Goal: Task Accomplishment & Management: Use online tool/utility

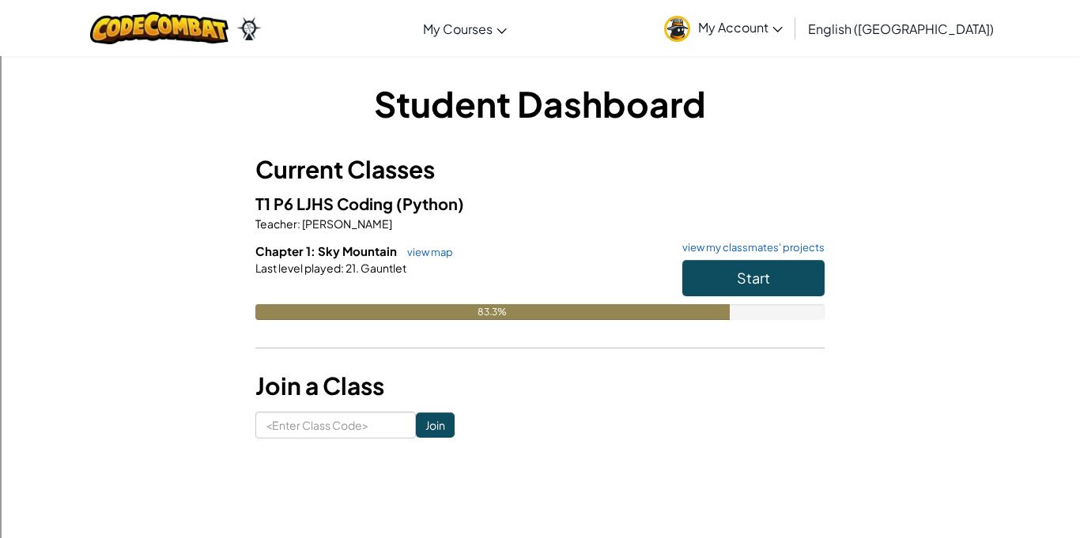
click at [451, 149] on div "Student Dashboard Current Classes T1 P6 LJHS Coding (Python) Teacher : [PERSON_…" at bounding box center [539, 259] width 569 height 360
click at [752, 270] on span "Start" at bounding box center [753, 278] width 33 height 18
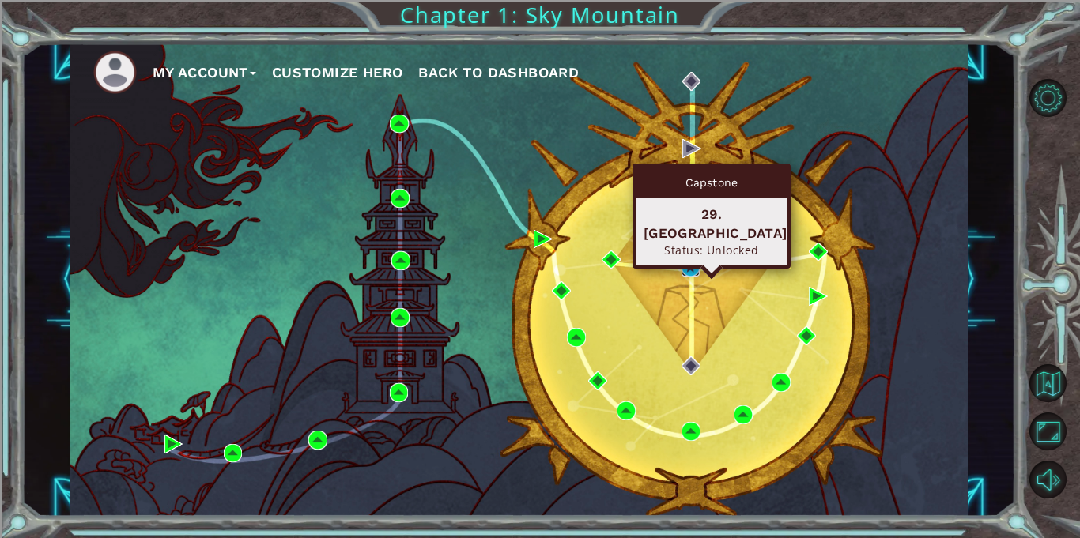
click at [686, 271] on img at bounding box center [691, 267] width 19 height 19
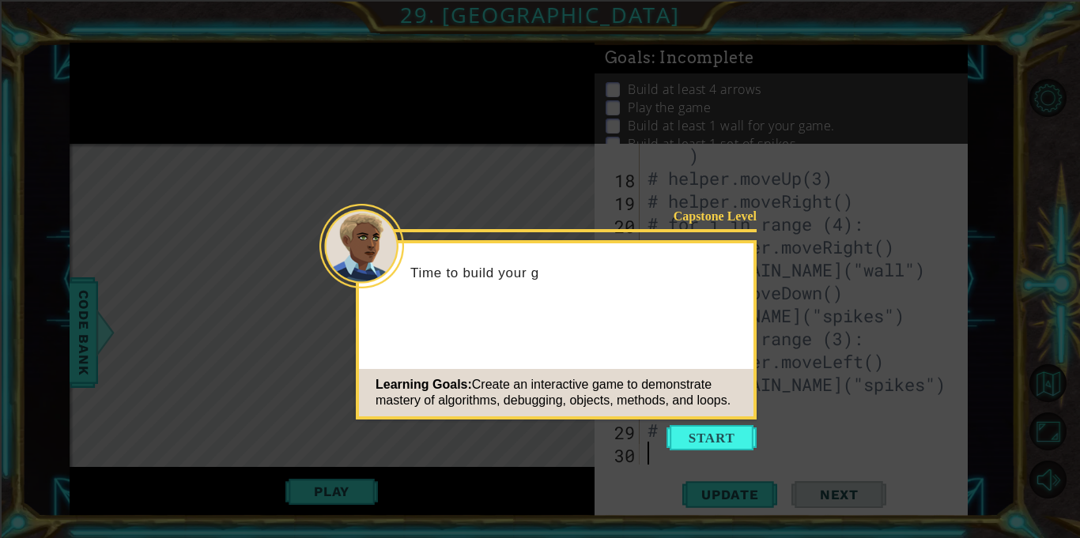
scroll to position [482, 0]
click at [709, 428] on button "Start" at bounding box center [712, 437] width 90 height 25
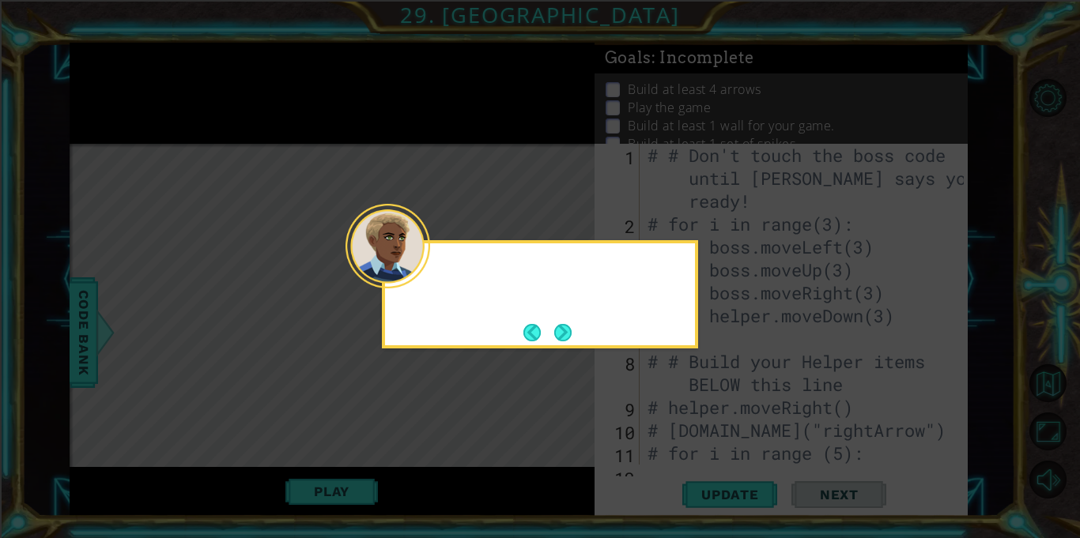
scroll to position [0, 0]
click at [554, 324] on button "Next" at bounding box center [562, 332] width 17 height 17
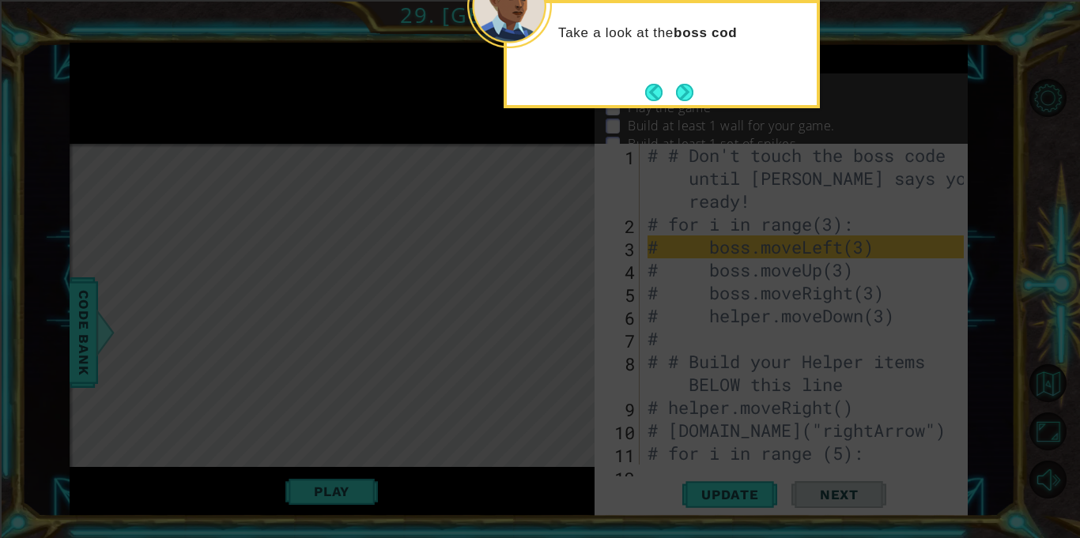
click at [686, 72] on div "Take a look at the boss cod" at bounding box center [662, 54] width 316 height 108
click at [672, 93] on button "Back" at bounding box center [660, 92] width 31 height 17
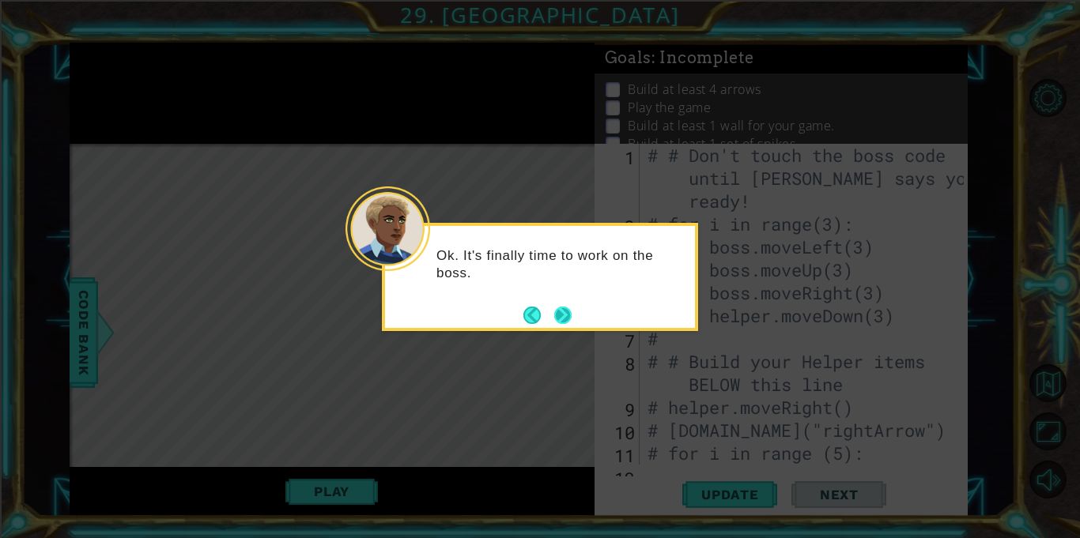
click at [560, 308] on button "Next" at bounding box center [562, 315] width 17 height 17
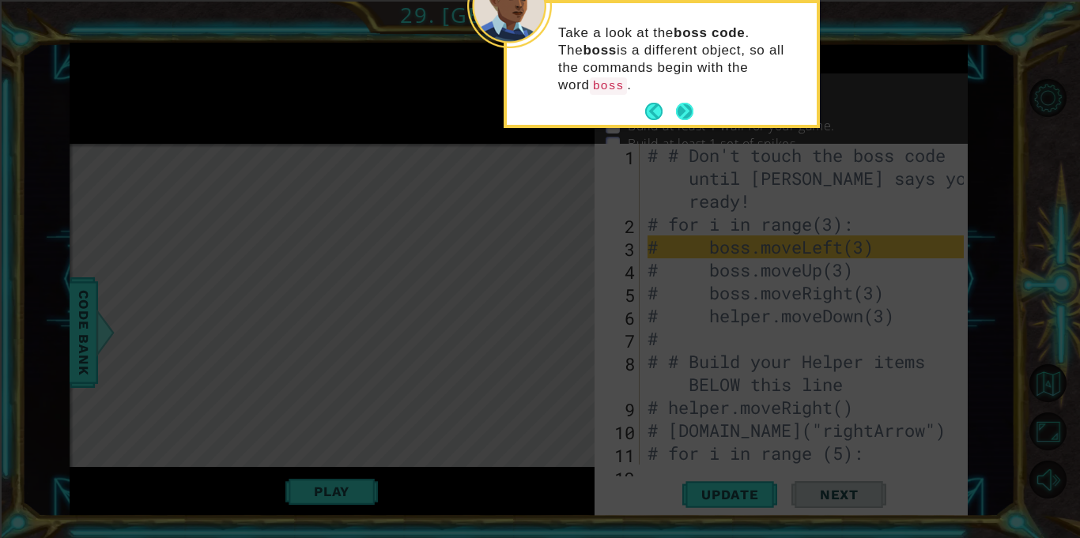
click at [676, 103] on button "Next" at bounding box center [684, 111] width 17 height 17
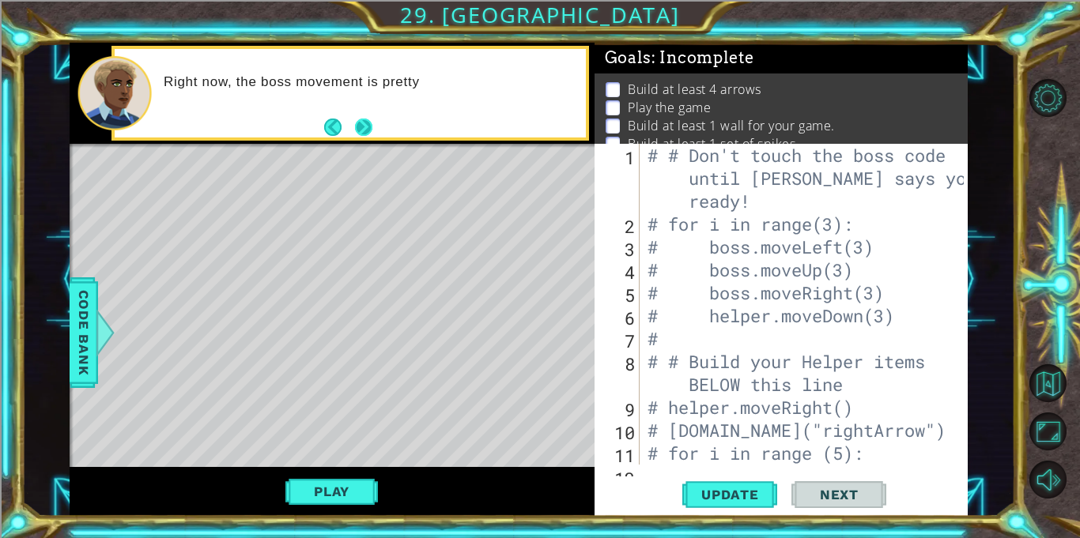
click at [376, 122] on div "Right now, the boss movement is pretty" at bounding box center [350, 93] width 471 height 89
click at [371, 123] on button "Next" at bounding box center [363, 127] width 17 height 17
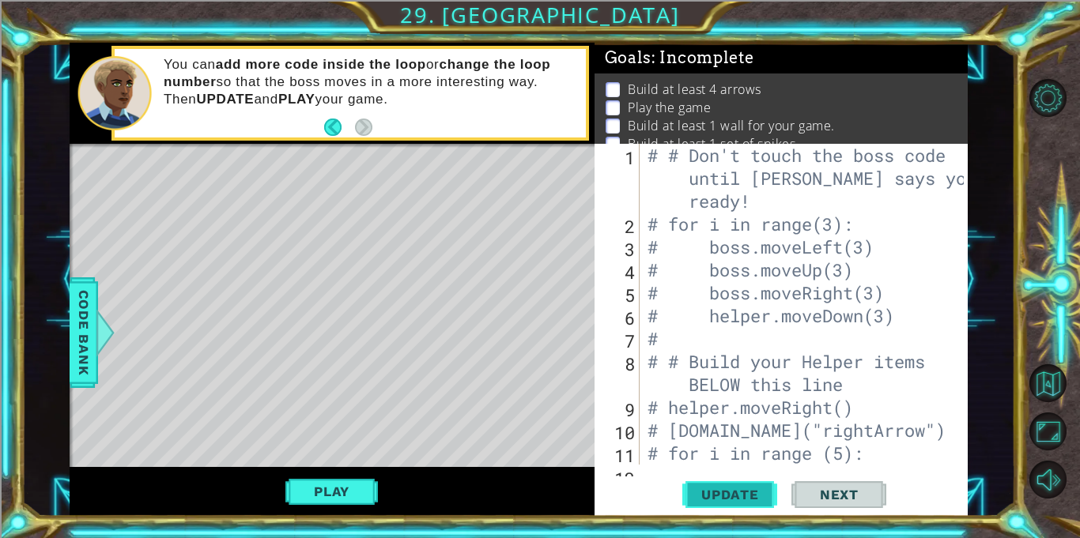
click at [709, 490] on span "Update" at bounding box center [730, 495] width 89 height 16
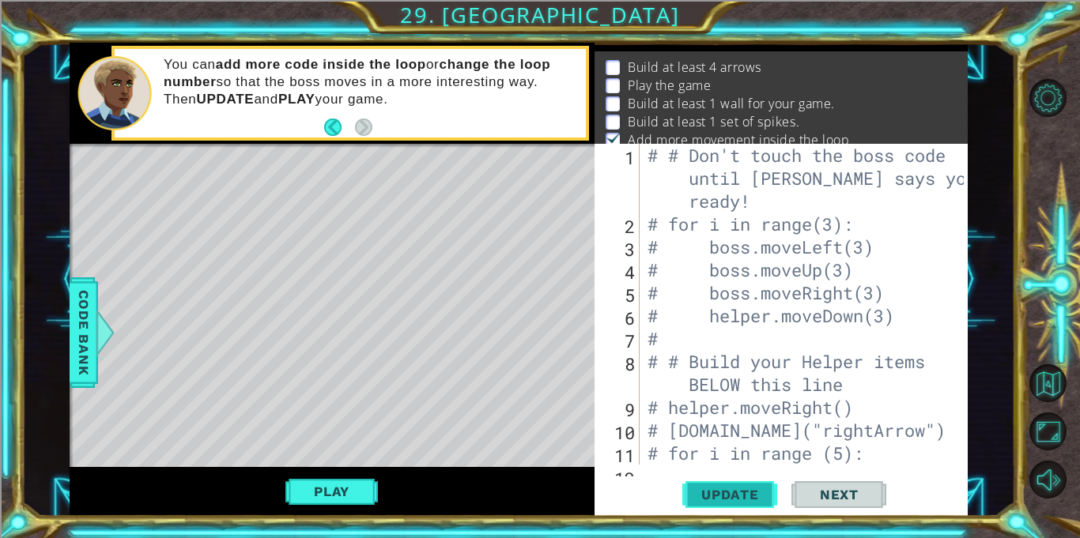
scroll to position [27, 0]
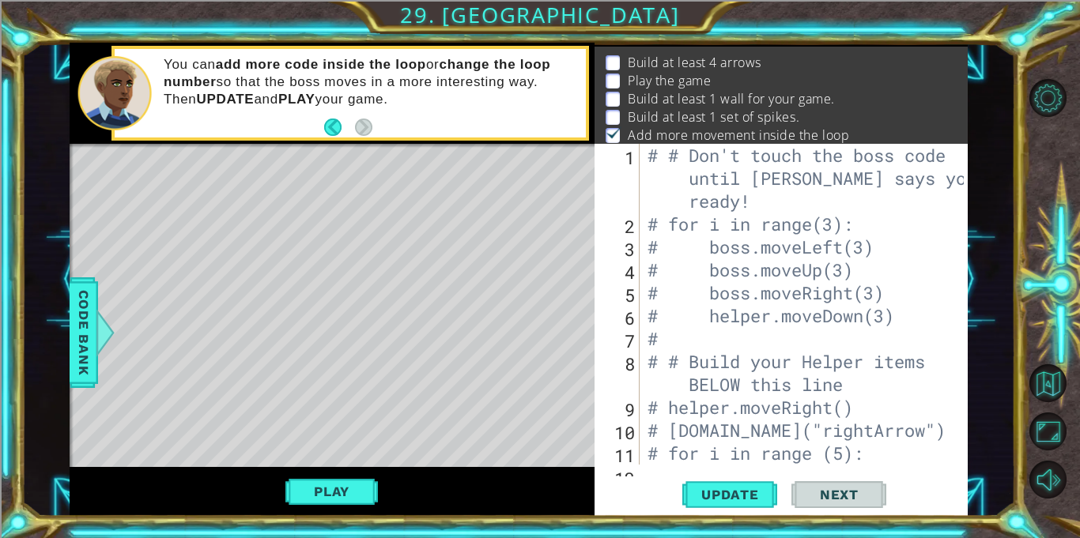
click at [779, 341] on div "# # Don't touch the boss code until [PERSON_NAME] says you're ready! # for i in…" at bounding box center [807, 350] width 327 height 413
click at [992, 310] on div "1 ההההההההההההההההההההההההההההההההההההההההההההההההההההההההההההההההההההההההההההה…" at bounding box center [518, 280] width 994 height 474
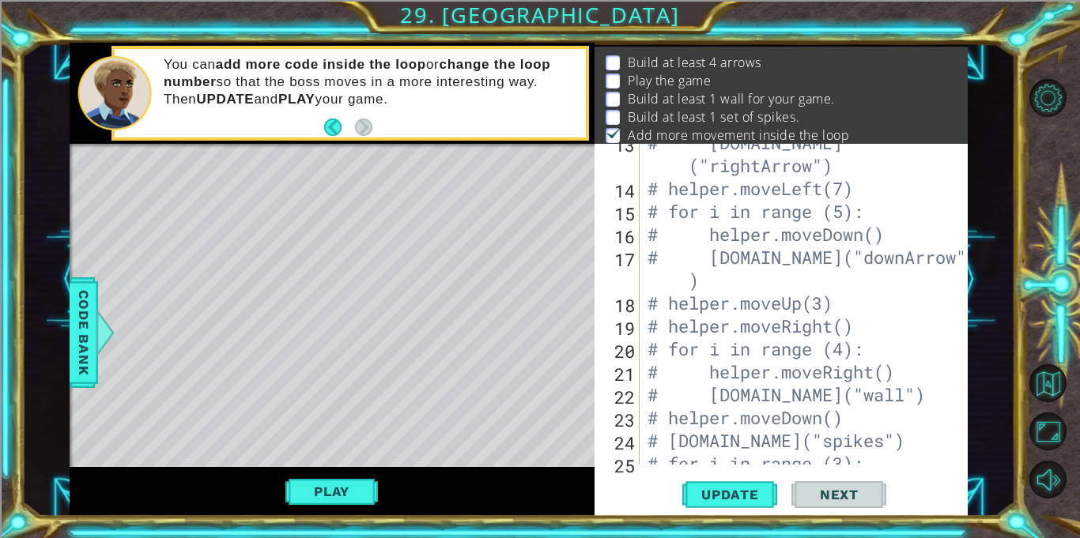
scroll to position [353, 0]
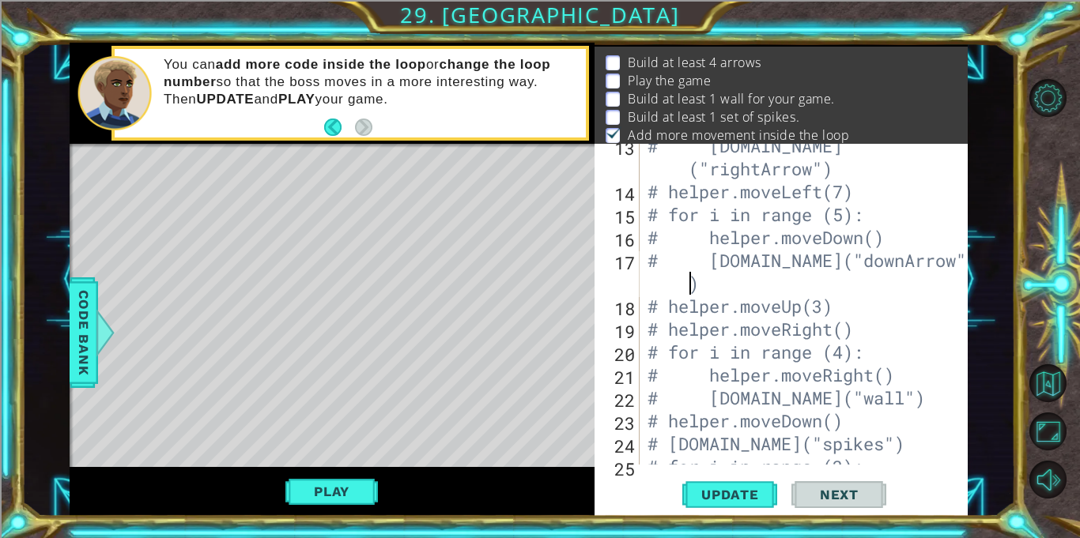
click at [688, 289] on div "# [DOMAIN_NAME] ("rightArrow") # helper.moveLeft(7) # for i in range (5): # hel…" at bounding box center [807, 329] width 327 height 390
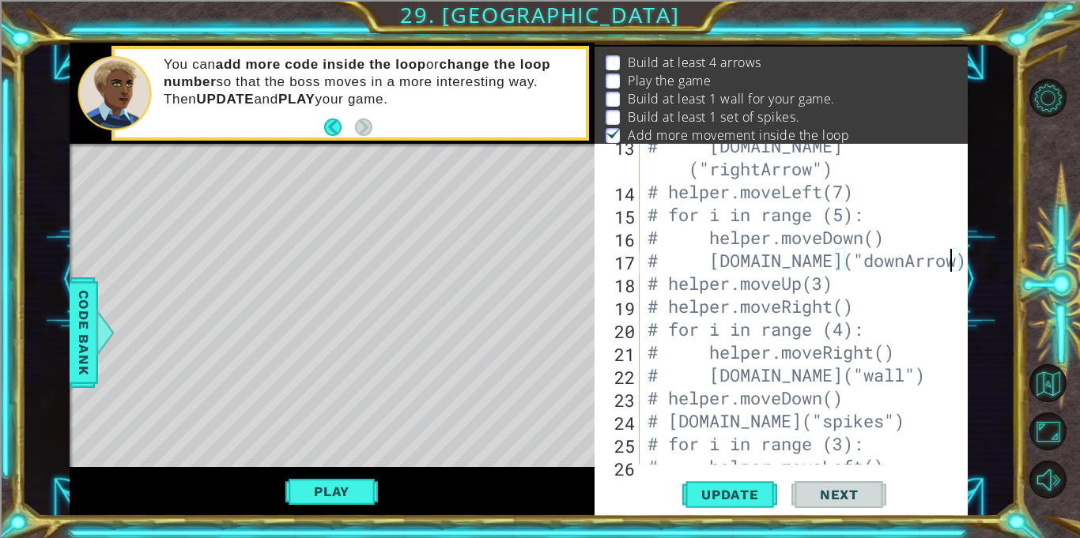
scroll to position [459, 0]
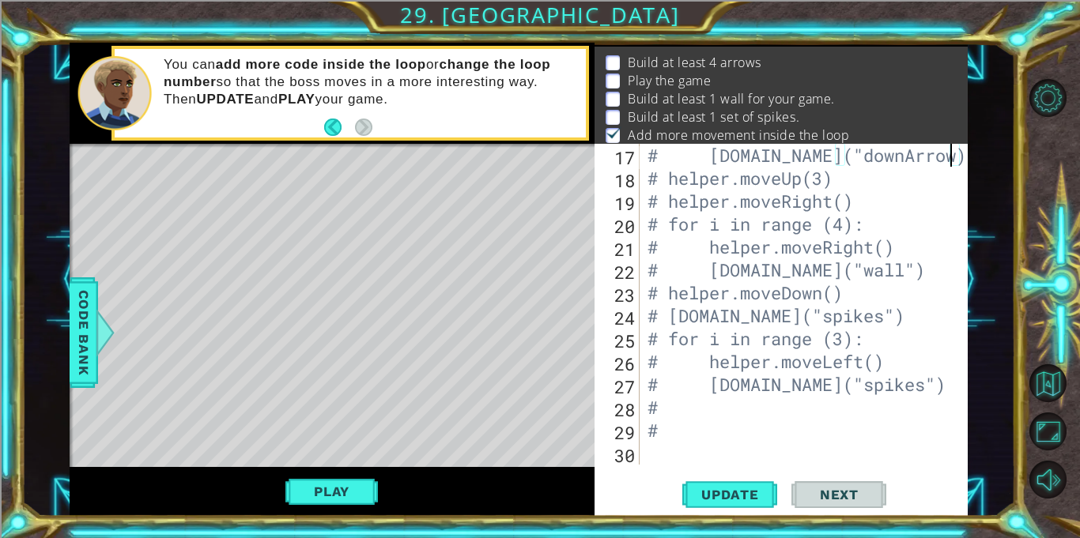
click at [668, 429] on div "# [DOMAIN_NAME]("downArrow) # helper.moveUp(3) # helper.moveRight() # for i in …" at bounding box center [807, 327] width 327 height 367
type textarea "#"
click at [665, 413] on div "# [DOMAIN_NAME]("downArrow) # helper.moveUp(3) # helper.moveRight() # for i in …" at bounding box center [807, 327] width 327 height 367
type textarea "#"
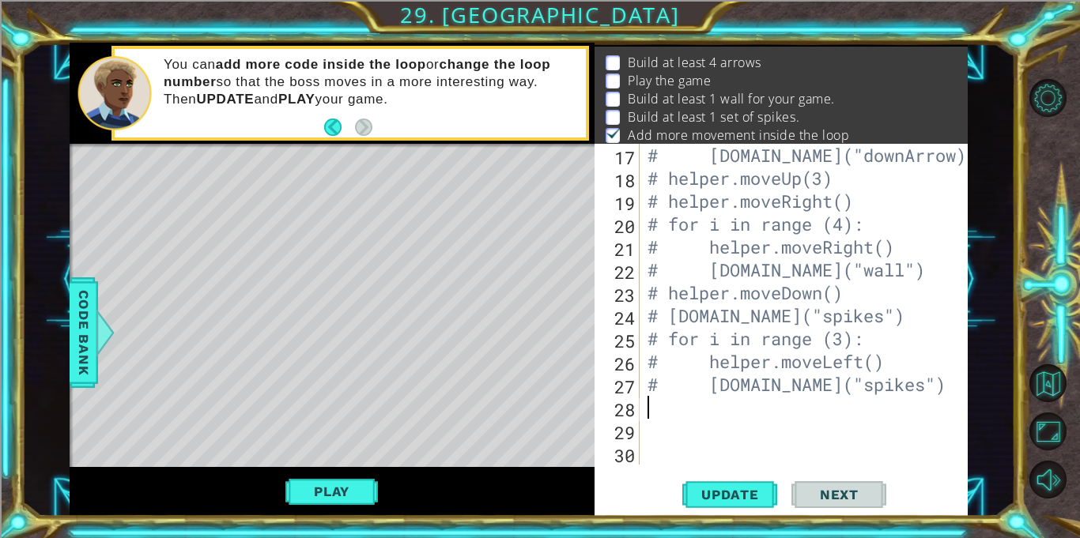
click at [656, 387] on div "# [DOMAIN_NAME]("downArrow) # helper.moveUp(3) # helper.moveRight() # for i in …" at bounding box center [807, 327] width 327 height 367
click at [659, 366] on div "# [DOMAIN_NAME]("downArrow) # helper.moveUp(3) # helper.moveRight() # for i in …" at bounding box center [807, 327] width 327 height 367
click at [653, 345] on div "# [DOMAIN_NAME]("downArrow) # helper.moveUp(3) # helper.moveRight() # for i in …" at bounding box center [807, 327] width 327 height 367
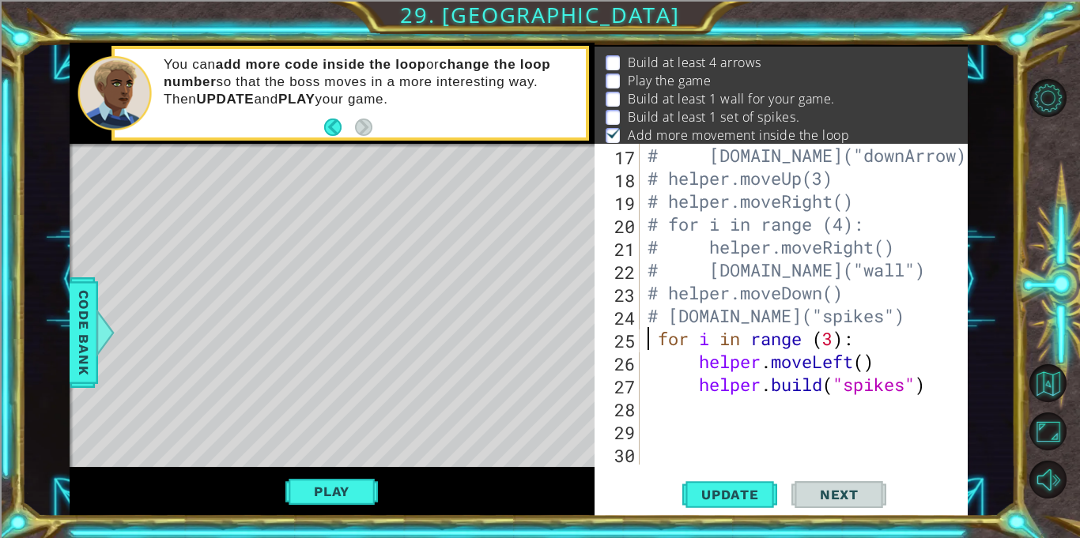
click at [665, 316] on div "# [DOMAIN_NAME]("downArrow) # helper.moveUp(3) # helper.moveRight() # for i in …" at bounding box center [807, 327] width 327 height 367
click at [659, 295] on div "# [DOMAIN_NAME]("downArrow) # helper.moveUp(3) # helper.moveRight() # for i in …" at bounding box center [807, 327] width 327 height 367
click at [655, 319] on div "# [DOMAIN_NAME]("downArrow) # helper.moveUp(3) # helper.moveRight() # for i in …" at bounding box center [807, 327] width 327 height 367
click at [658, 295] on div "# [DOMAIN_NAME]("downArrow) # helper.moveUp(3) # helper.moveRight() # for i in …" at bounding box center [807, 327] width 327 height 367
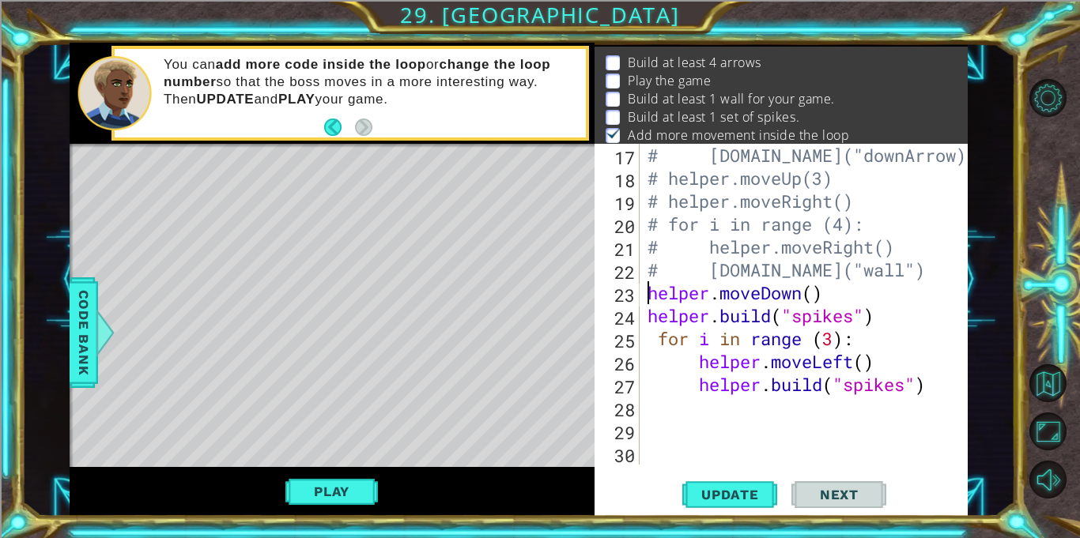
click at [656, 272] on div "# [DOMAIN_NAME]("downArrow) # helper.moveUp(3) # helper.moveRight() # for i in …" at bounding box center [807, 327] width 327 height 367
click at [656, 244] on div "# [DOMAIN_NAME]("downArrow) # helper.moveUp(3) # helper.moveRight() # for i in …" at bounding box center [807, 327] width 327 height 367
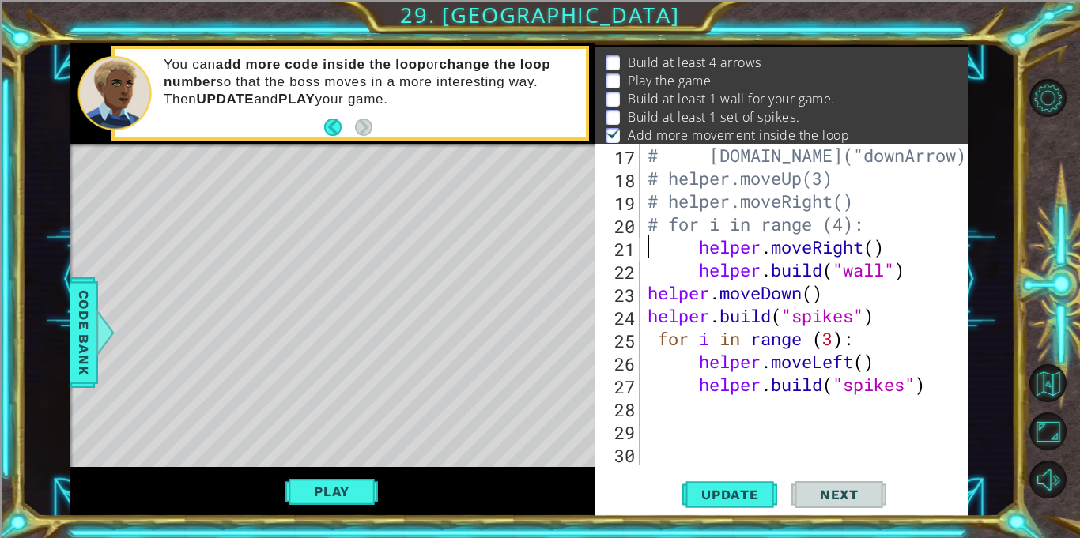
click at [659, 229] on div "# [DOMAIN_NAME]("downArrow) # helper.moveUp(3) # helper.moveRight() # for i in …" at bounding box center [807, 327] width 327 height 367
click at [662, 205] on div "# [DOMAIN_NAME]("downArrow) # helper.moveUp(3) # helper.moveRight() for i in ra…" at bounding box center [807, 327] width 327 height 367
click at [660, 182] on div "# [DOMAIN_NAME]("downArrow) # helper.moveUp(3) helper . moveRight ( ) for i in …" at bounding box center [807, 327] width 327 height 367
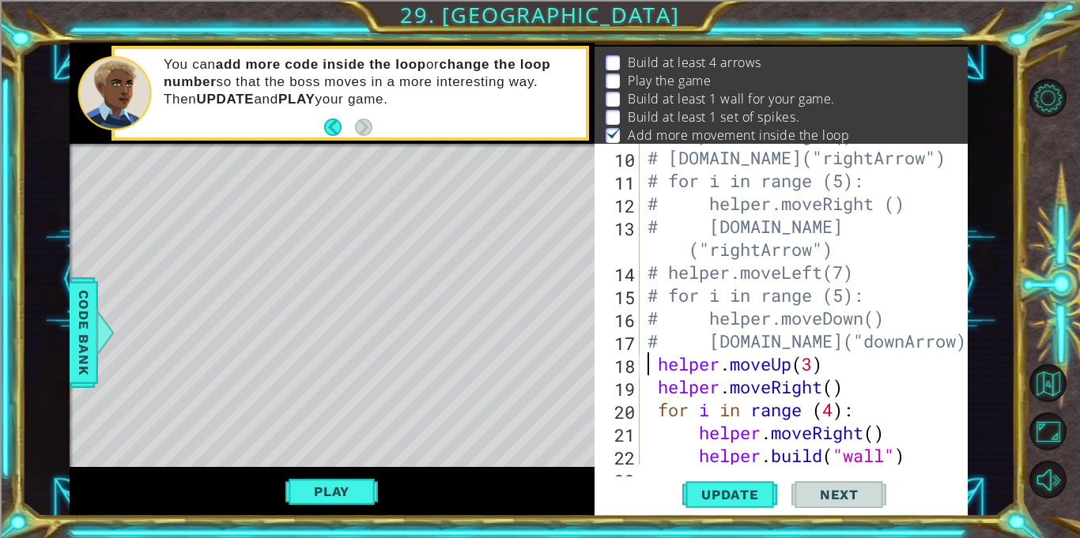
scroll to position [272, 0]
click at [657, 372] on div "# helper.moveRight() # [DOMAIN_NAME]("rightArrow") # for i in range (5): # help…" at bounding box center [807, 307] width 327 height 367
click at [659, 389] on div "# helper.moveRight() # [DOMAIN_NAME]("rightArrow") # for i in range (5): # help…" at bounding box center [807, 307] width 327 height 367
click at [659, 343] on div "# helper.moveRight() # [DOMAIN_NAME]("rightArrow") # for i in range (5): # help…" at bounding box center [807, 307] width 327 height 367
click at [659, 321] on div "# helper.moveRight() # [DOMAIN_NAME]("rightArrow") # for i in range (5): # help…" at bounding box center [807, 307] width 327 height 367
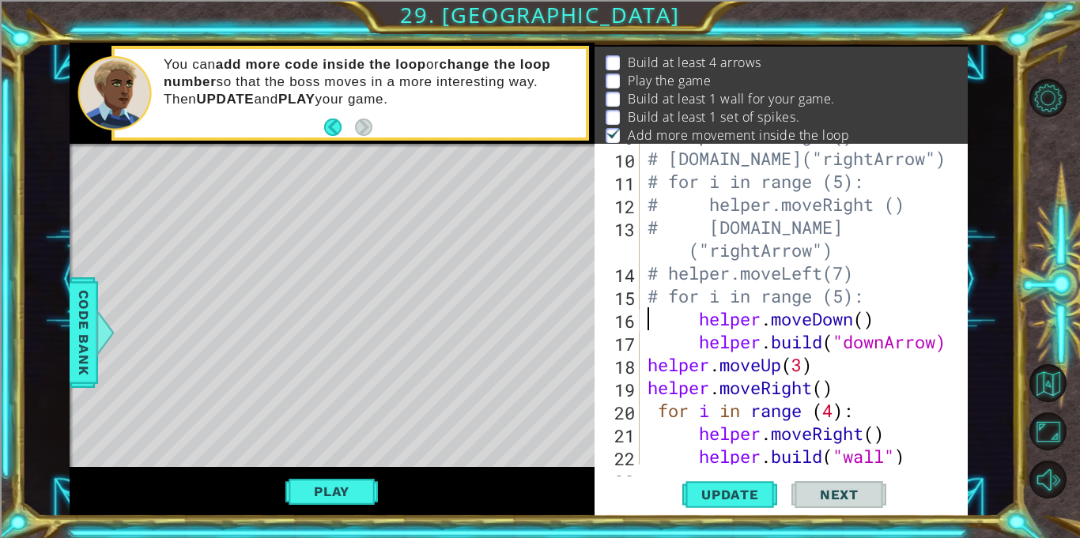
click at [669, 300] on div "# helper.moveRight() # [DOMAIN_NAME]("rightArrow") # for i in range (5): # help…" at bounding box center [807, 307] width 327 height 367
click at [656, 276] on div "# helper.moveRight() # [DOMAIN_NAME]("rightArrow") # for i in range (5): # help…" at bounding box center [807, 307] width 327 height 367
click at [658, 274] on div "# helper.moveRight() # [DOMAIN_NAME]("rightArrow") # for i in range (5): # help…" at bounding box center [807, 307] width 327 height 367
click at [685, 255] on div "# helper.moveRight() # [DOMAIN_NAME]("rightArrow") # for i in range (5): # help…" at bounding box center [807, 307] width 327 height 367
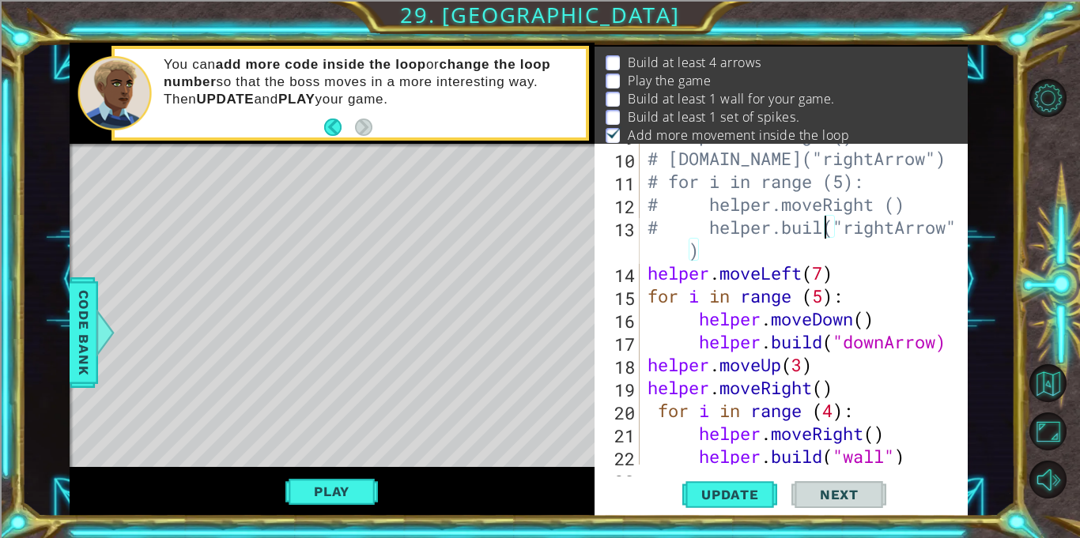
scroll to position [0, 8]
click at [705, 230] on div "# helper.moveRight() # [DOMAIN_NAME]("rightArrow") # for i in range (5): # help…" at bounding box center [807, 307] width 327 height 367
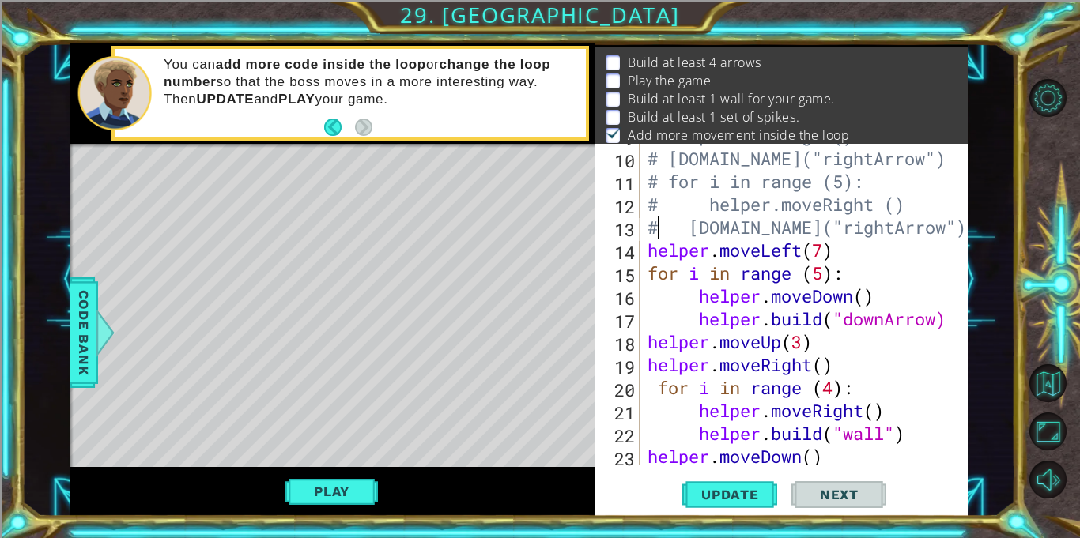
click at [662, 228] on div "# helper.moveRight() # [DOMAIN_NAME]("rightArrow") # for i in range (5): # help…" at bounding box center [807, 307] width 327 height 367
click at [661, 206] on div "# helper.moveRight() # [DOMAIN_NAME]("rightArrow") # for i in range (5): # help…" at bounding box center [807, 307] width 327 height 367
click at [695, 213] on div "# helper.moveRight() # [DOMAIN_NAME]("rightArrow") # for i in range (5): helper…" at bounding box center [807, 307] width 327 height 367
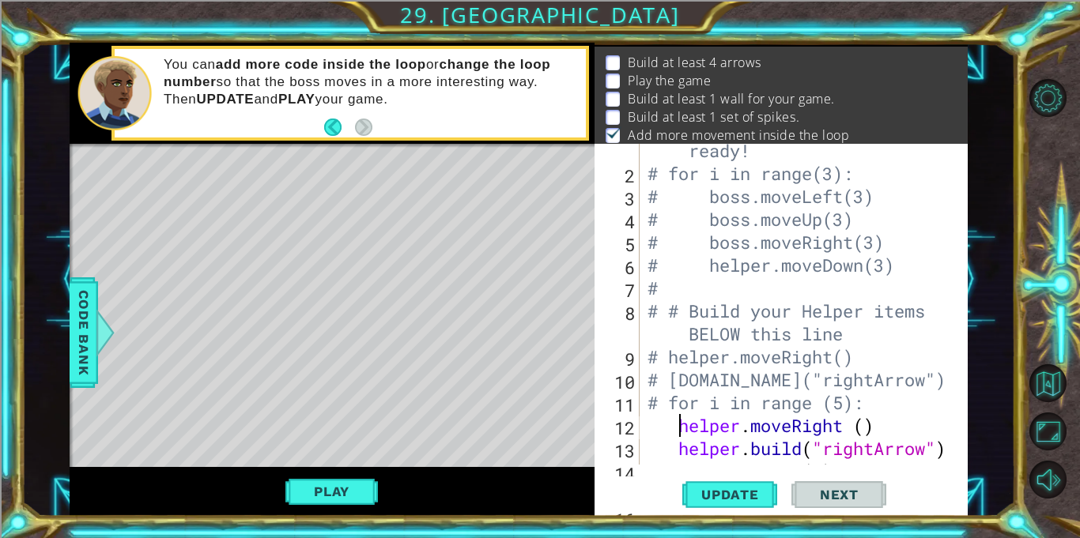
scroll to position [0, 0]
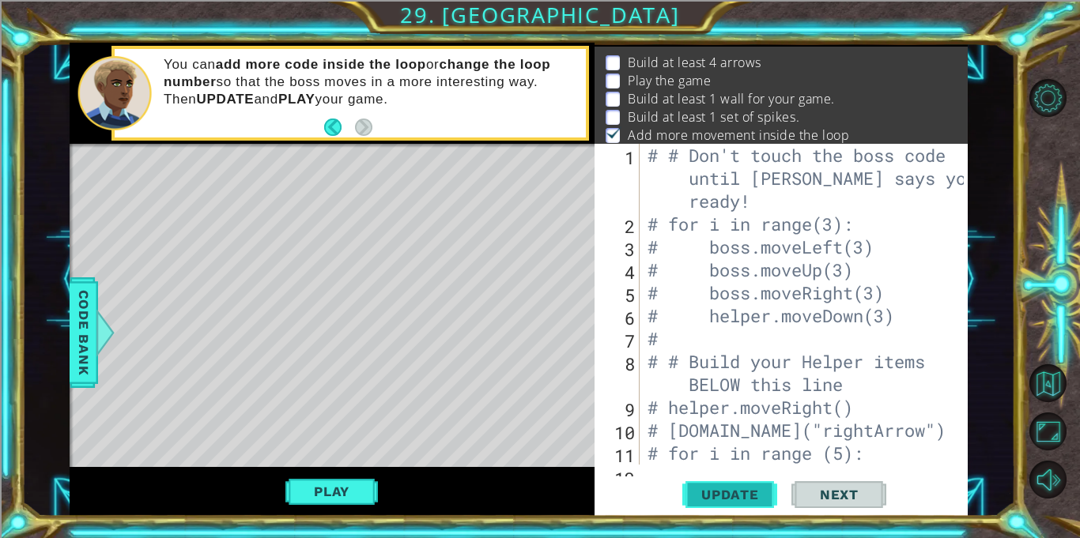
click at [717, 499] on span "Update" at bounding box center [730, 495] width 89 height 16
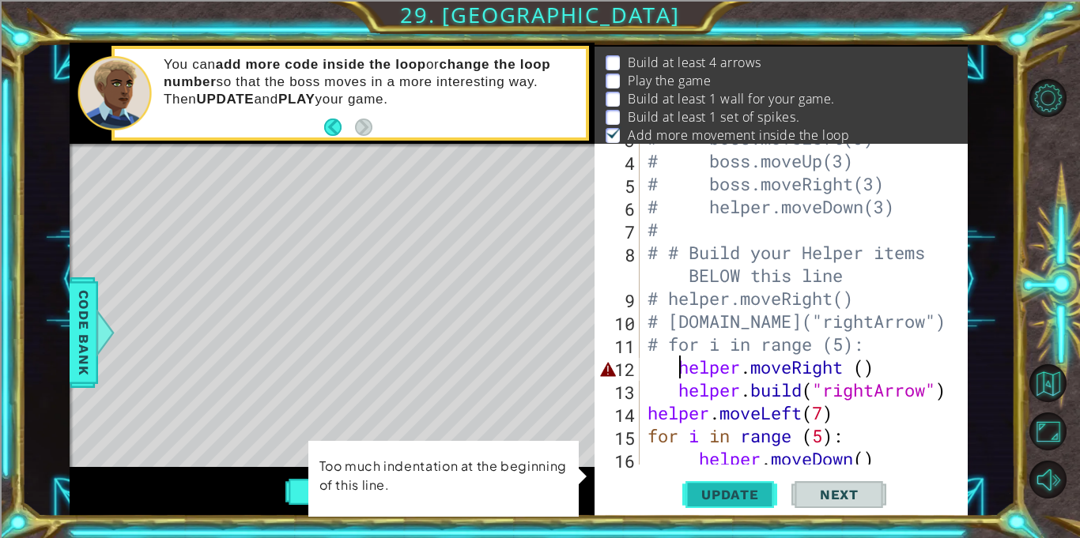
scroll to position [191, 0]
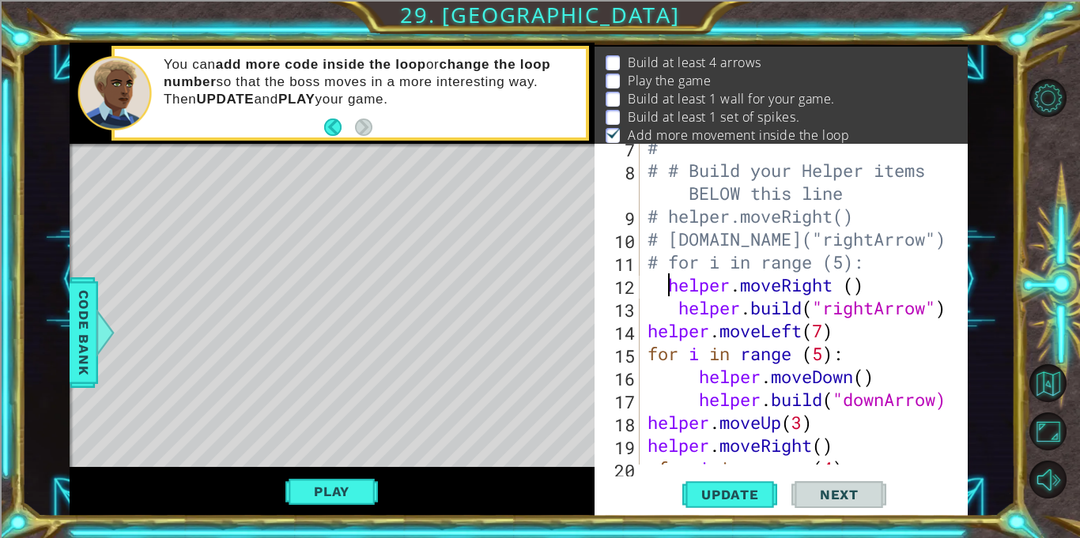
click at [677, 313] on div "# # # Build your Helper items BELOW this line # helper.moveRight() # [DOMAIN_NA…" at bounding box center [807, 319] width 327 height 367
click at [662, 263] on div "# # # Build your Helper items BELOW this line # helper.moveRight() # [DOMAIN_NA…" at bounding box center [807, 319] width 327 height 367
click at [656, 242] on div "# # # Build your Helper items BELOW this line # helper.moveRight() # [DOMAIN_NA…" at bounding box center [807, 319] width 327 height 367
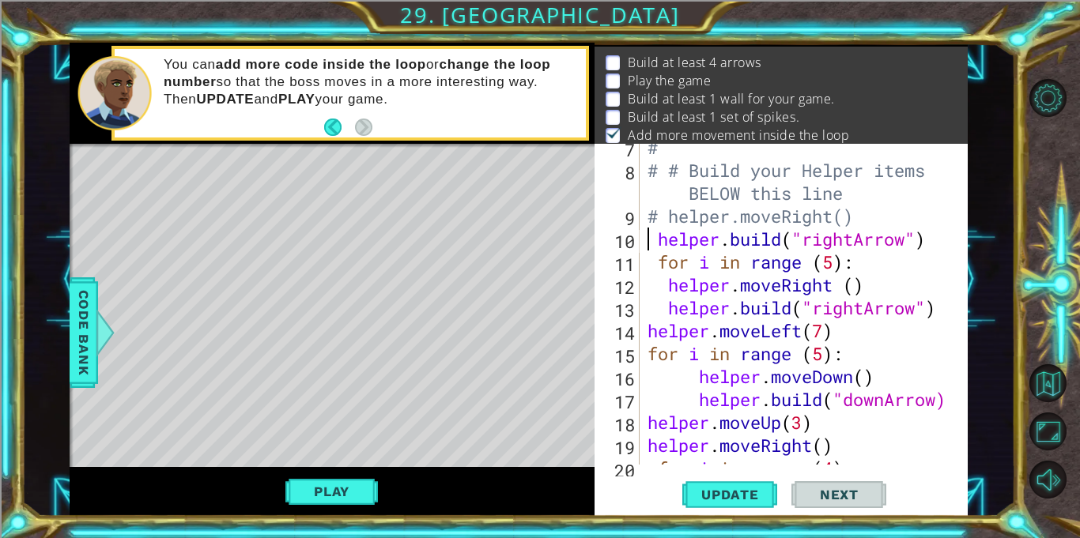
click at [657, 217] on div "# # # Build your Helper items BELOW this line # helper.moveRight() helper . bui…" at bounding box center [807, 319] width 327 height 367
click at [685, 175] on div "# # # Build your Helper items BELOW this line helper . moveRight ( ) helper . b…" at bounding box center [807, 319] width 327 height 367
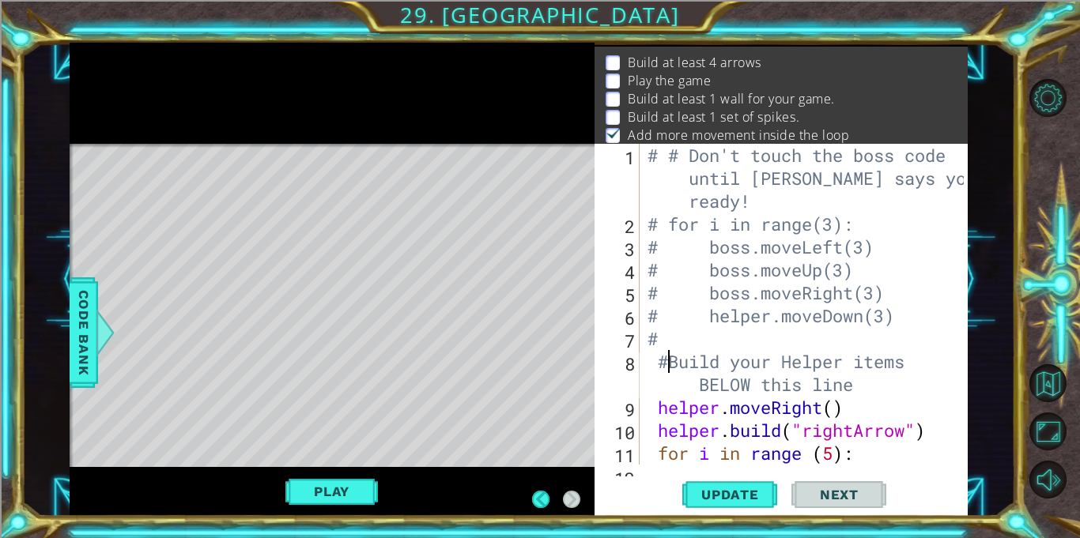
scroll to position [0, 0]
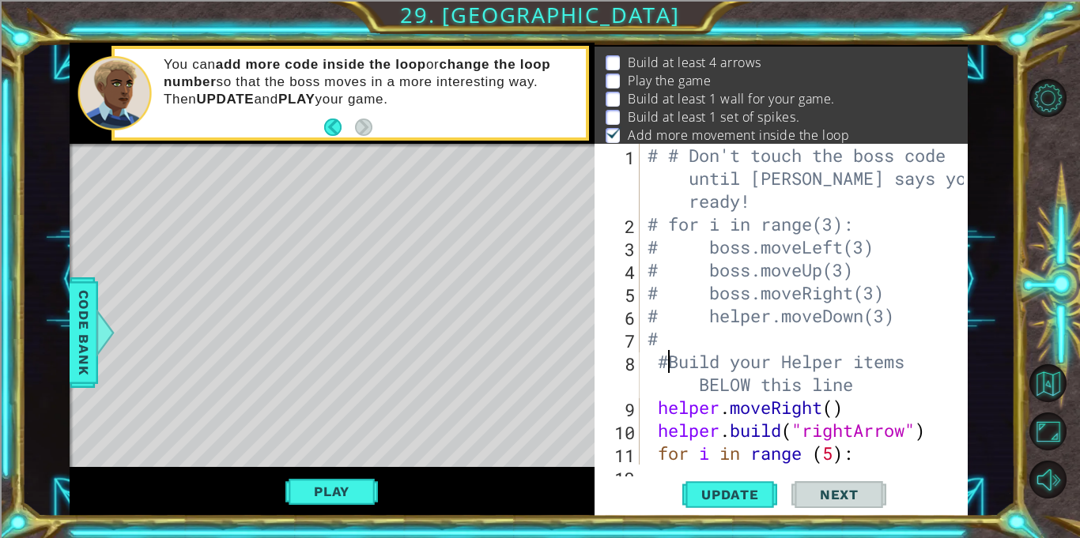
click at [665, 338] on div "# # Don't touch the boss code until [PERSON_NAME] says you're ready! # for i in…" at bounding box center [807, 350] width 327 height 413
type textarea "#"
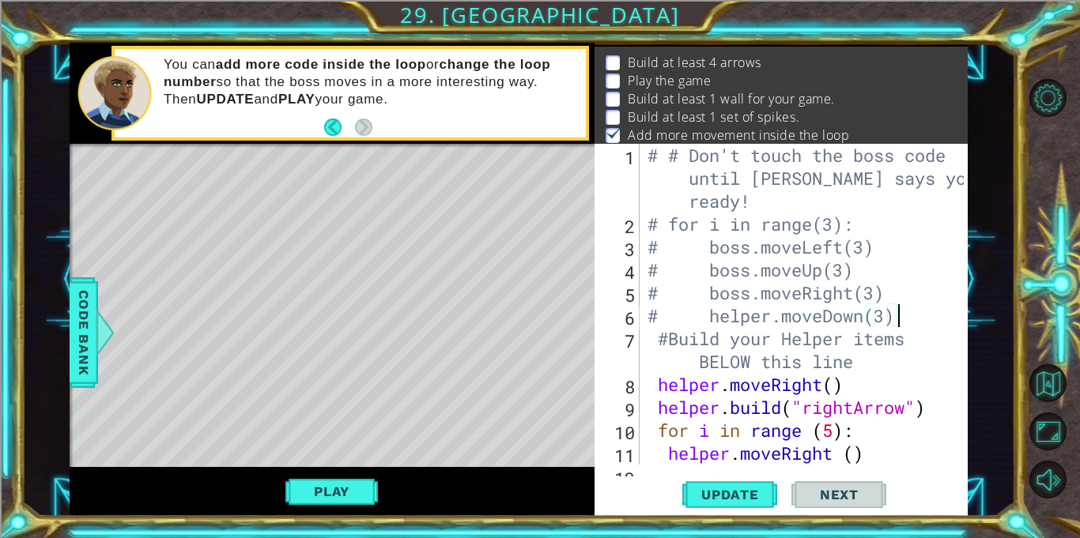
click at [656, 315] on div "# # Don't touch the boss code until [PERSON_NAME] says you're ready! # for i in…" at bounding box center [807, 350] width 327 height 413
click at [660, 296] on div "# # Don't touch the boss code until [PERSON_NAME] says you're ready! # for i in…" at bounding box center [807, 350] width 327 height 413
click at [652, 278] on div "# # Don't touch the boss code until [PERSON_NAME] says you're ready! # for i in…" at bounding box center [807, 350] width 327 height 413
click at [659, 273] on div "# # Don't touch the boss code until [PERSON_NAME] says you're ready! # for i in…" at bounding box center [807, 350] width 327 height 413
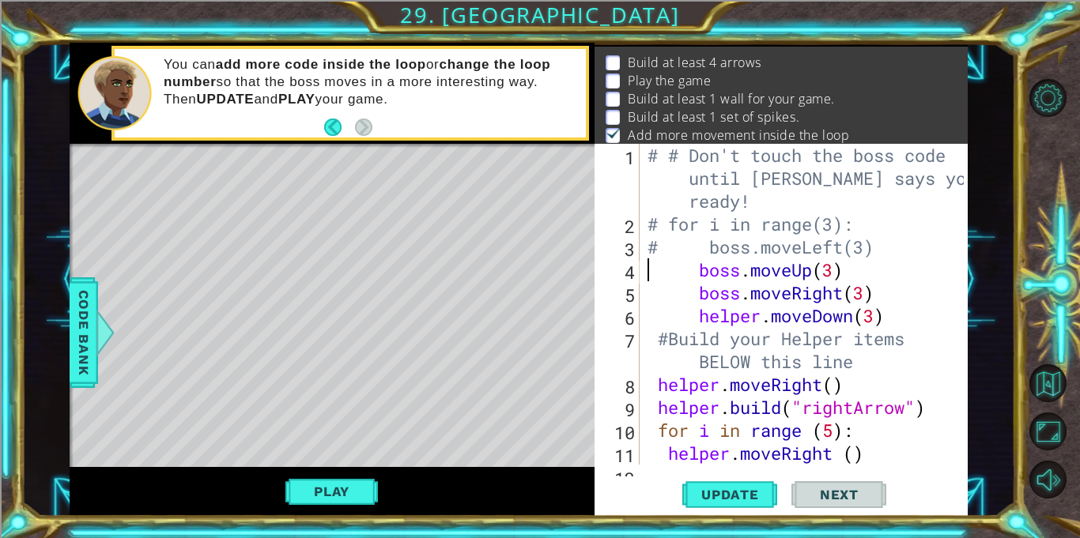
click at [655, 251] on div "# # Don't touch the boss code until [PERSON_NAME] says you're ready! # for i in…" at bounding box center [807, 350] width 327 height 413
click at [656, 229] on div "# # Don't touch the boss code until [PERSON_NAME] says you're ready! # for i in…" at bounding box center [807, 350] width 327 height 413
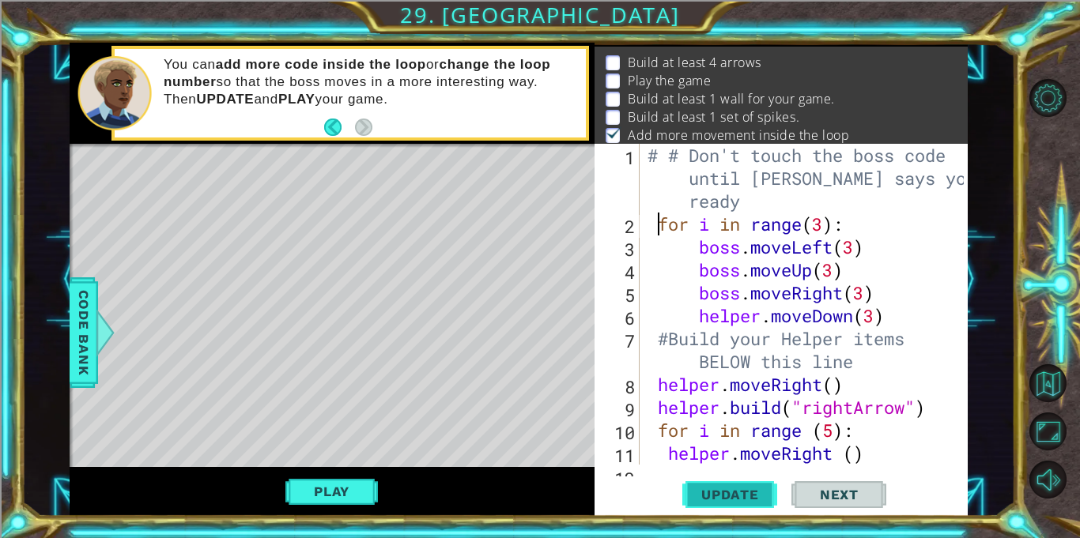
click at [759, 504] on button "Update" at bounding box center [729, 495] width 95 height 37
click at [750, 483] on button "Update" at bounding box center [729, 495] width 95 height 37
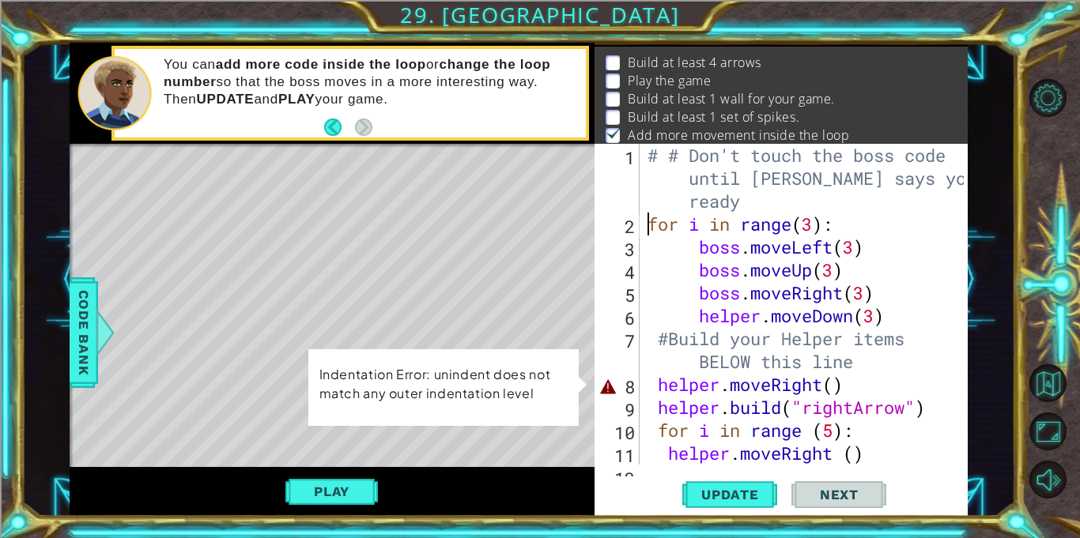
click at [657, 388] on div "# # Don't touch the boss code until [PERSON_NAME] says you're ready for i in ra…" at bounding box center [807, 350] width 327 height 413
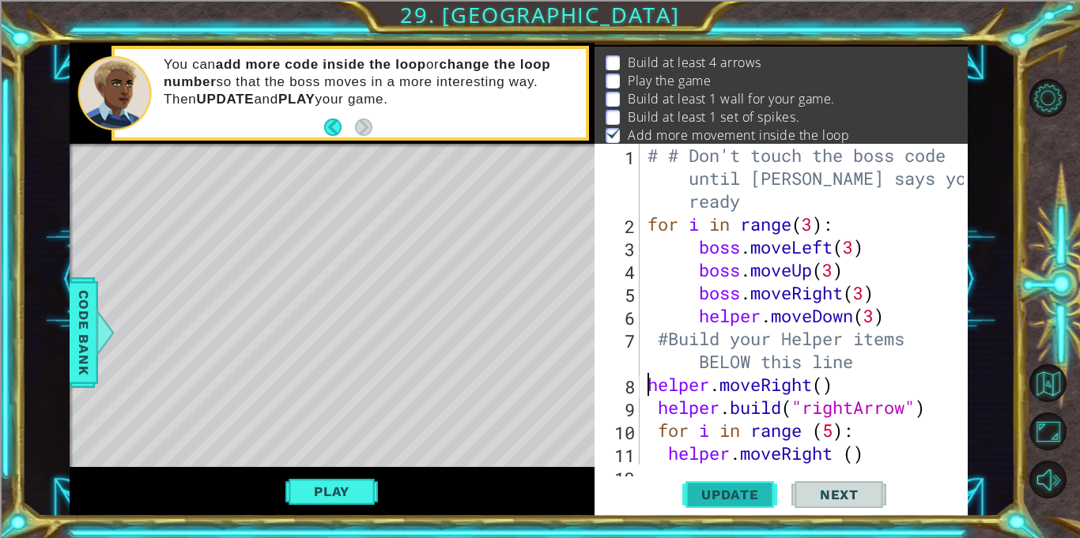
click at [736, 492] on span "Update" at bounding box center [730, 495] width 89 height 16
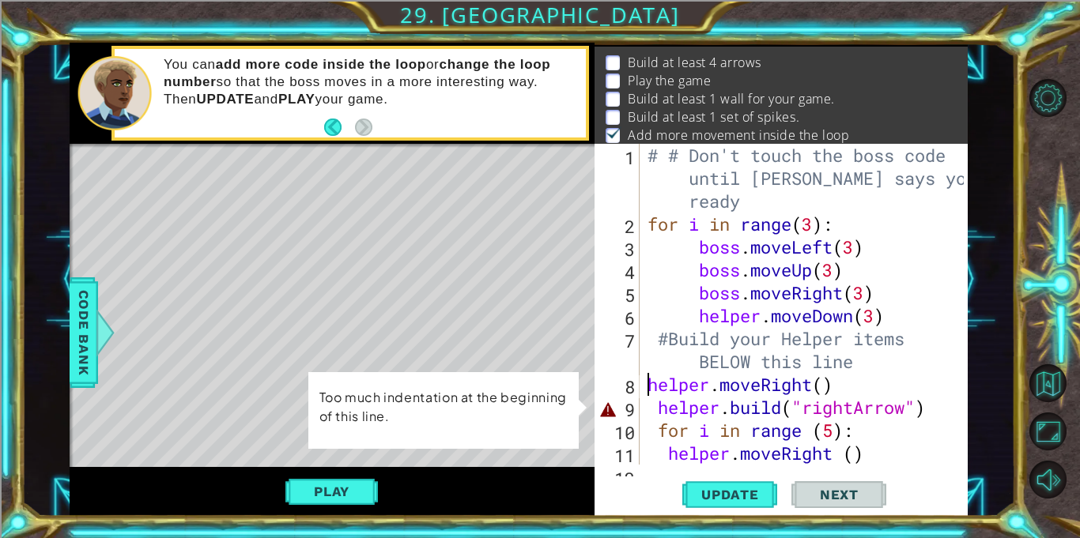
click at [657, 410] on div "# # Don't touch the boss code until [PERSON_NAME] says you're ready for i in ra…" at bounding box center [807, 350] width 327 height 413
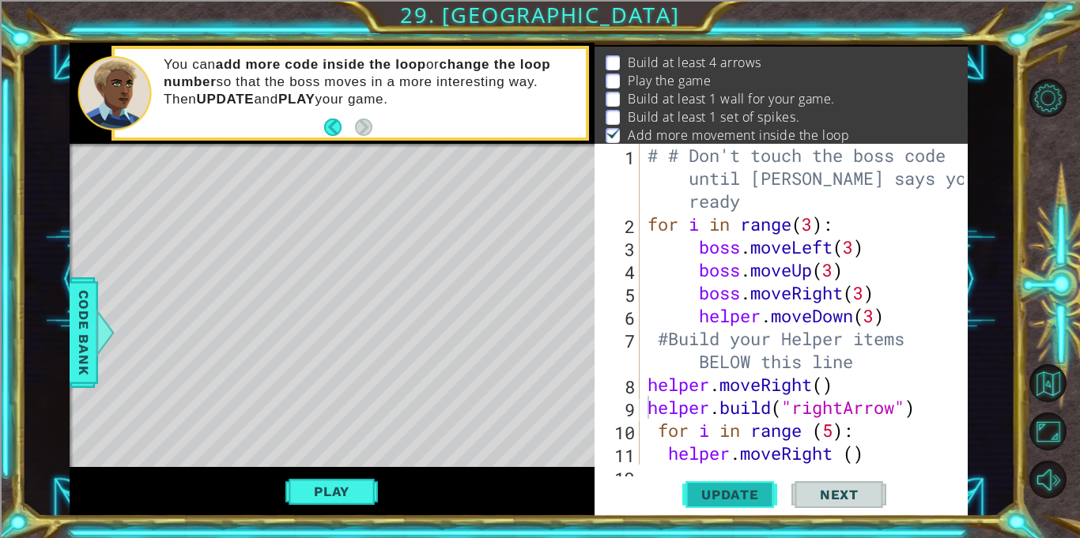
click at [699, 480] on button "Update" at bounding box center [729, 495] width 95 height 37
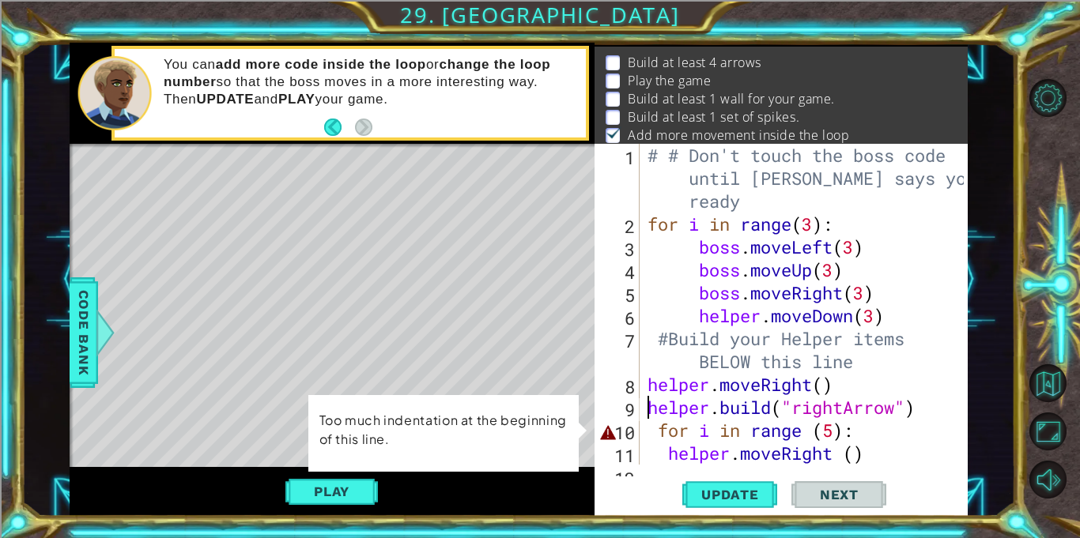
click at [656, 433] on div "# # Don't touch the boss code until [PERSON_NAME] says you're ready for i in ra…" at bounding box center [807, 350] width 327 height 413
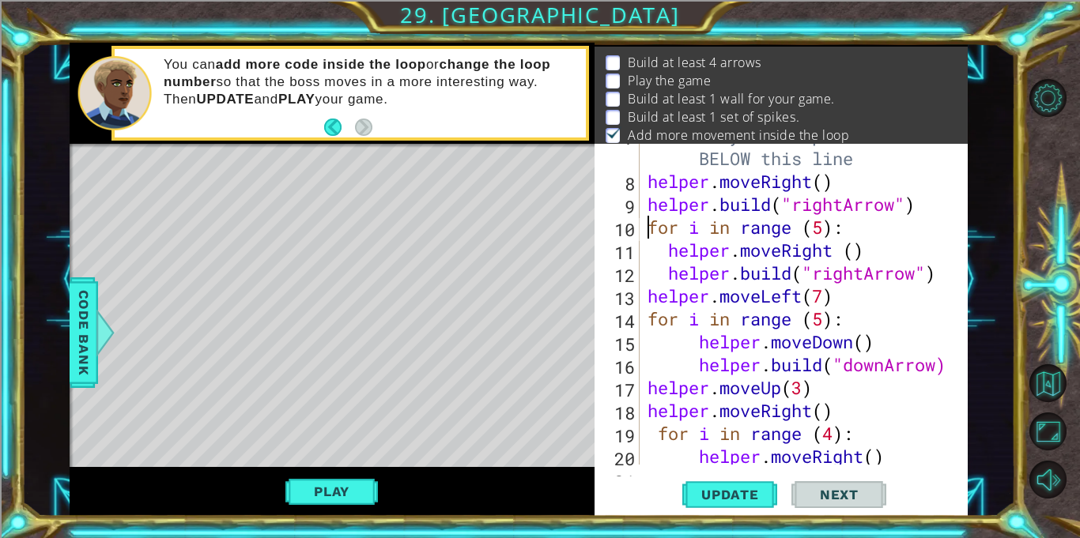
scroll to position [203, 0]
click at [666, 257] on div "#Build your Helper items BELOW this line helper . moveRight ( ) helper . build …" at bounding box center [807, 319] width 327 height 390
click at [748, 493] on span "Update" at bounding box center [730, 495] width 89 height 16
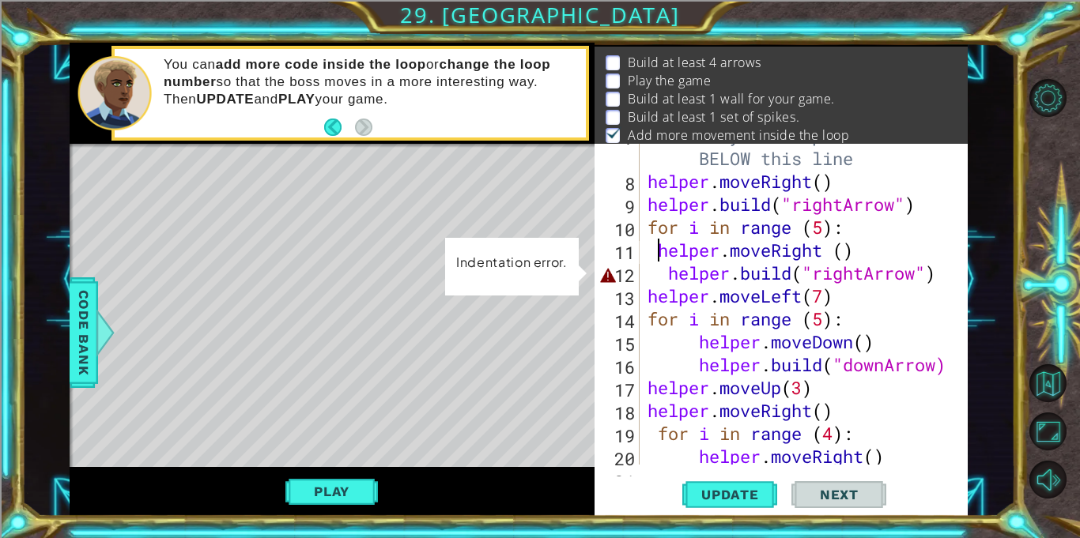
click at [666, 275] on div "#Build your Helper items BELOW this line helper . moveRight ( ) helper . build …" at bounding box center [807, 319] width 327 height 390
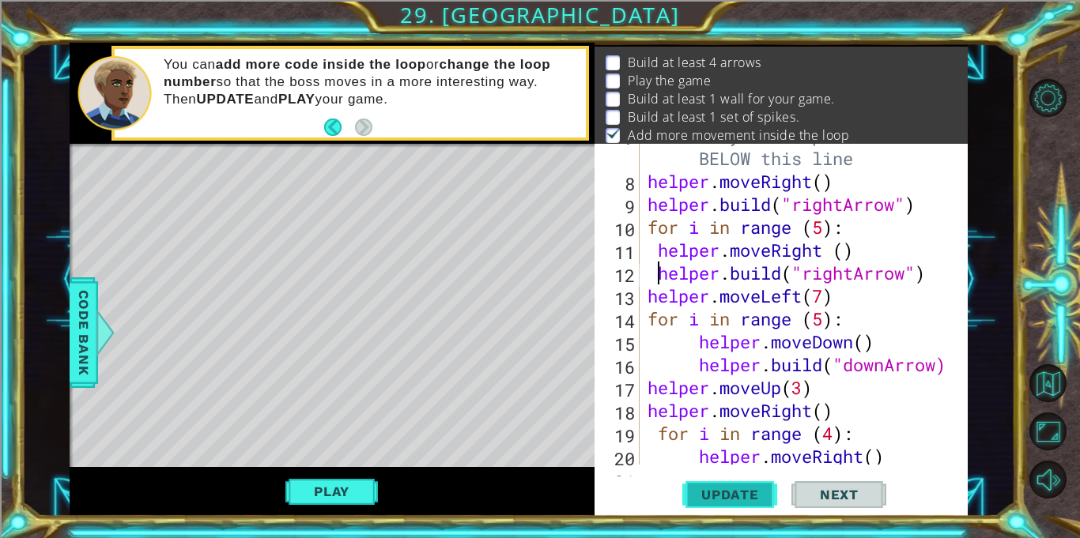
click at [737, 508] on button "Update" at bounding box center [729, 495] width 95 height 37
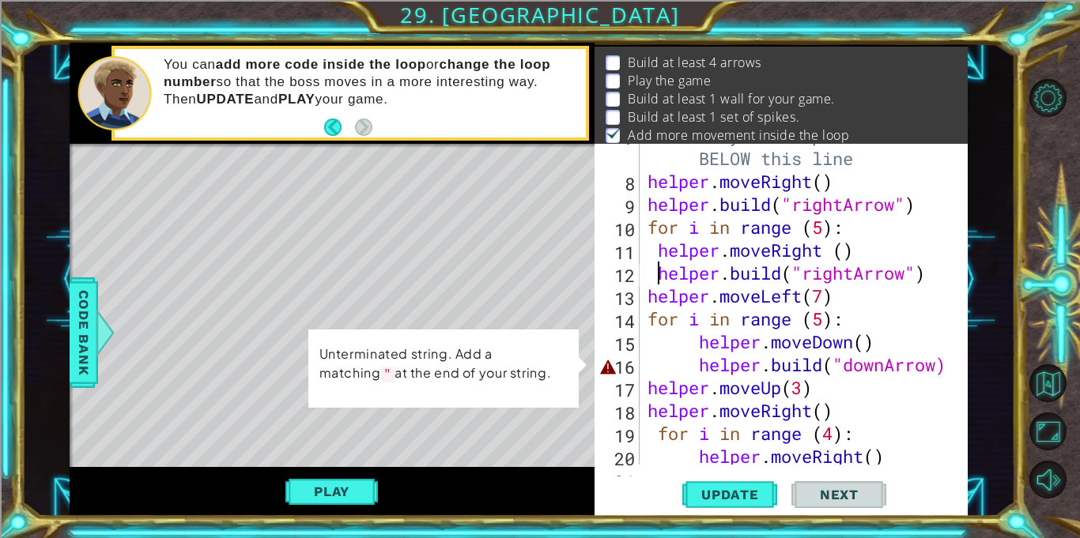
click at [697, 367] on div "#Build your Helper items BELOW this line helper . moveRight ( ) helper . build …" at bounding box center [807, 319] width 327 height 390
click at [939, 364] on div "#Build your Helper items BELOW this line helper . moveRight ( ) helper . build …" at bounding box center [807, 319] width 327 height 390
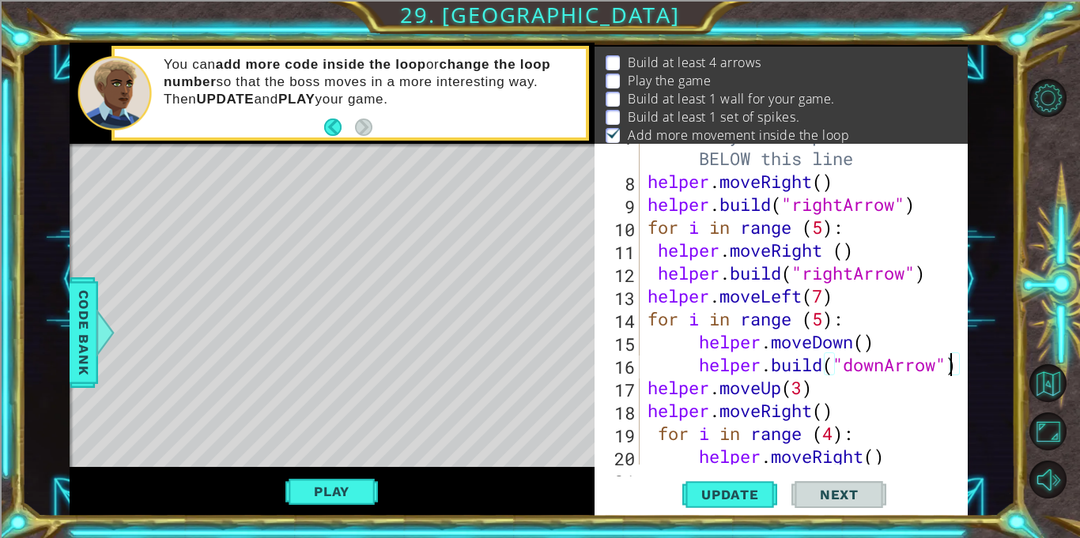
click at [699, 368] on div "#Build your Helper items BELOW this line helper . moveRight ( ) helper . build …" at bounding box center [807, 319] width 327 height 390
click at [723, 487] on span "Update" at bounding box center [730, 495] width 89 height 16
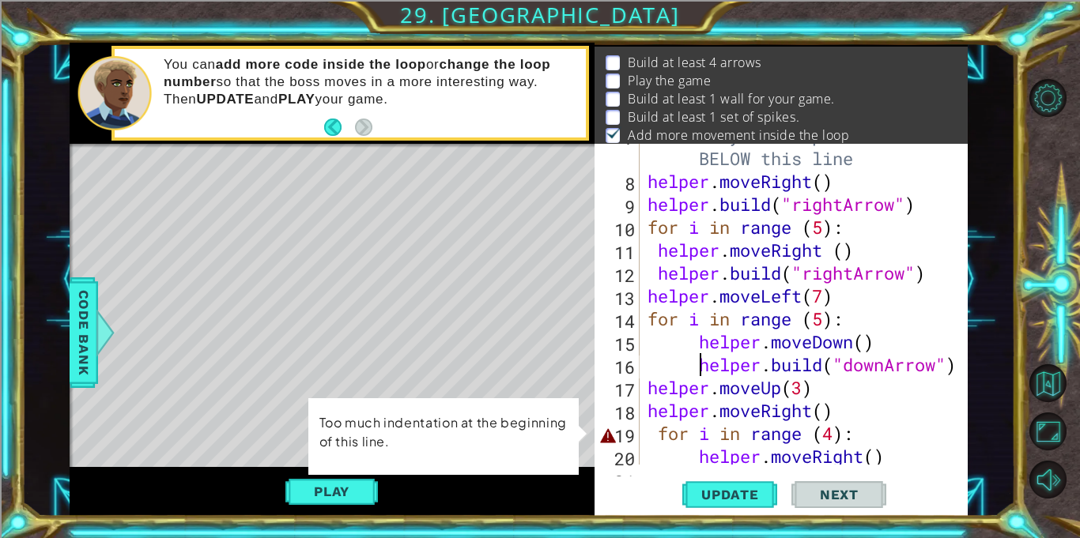
click at [656, 435] on div "#Build your Helper items BELOW this line helper . moveRight ( ) helper . build …" at bounding box center [807, 319] width 327 height 390
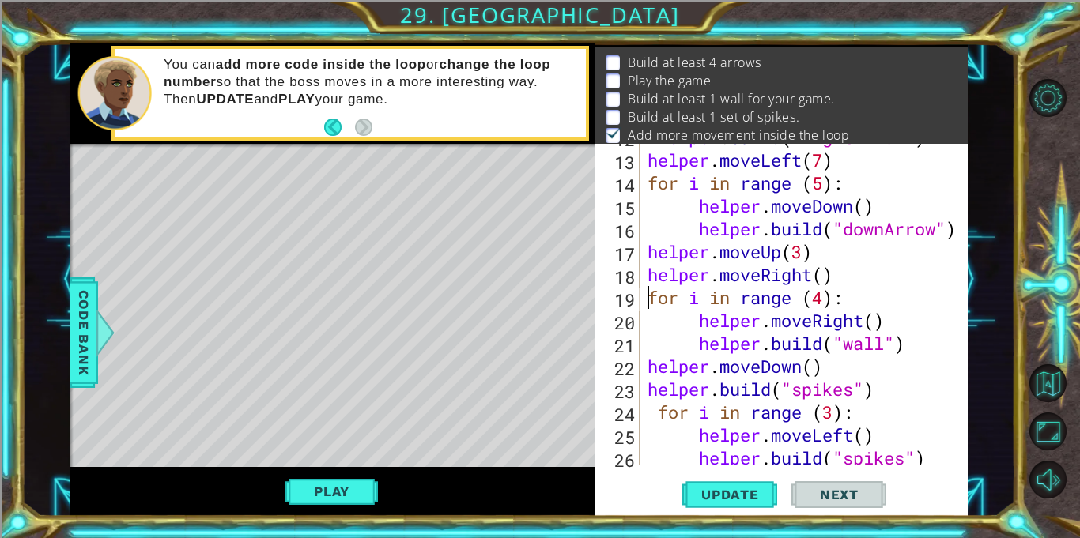
scroll to position [413, 0]
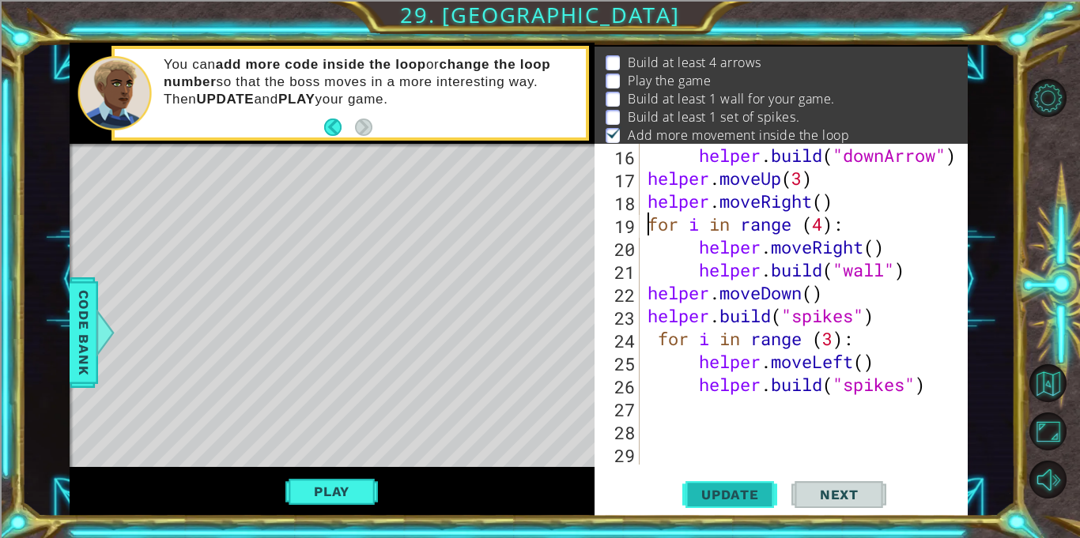
click at [712, 493] on span "Update" at bounding box center [730, 495] width 89 height 16
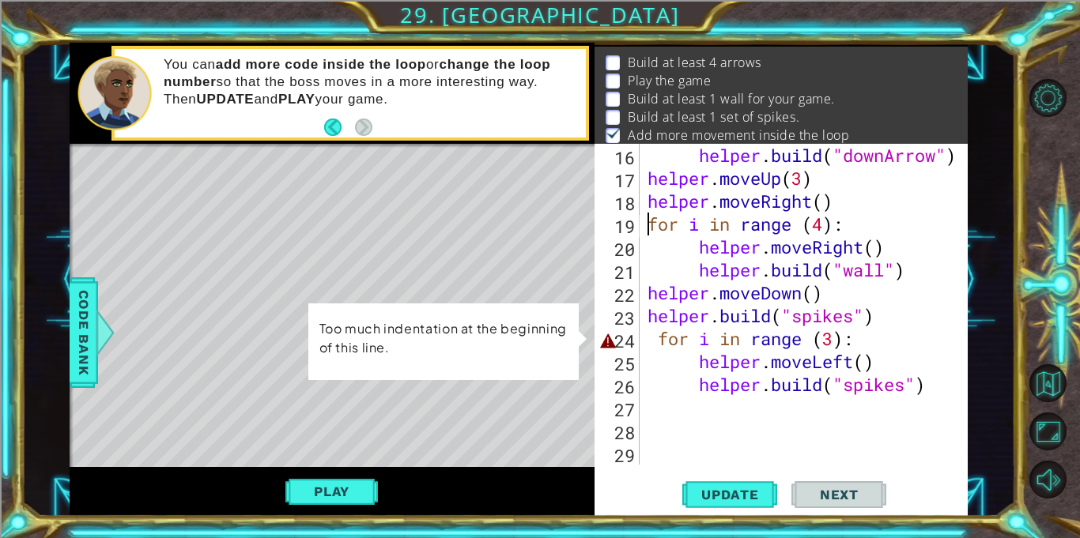
click at [658, 340] on div "helper . build ( "downArrow" ) helper . moveUp ( 3 ) helper . moveRight ( ) for…" at bounding box center [807, 327] width 327 height 367
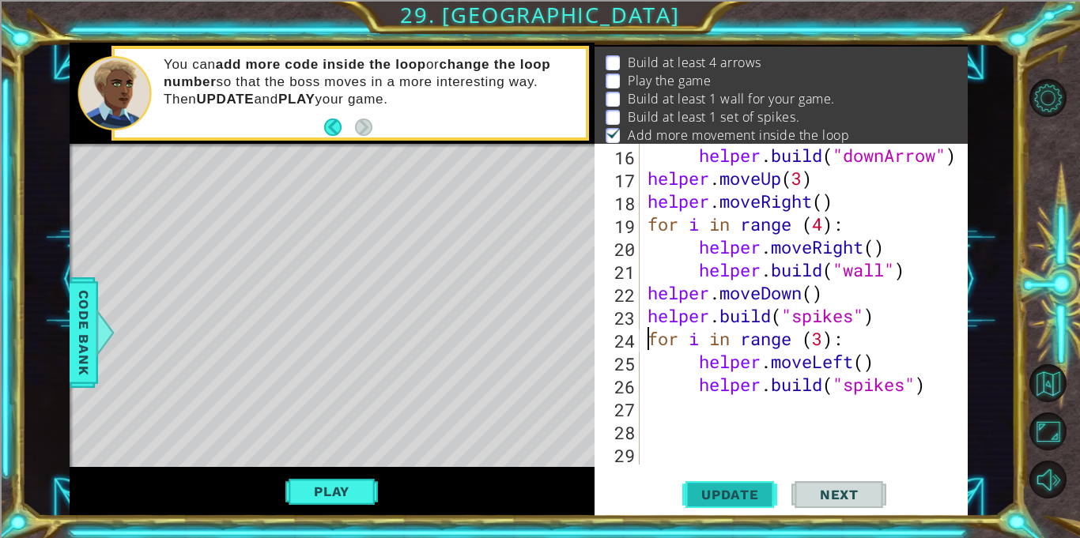
click at [740, 490] on span "Update" at bounding box center [730, 495] width 89 height 16
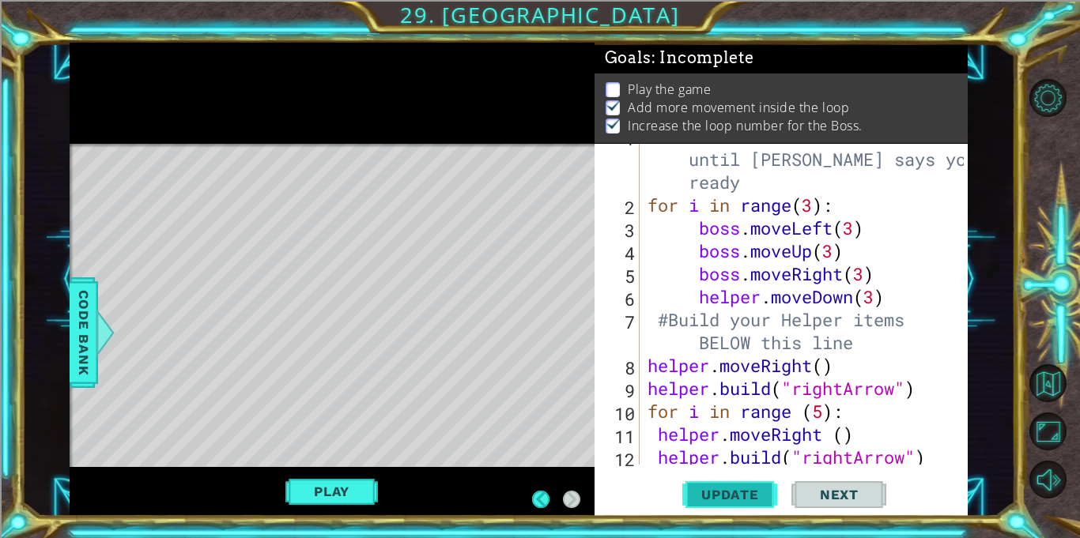
scroll to position [0, 0]
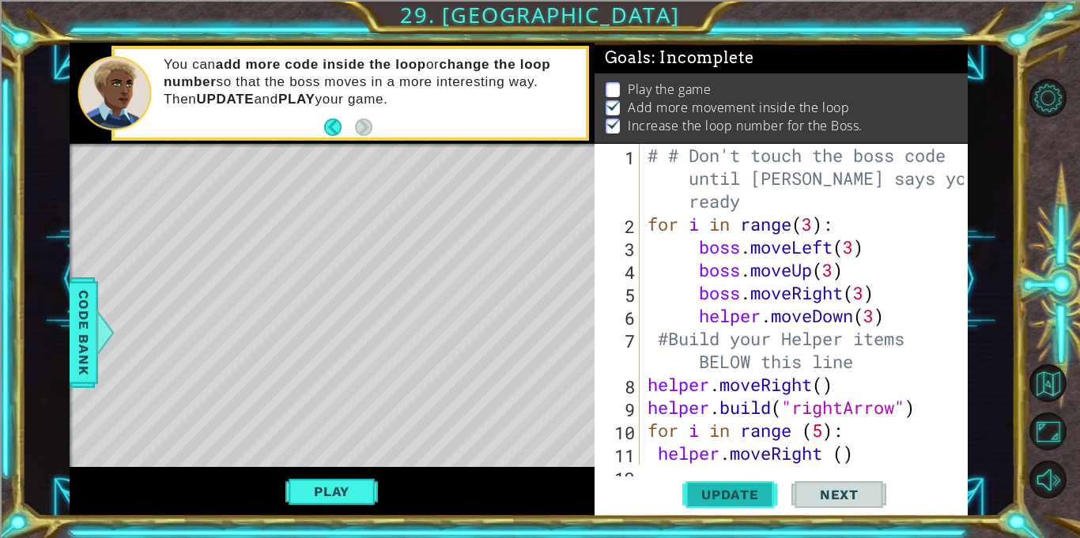
click at [742, 497] on span "Update" at bounding box center [730, 495] width 89 height 16
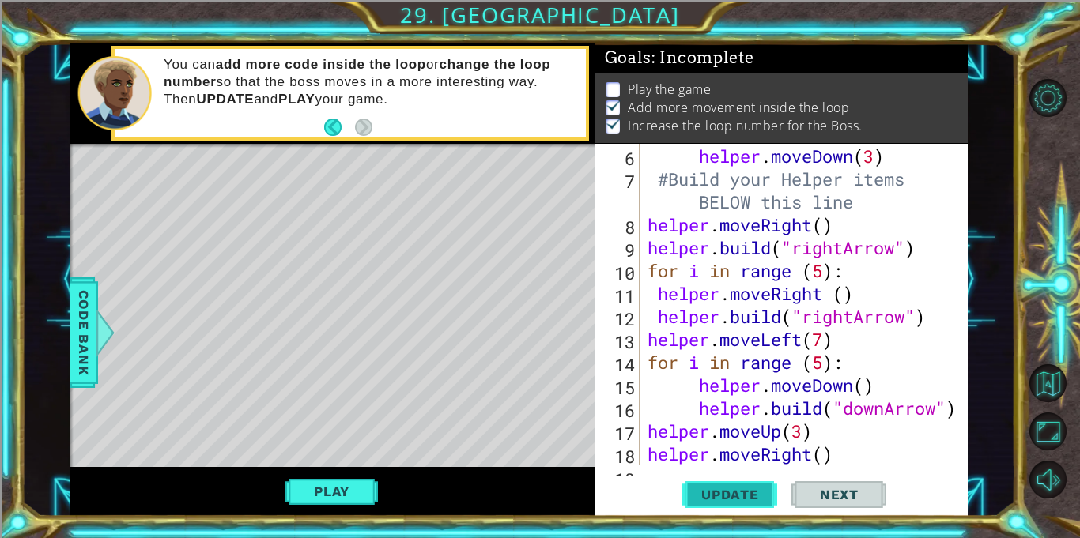
scroll to position [160, 0]
click at [729, 504] on button "Update" at bounding box center [729, 495] width 95 height 37
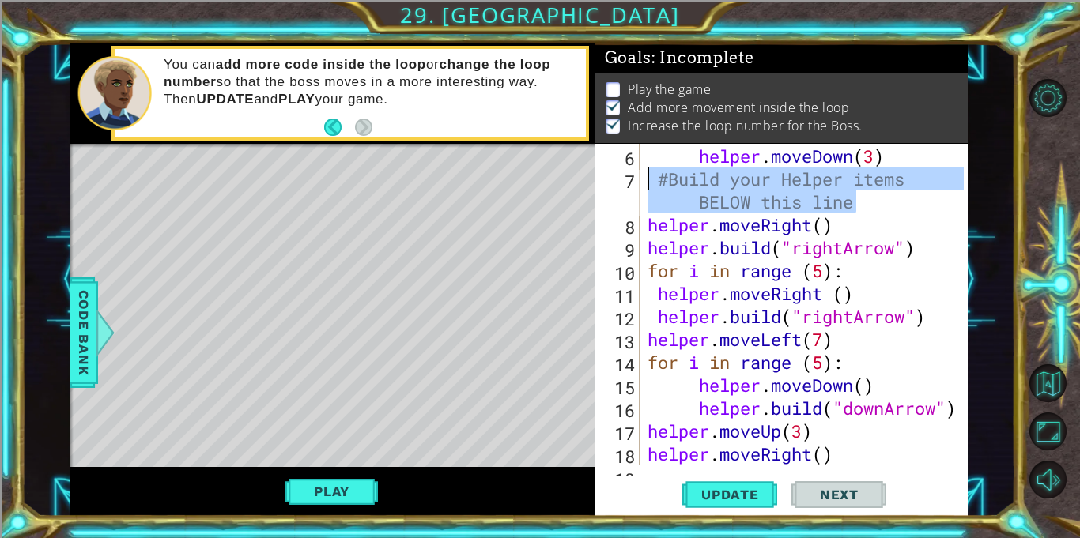
drag, startPoint x: 863, startPoint y: 208, endPoint x: 620, endPoint y: 184, distance: 243.9
click at [620, 184] on div "for i in range (3): 5 6 7 8 9 10 11 12 13 14 15 16 17 18 19 boss . moveRight ( …" at bounding box center [779, 304] width 369 height 321
type textarea "#Build your Helper items BELOW this line"
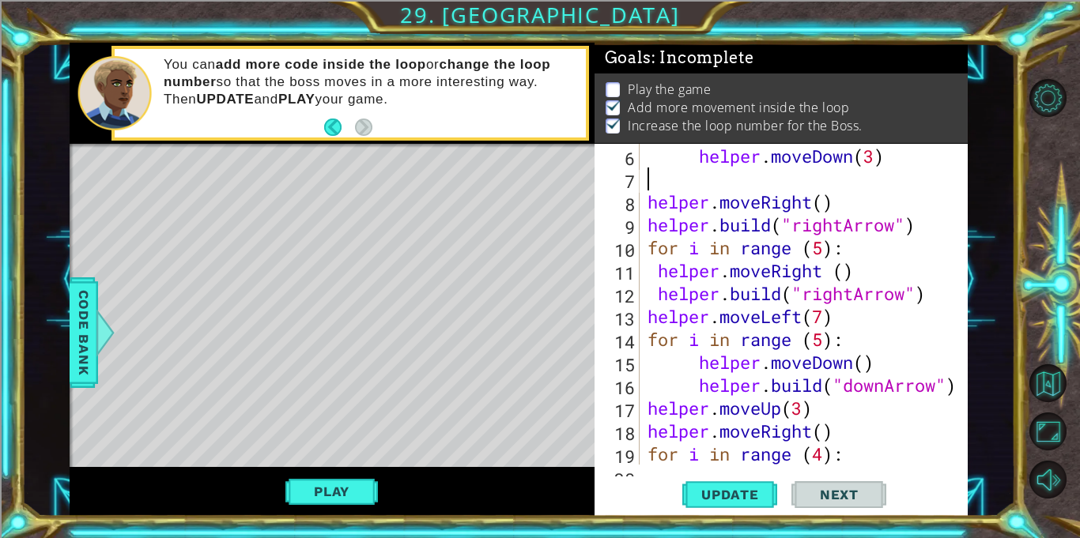
scroll to position [0, 0]
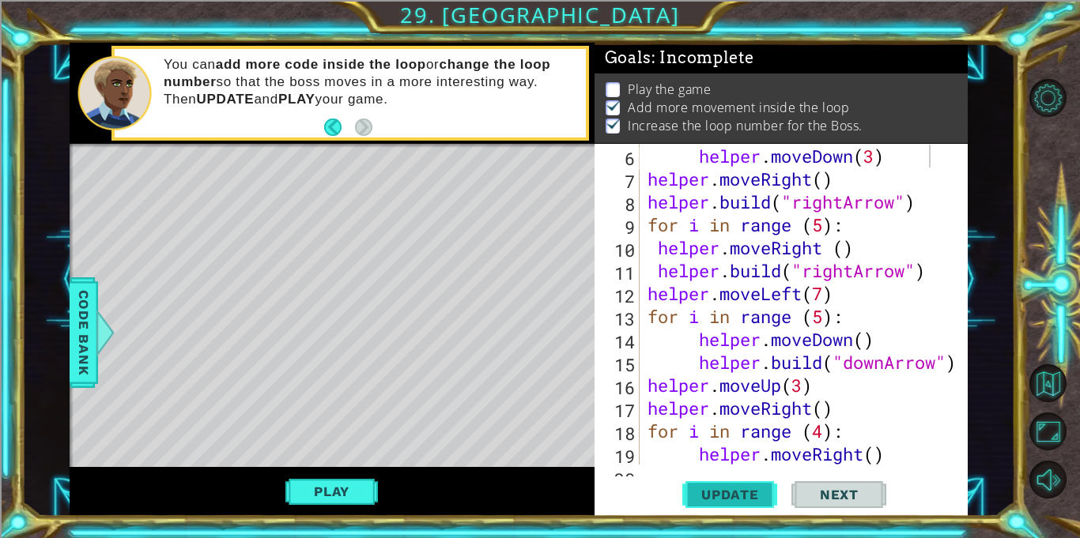
click at [757, 497] on span "Update" at bounding box center [730, 495] width 89 height 16
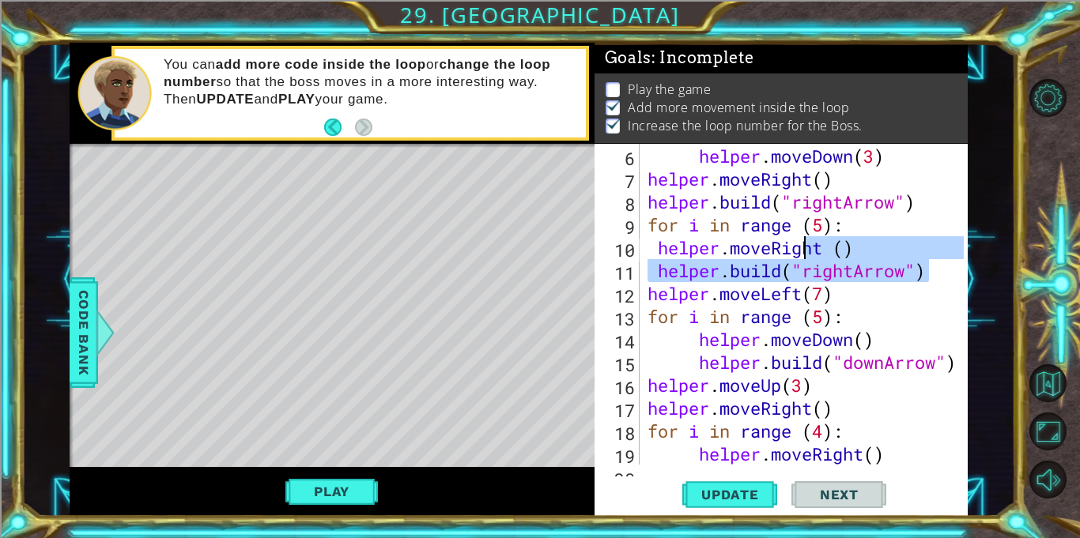
drag, startPoint x: 949, startPoint y: 266, endPoint x: 837, endPoint y: 261, distance: 111.6
click at [837, 261] on div "helper.moveDown(3) 5 6 7 8 9 10 11 12 13 14 15 16 17 18 19 20 boss . moveRight …" at bounding box center [779, 304] width 369 height 321
type textarea "[DOMAIN_NAME]("rightArrow")"
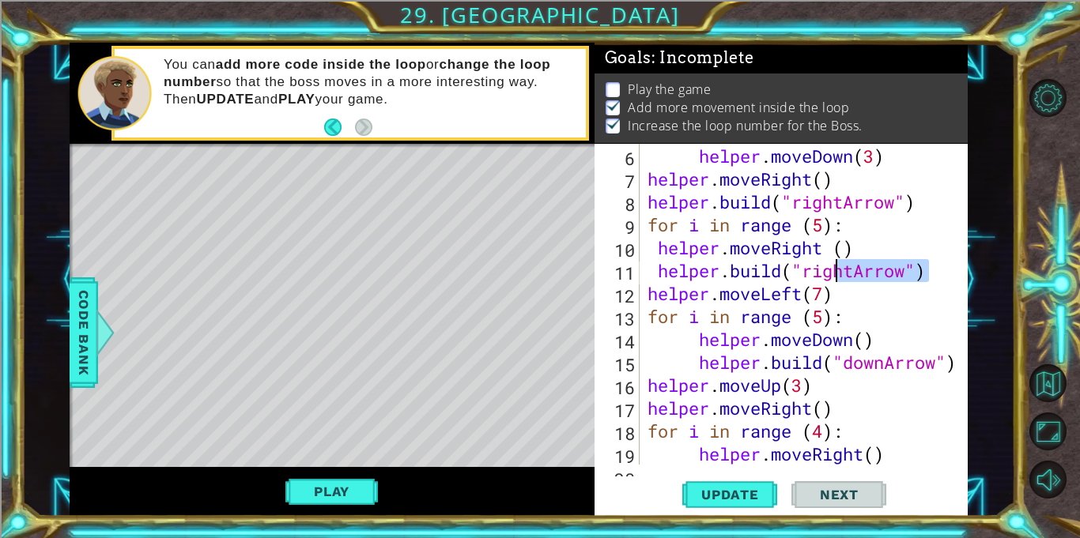
click at [837, 261] on div "boss . moveRight ( 3 ) helper . moveDown ( 3 ) helper . moveRight ( ) helper . …" at bounding box center [803, 304] width 319 height 321
click at [310, 508] on div "Play" at bounding box center [332, 492] width 525 height 50
click at [300, 497] on button "Play" at bounding box center [331, 492] width 93 height 30
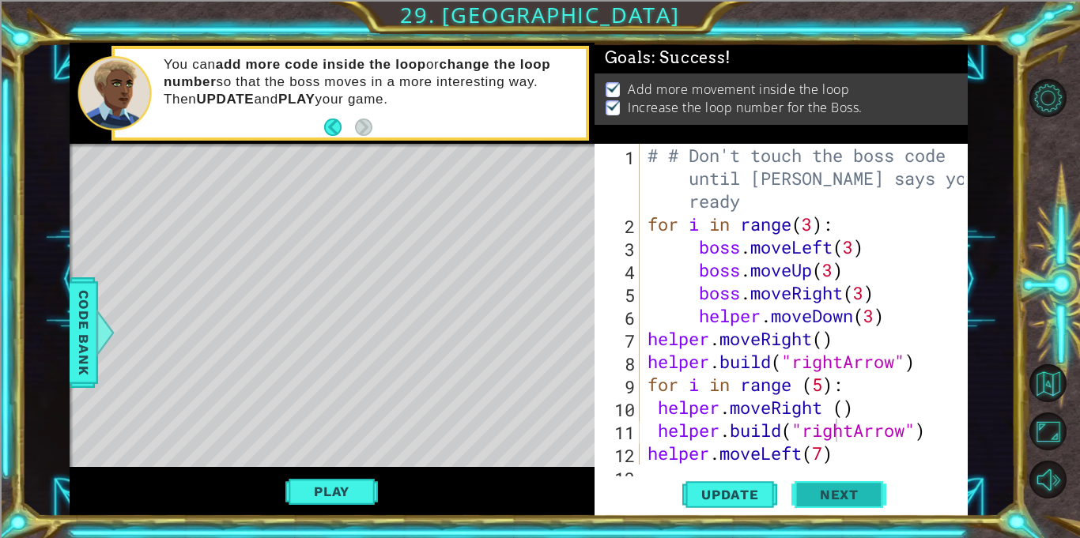
click at [829, 482] on button "Next" at bounding box center [839, 495] width 95 height 37
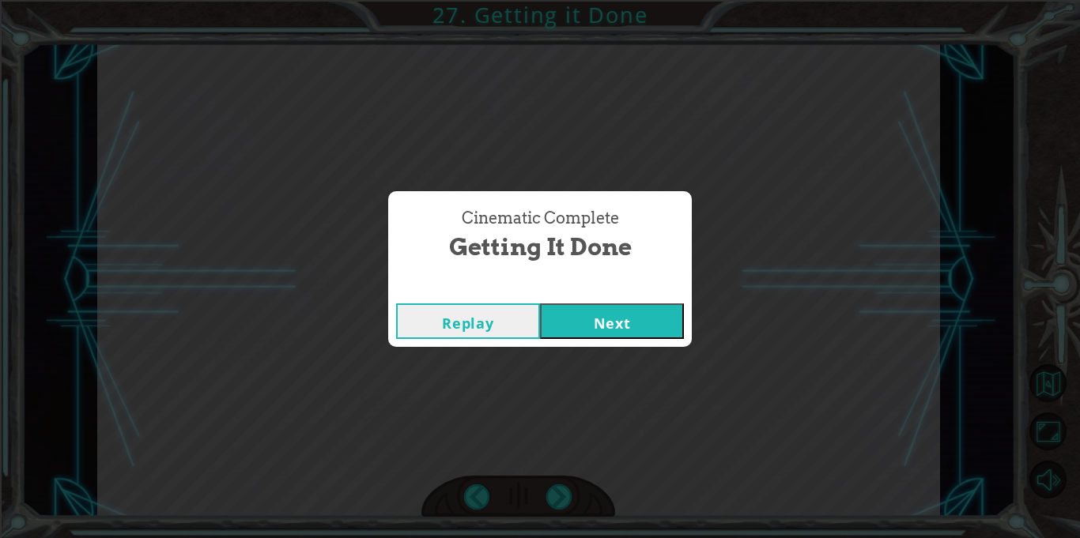
click at [589, 334] on button "Next" at bounding box center [612, 322] width 144 height 36
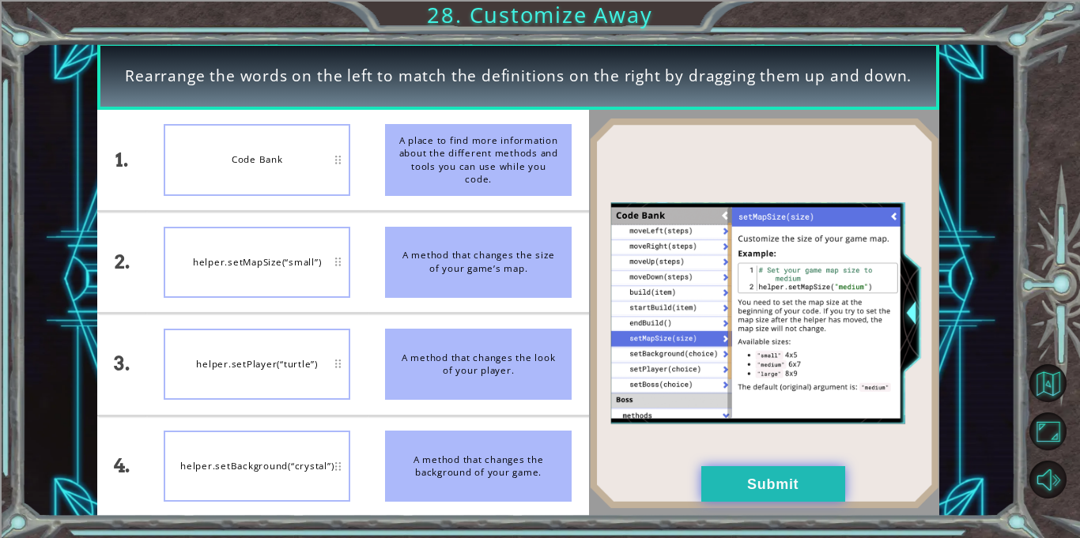
click at [764, 474] on button "Submit" at bounding box center [773, 485] width 144 height 36
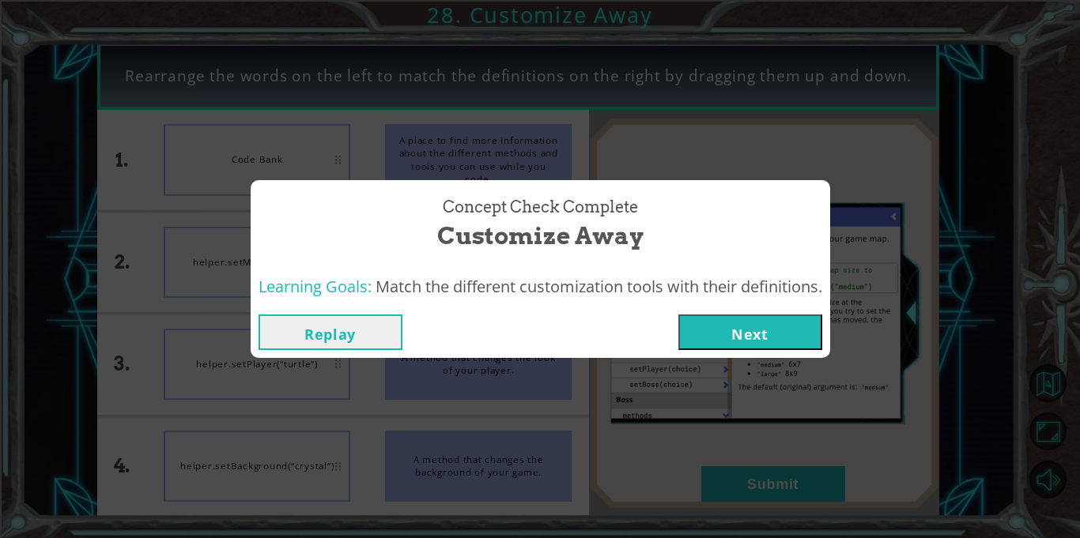
click at [722, 338] on button "Next" at bounding box center [750, 333] width 144 height 36
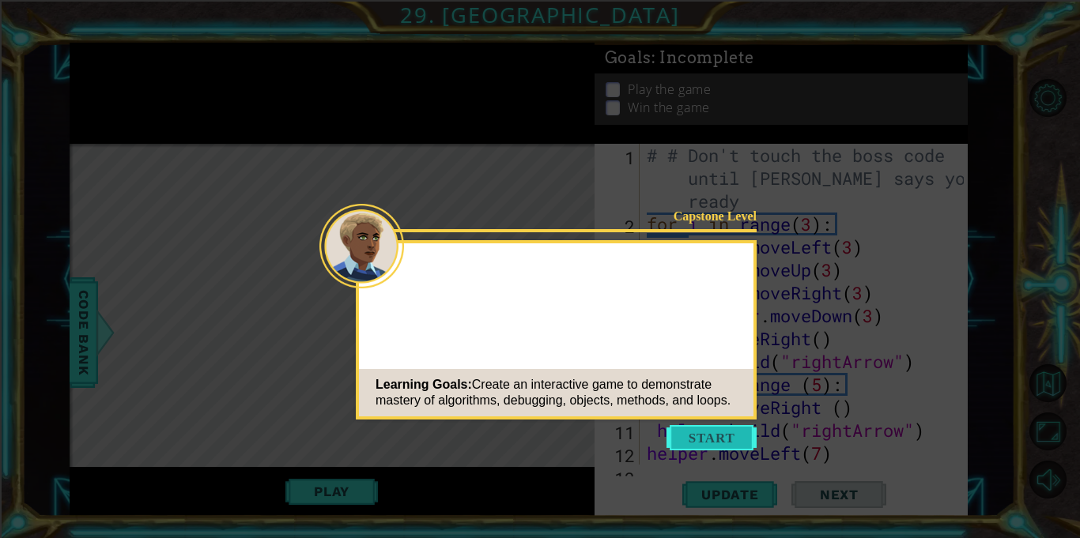
click at [701, 446] on button "Start" at bounding box center [712, 437] width 90 height 25
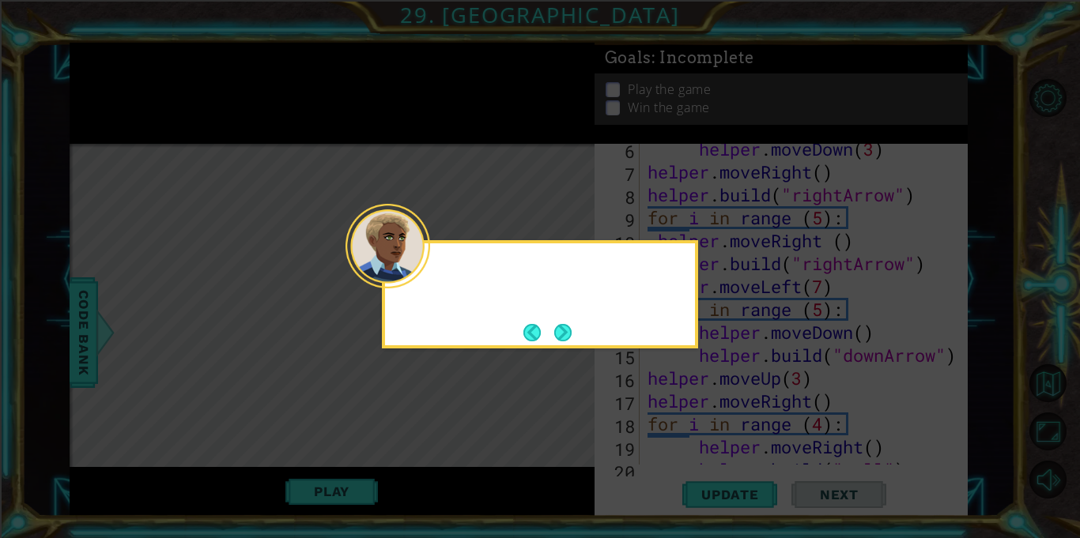
click at [554, 324] on button "Next" at bounding box center [562, 332] width 17 height 17
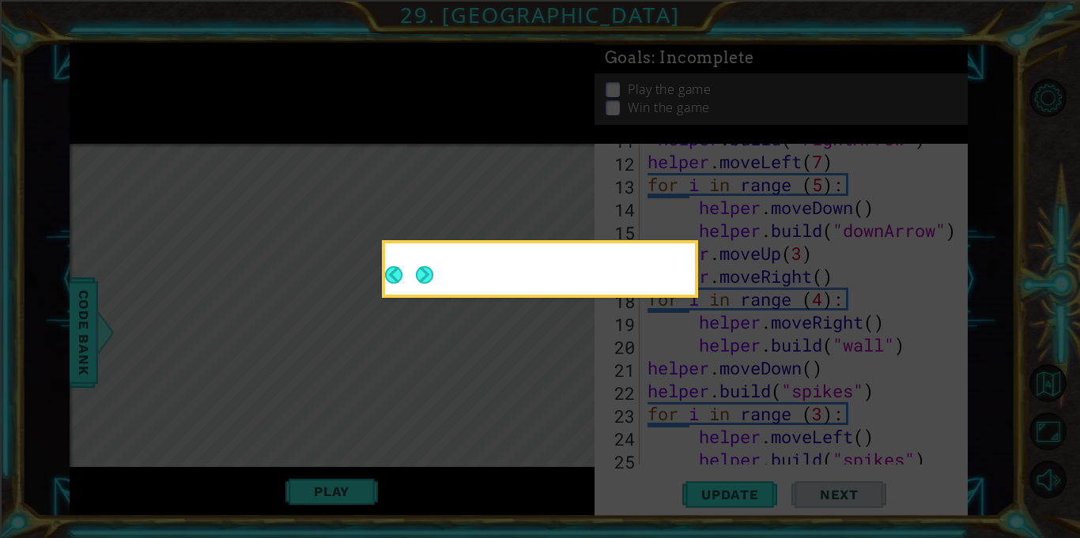
scroll to position [367, 0]
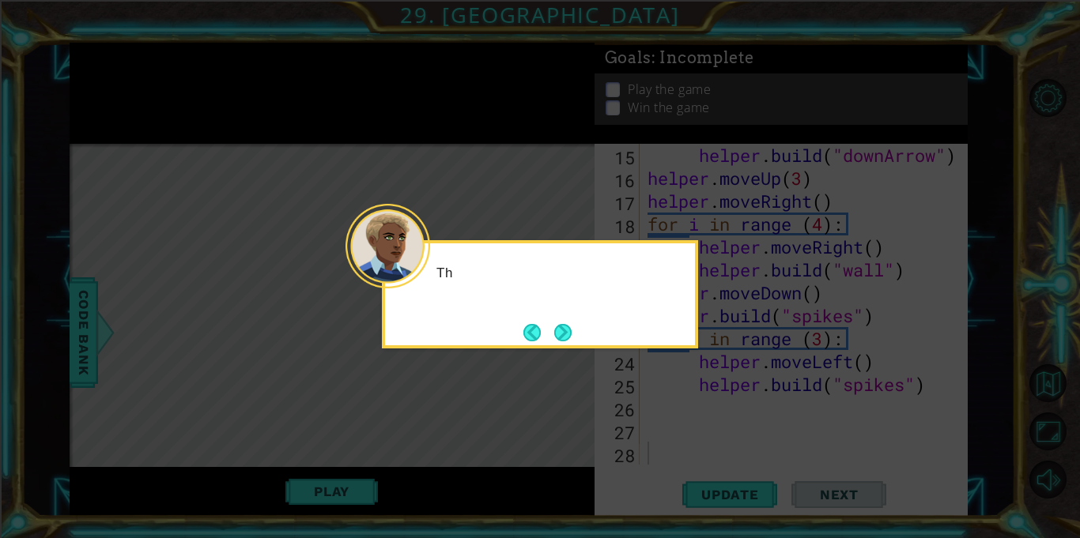
click at [576, 341] on div "Th" at bounding box center [540, 294] width 316 height 108
click at [572, 327] on button "Next" at bounding box center [562, 332] width 17 height 17
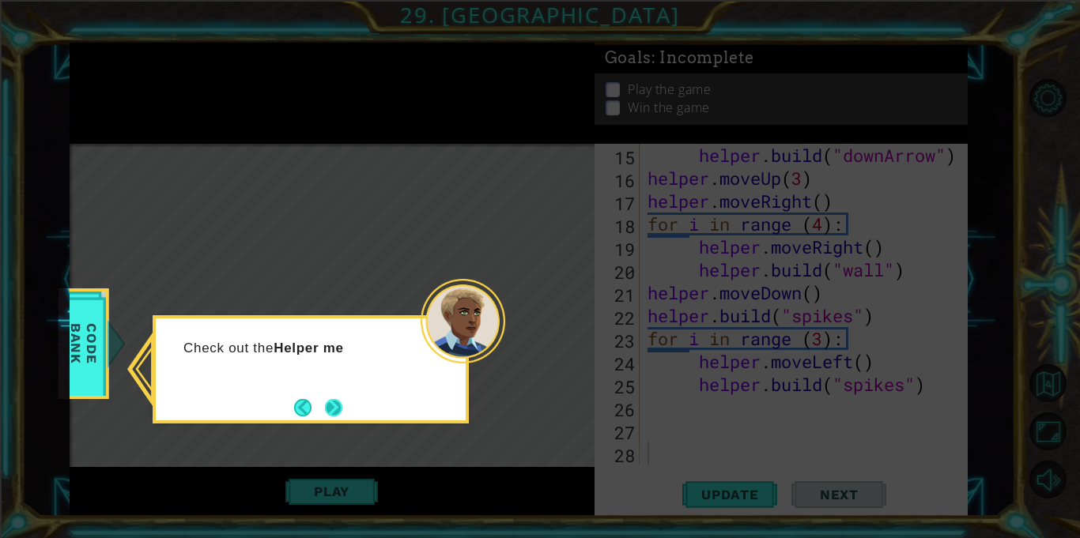
click at [333, 405] on button "Next" at bounding box center [333, 407] width 17 height 17
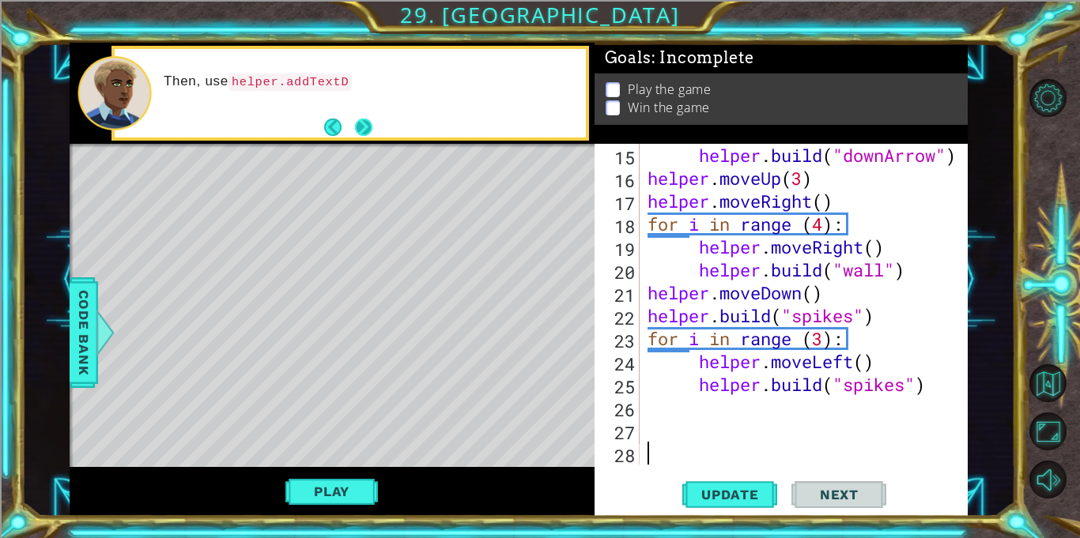
click at [365, 130] on button "Next" at bounding box center [363, 127] width 17 height 17
click at [365, 130] on button "Next" at bounding box center [363, 127] width 21 height 21
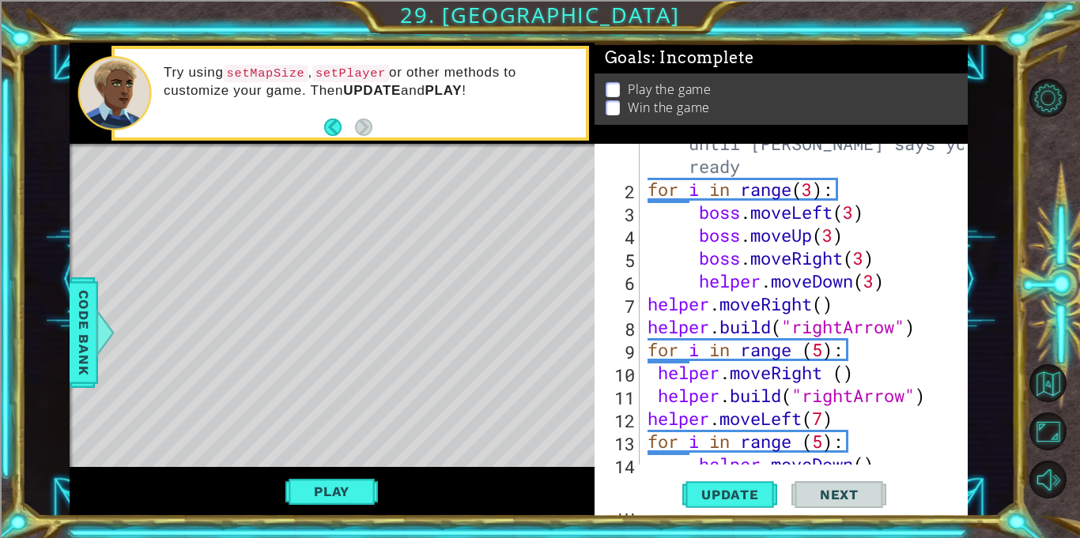
scroll to position [0, 0]
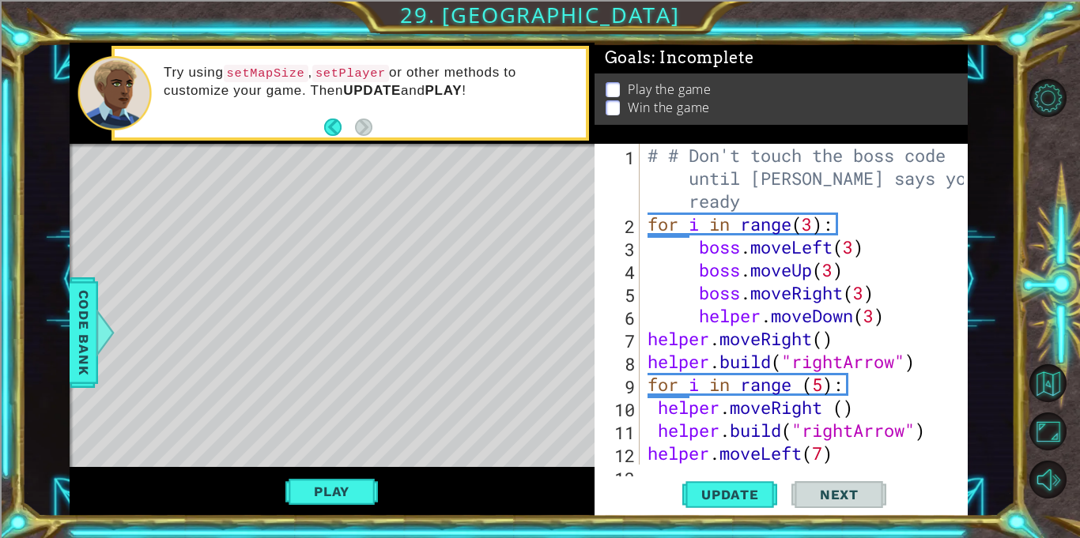
click at [768, 203] on div "# # Don't touch the boss code until [PERSON_NAME] says you're ready for i in ra…" at bounding box center [807, 350] width 327 height 413
type textarea "# # Don't touch the boss code until [PERSON_NAME] says you're ready"
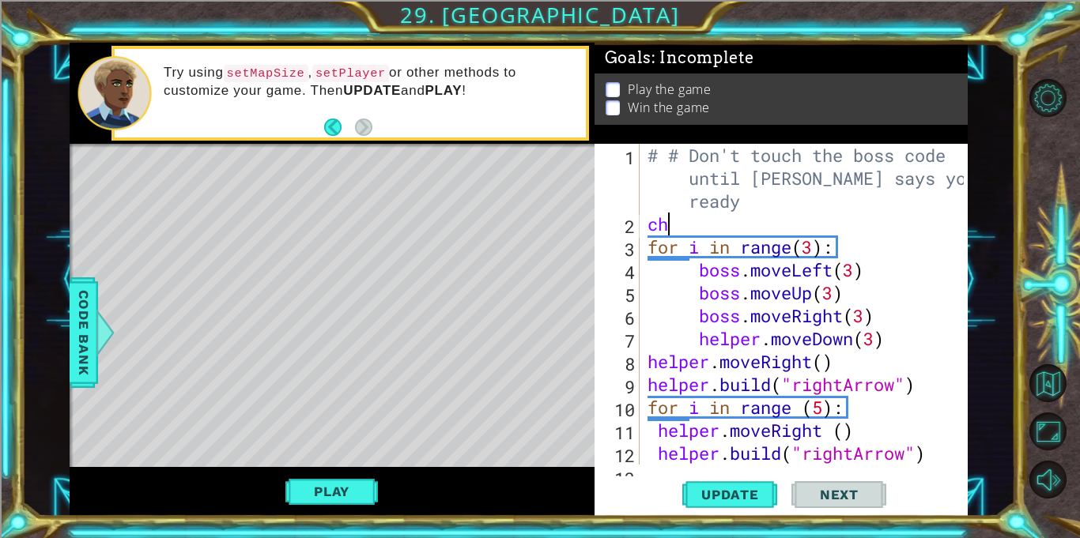
type textarea "c"
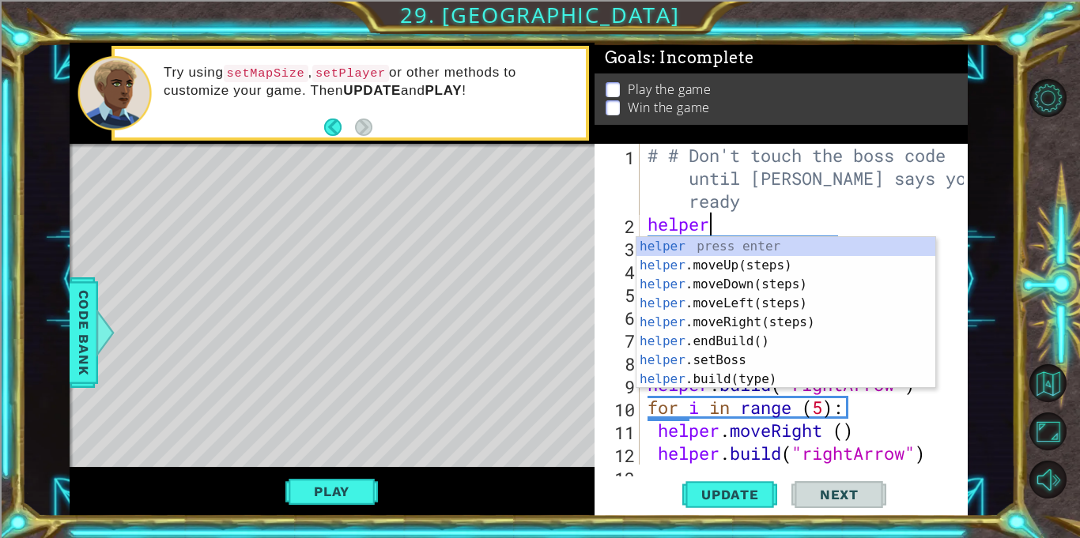
type textarea "h"
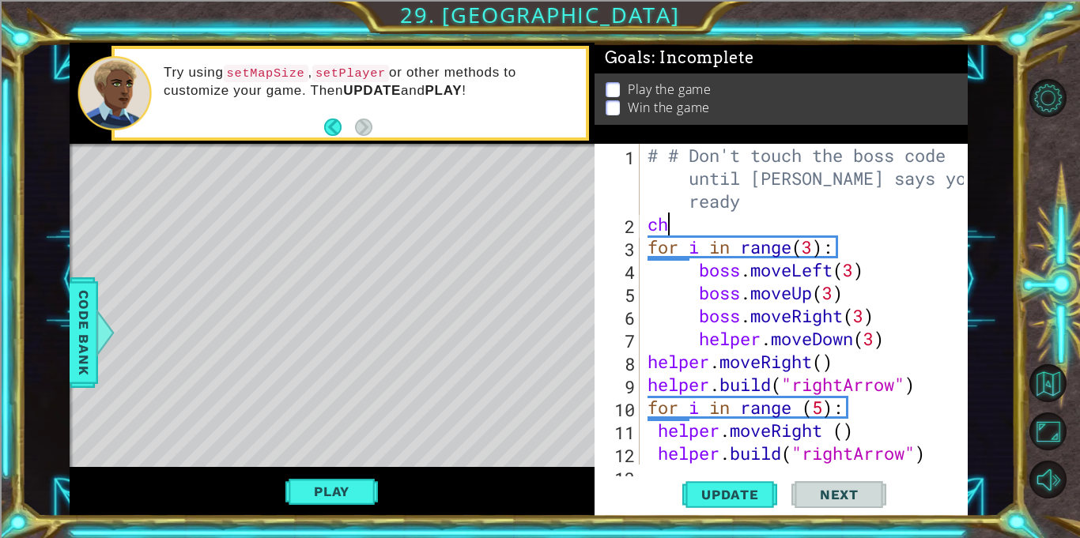
scroll to position [0, 0]
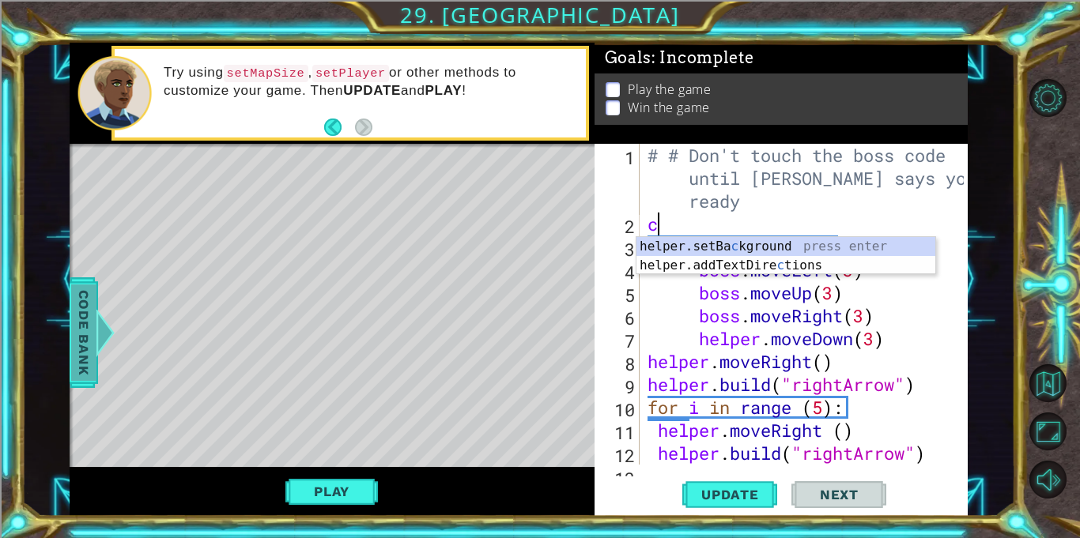
type textarea "c"
click at [81, 370] on span "Code Bank" at bounding box center [83, 333] width 25 height 96
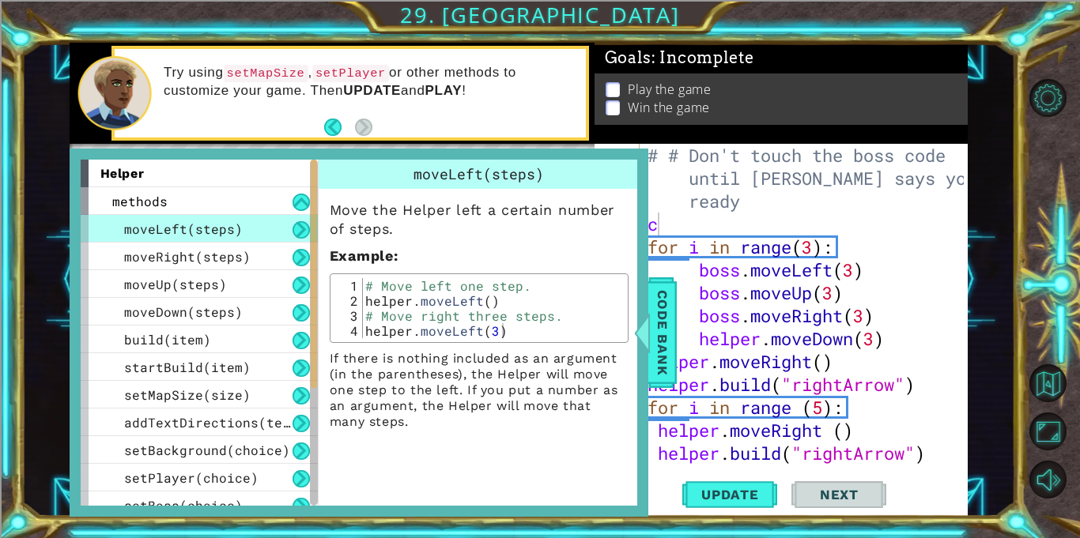
click at [889, 223] on div "# # Don't touch the boss code until [PERSON_NAME] says you're ready c for i in …" at bounding box center [807, 350] width 327 height 413
click at [671, 344] on span "Code Bank" at bounding box center [662, 333] width 25 height 96
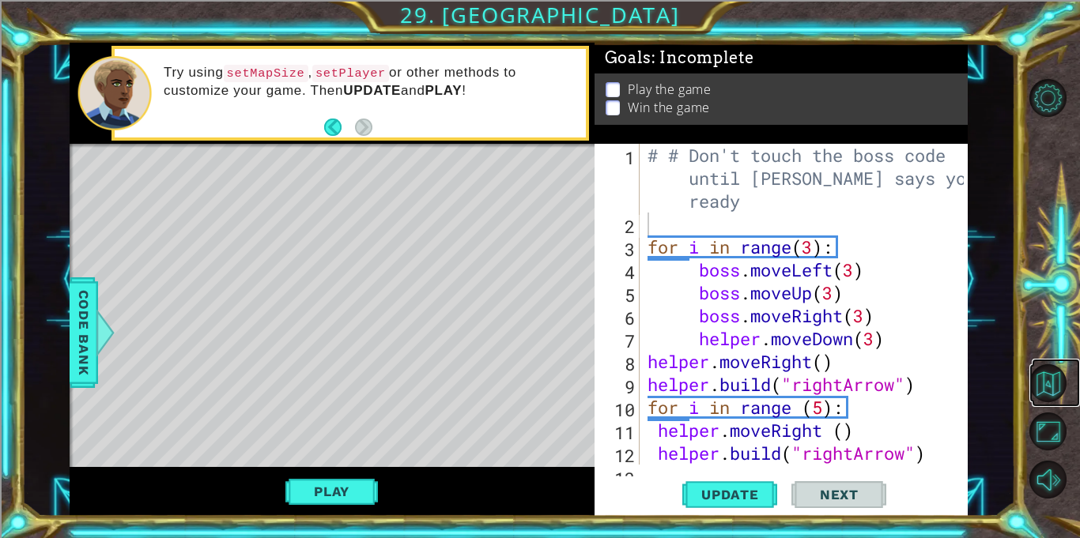
click at [1053, 403] on link at bounding box center [1056, 383] width 48 height 48
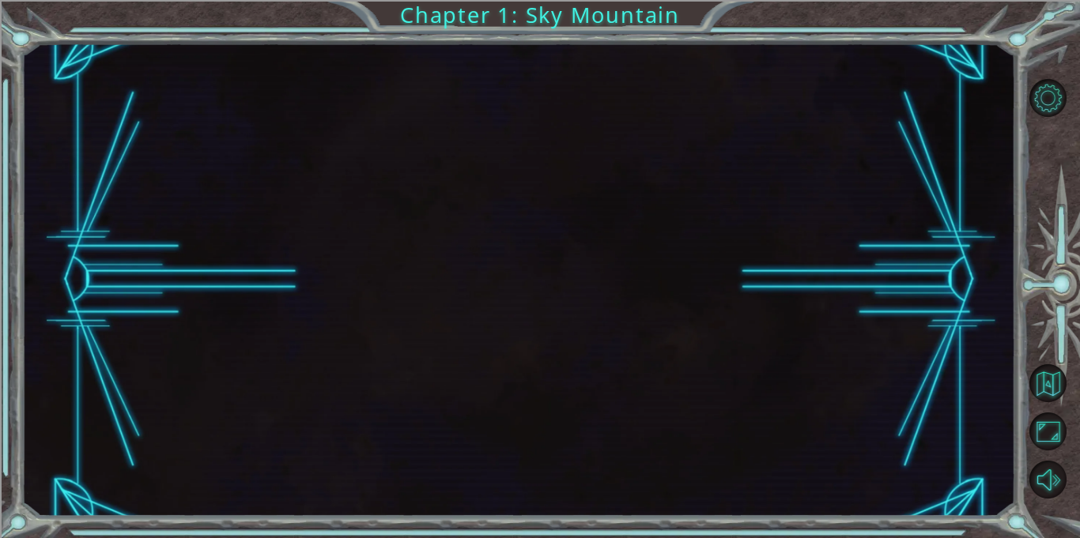
click at [1053, 403] on link at bounding box center [1056, 383] width 48 height 48
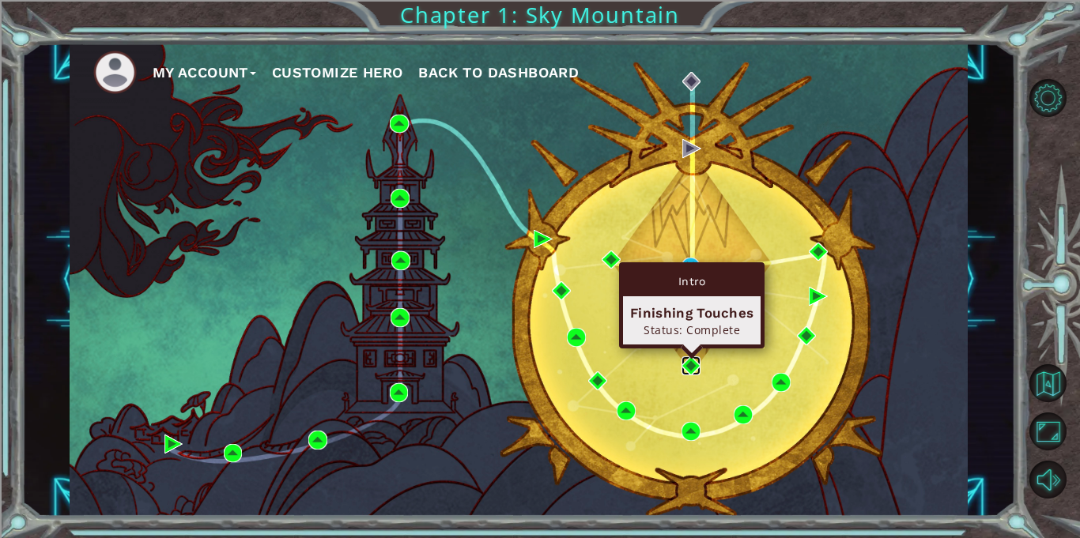
click at [688, 361] on img at bounding box center [691, 366] width 19 height 19
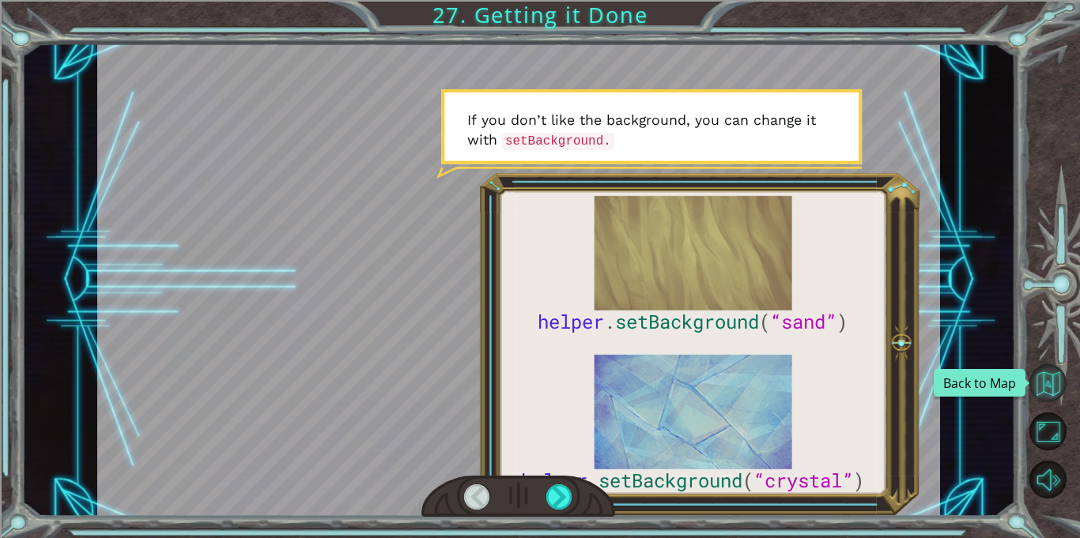
click at [1054, 395] on button "Back to Map" at bounding box center [1049, 384] width 38 height 38
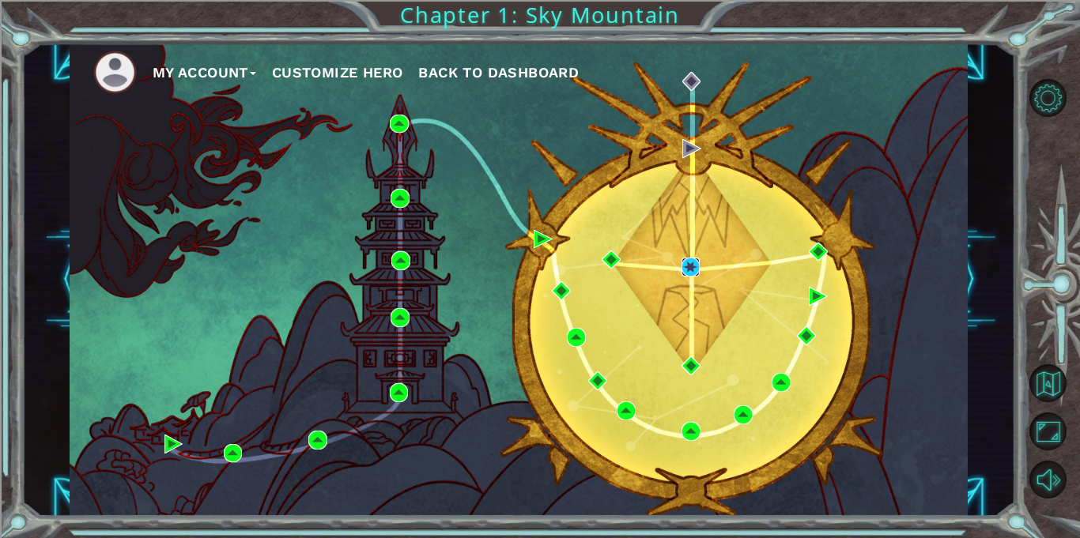
click at [690, 262] on img at bounding box center [691, 267] width 19 height 19
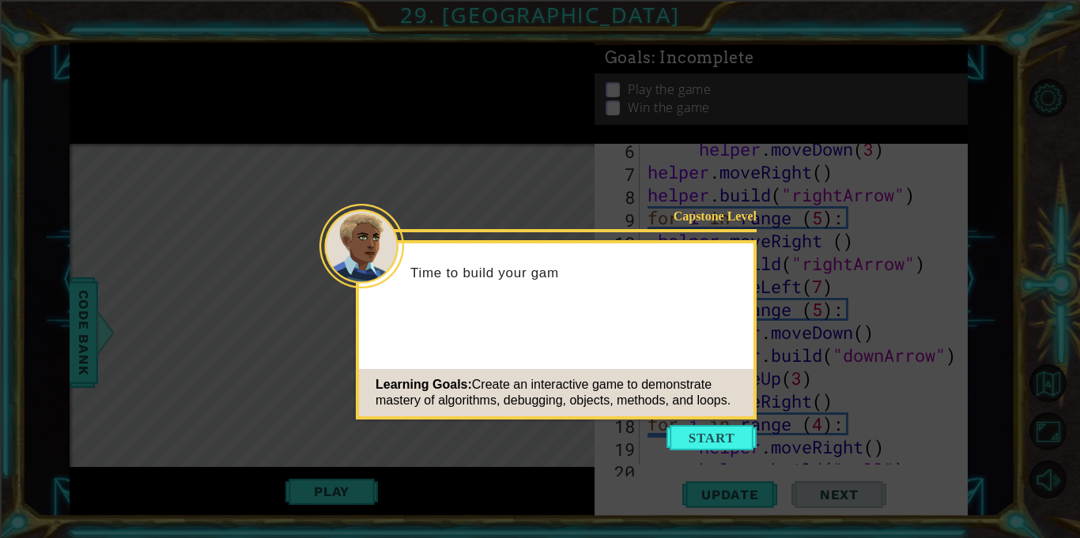
scroll to position [367, 0]
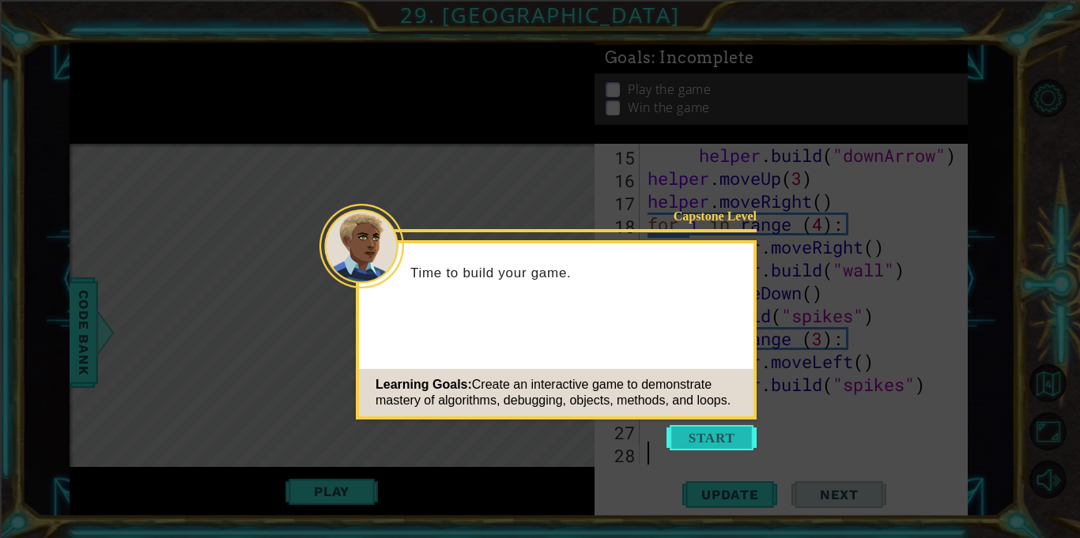
click at [709, 434] on button "Start" at bounding box center [712, 437] width 90 height 25
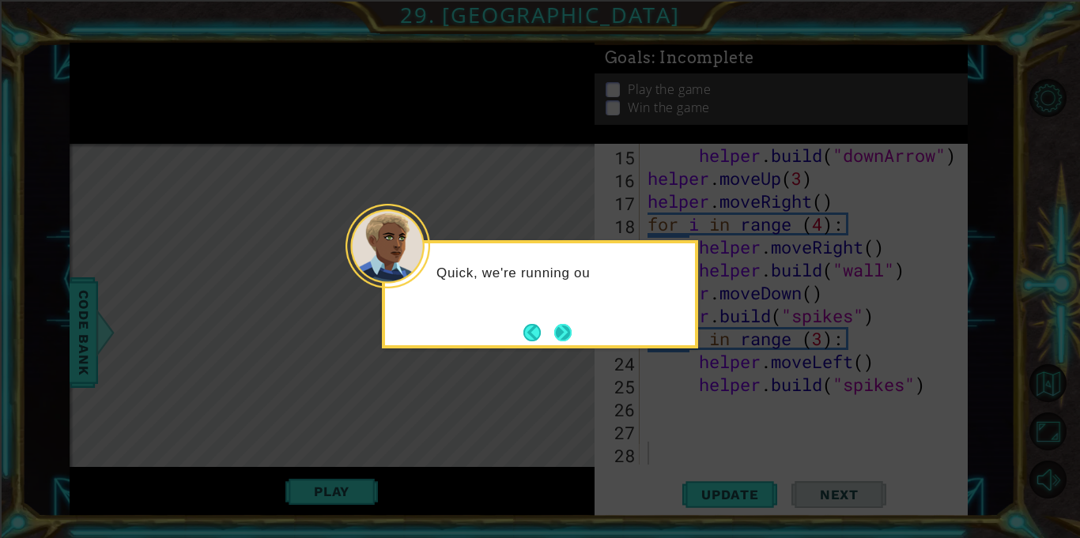
click at [569, 342] on button "Next" at bounding box center [562, 332] width 17 height 17
click at [566, 340] on button "Next" at bounding box center [562, 332] width 17 height 17
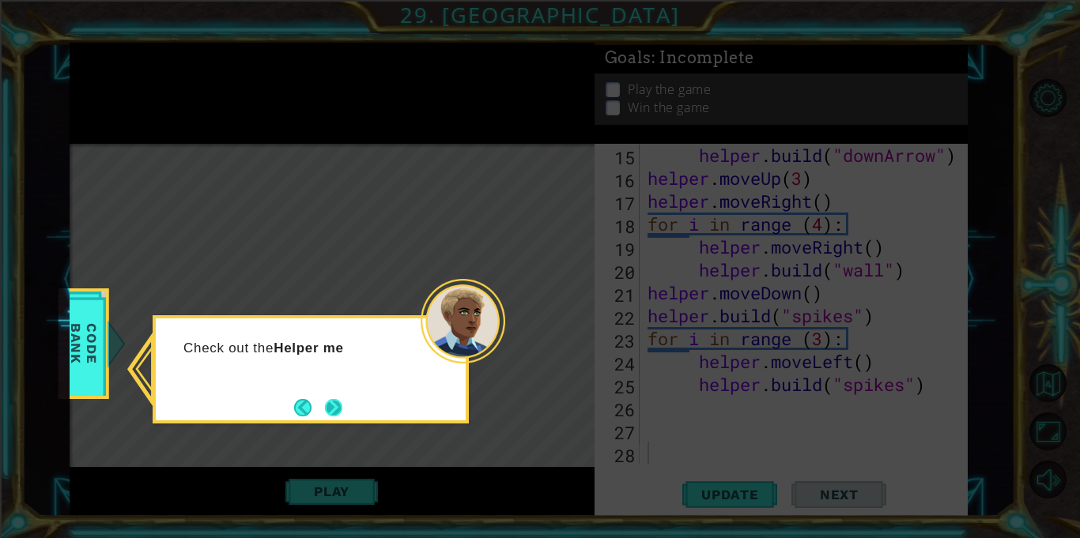
click at [339, 415] on button "Next" at bounding box center [333, 407] width 17 height 17
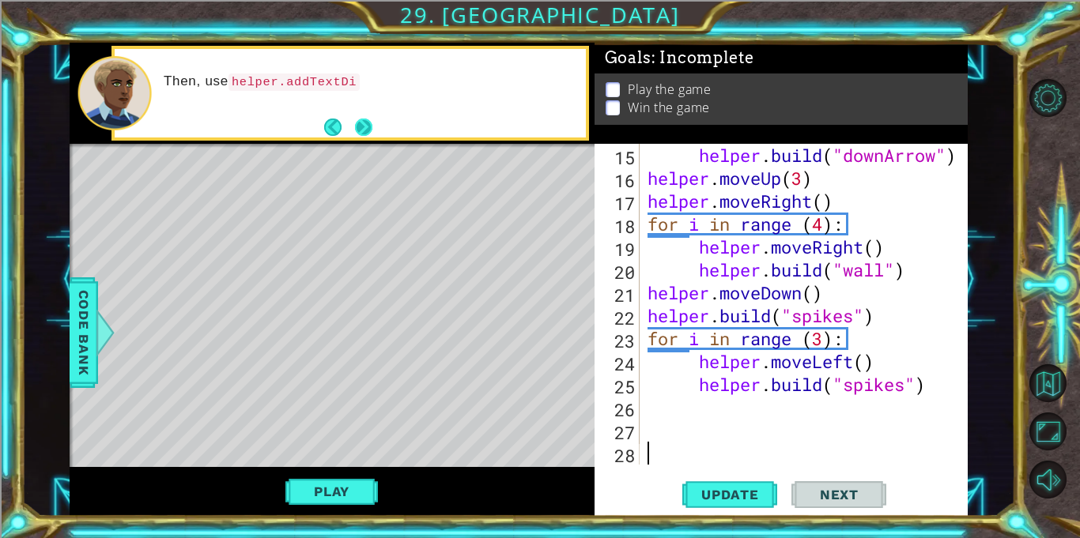
click at [372, 130] on button "Next" at bounding box center [363, 127] width 17 height 17
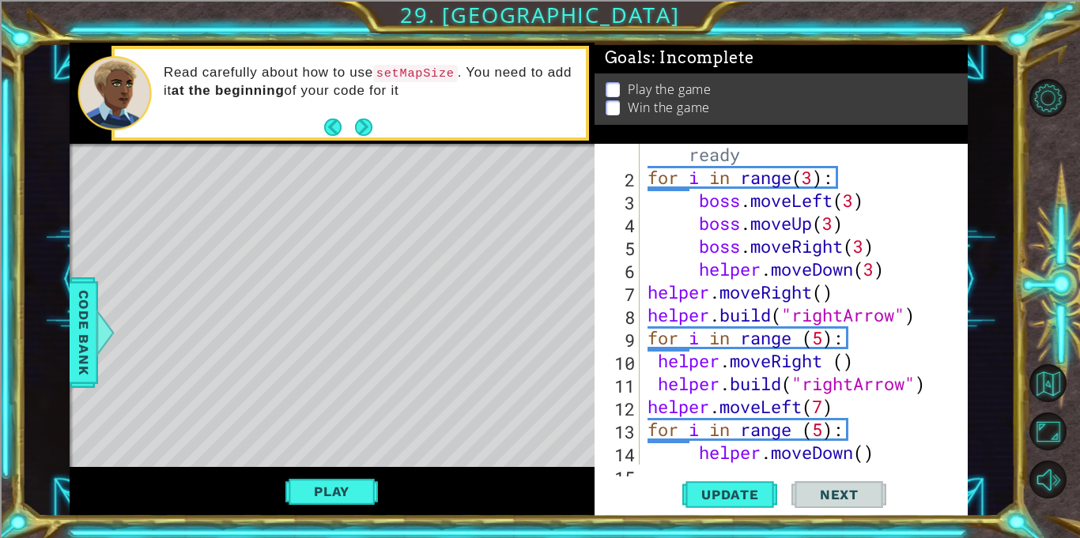
scroll to position [0, 0]
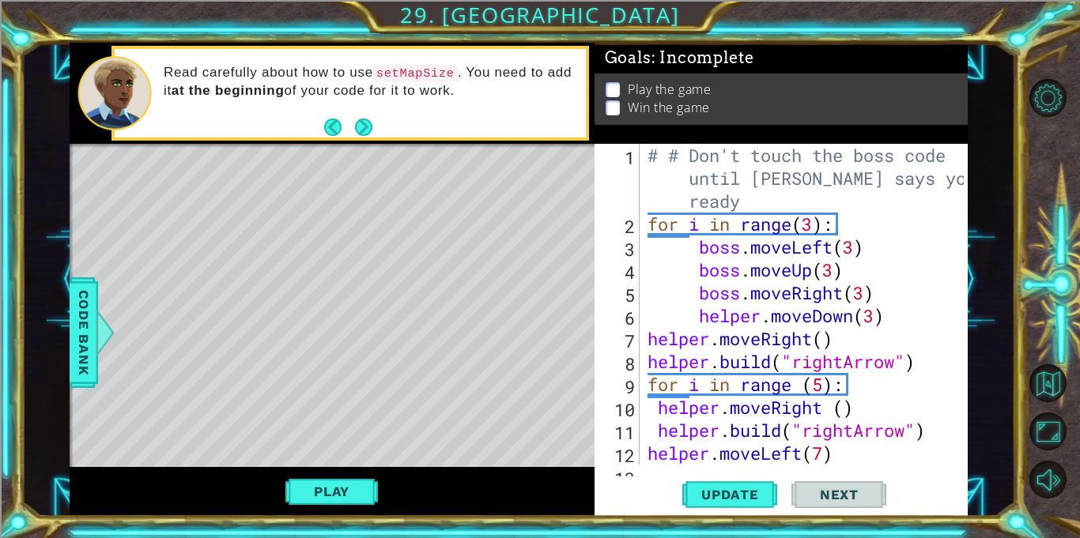
click at [748, 213] on div "# # Don't touch the boss code until [PERSON_NAME] says you're ready for i in ra…" at bounding box center [807, 350] width 327 height 413
click at [742, 199] on div "# # Don't touch the boss code until [PERSON_NAME] says you're ready for i in ra…" at bounding box center [807, 350] width 327 height 413
type textarea "# # Don't touch the boss code until [PERSON_NAME] says you're ready"
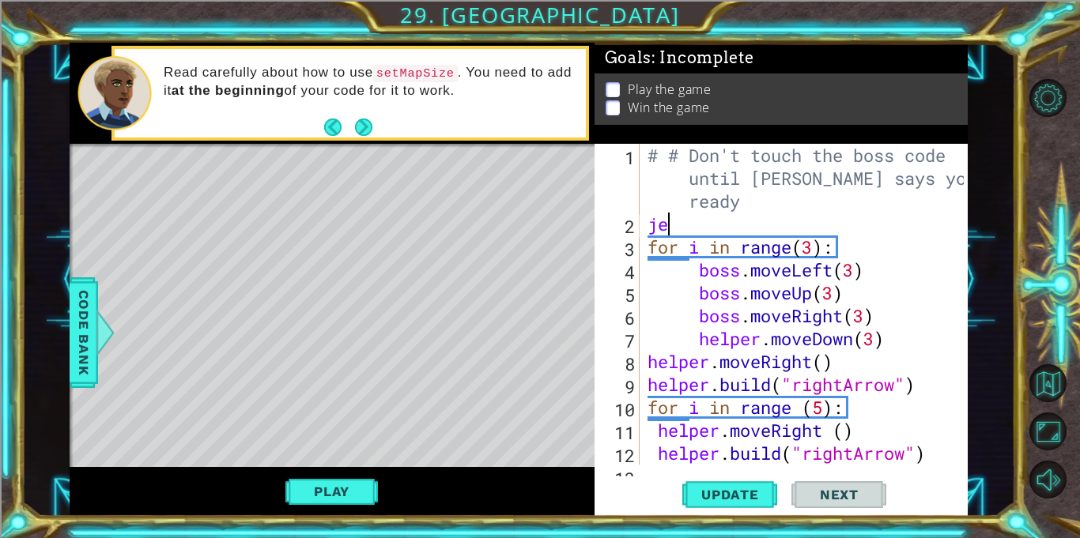
type textarea "j"
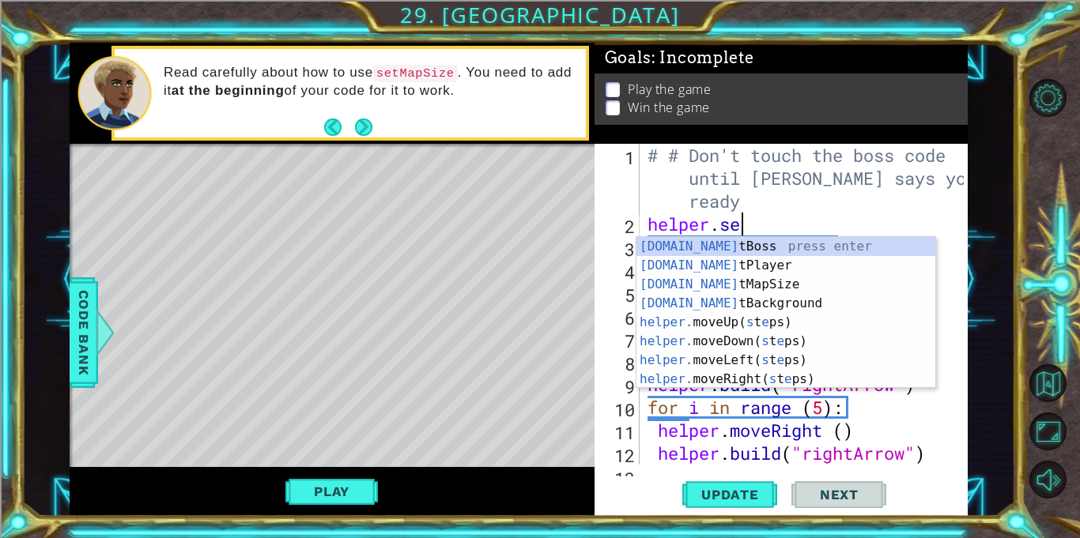
scroll to position [0, 4]
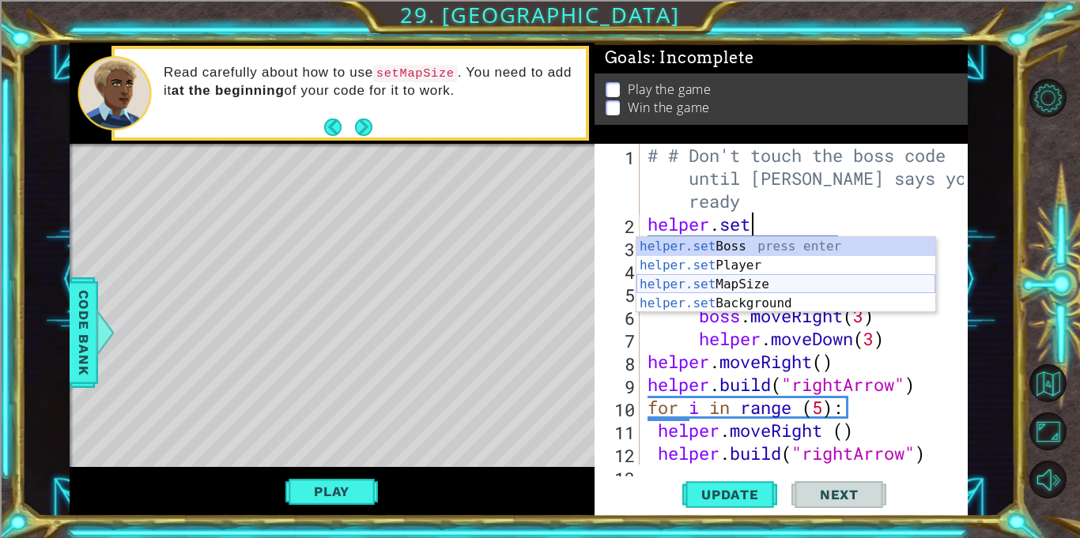
click at [769, 278] on div "helper.set Boss press enter helper.set Player press enter helper.set MapSize pr…" at bounding box center [786, 294] width 299 height 114
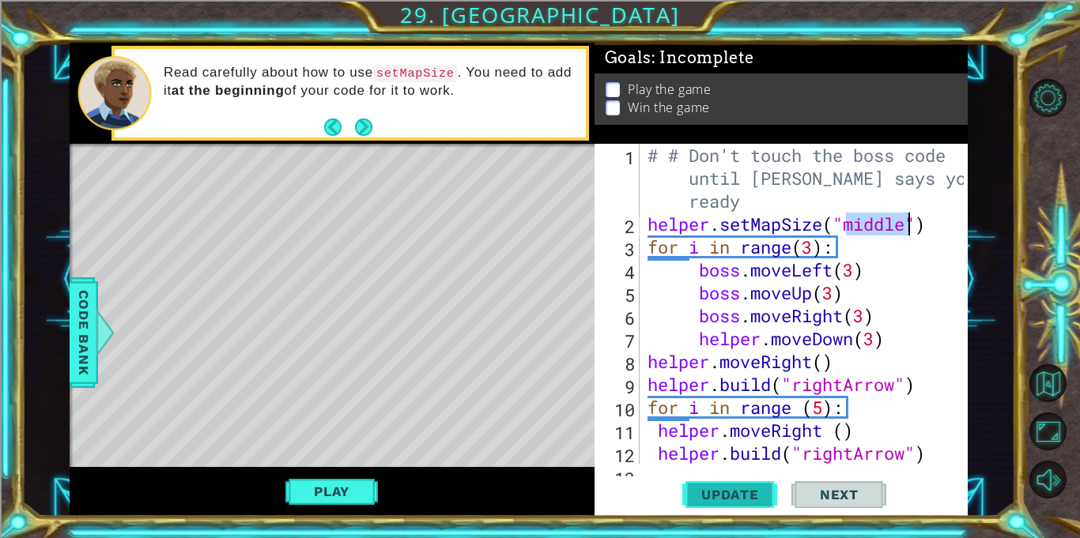
click at [761, 494] on span "Update" at bounding box center [730, 495] width 89 height 16
click at [726, 504] on button "Update" at bounding box center [729, 495] width 95 height 37
click at [705, 485] on button "Update" at bounding box center [729, 495] width 95 height 37
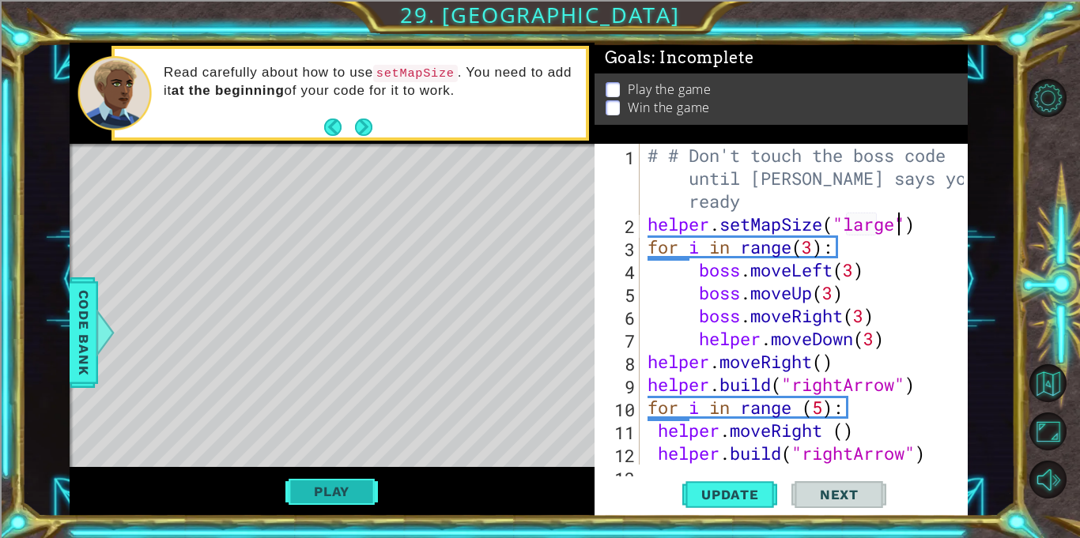
click at [335, 498] on button "Play" at bounding box center [331, 492] width 93 height 30
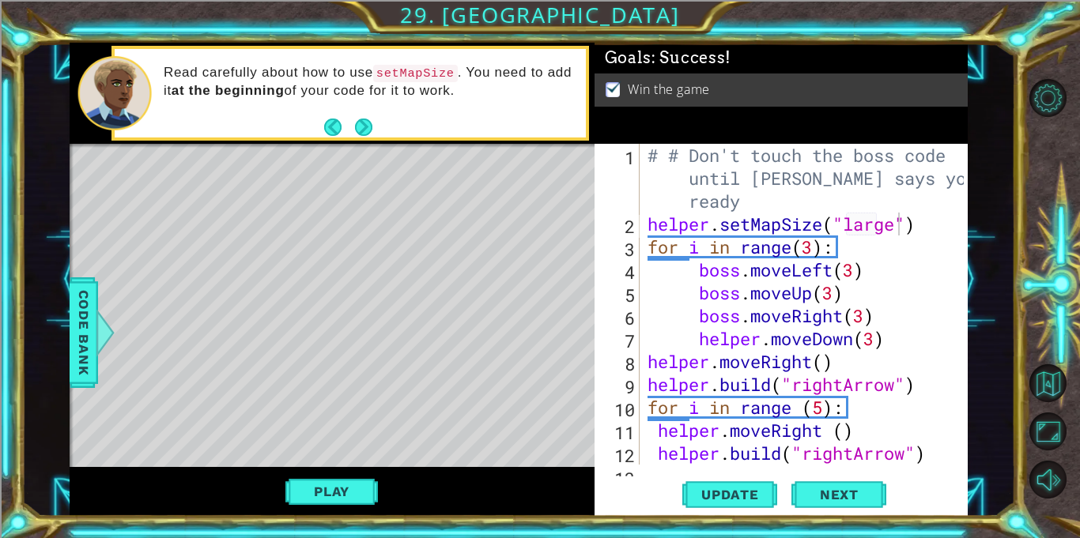
click at [894, 225] on div "# # Don't touch the boss code until [PERSON_NAME] says you're ready helper . se…" at bounding box center [807, 350] width 327 height 413
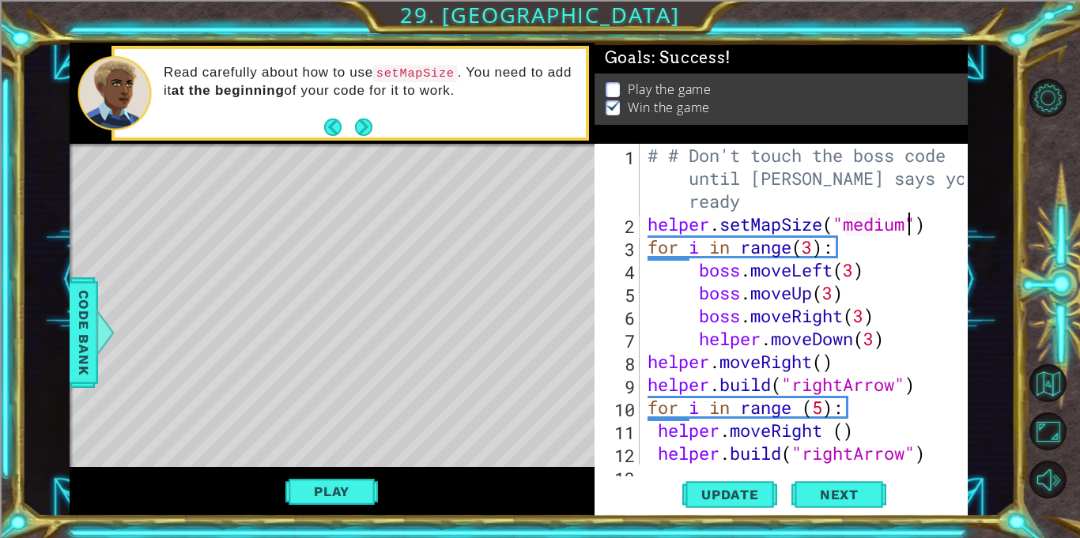
scroll to position [0, 12]
click at [751, 493] on span "Update" at bounding box center [730, 495] width 89 height 16
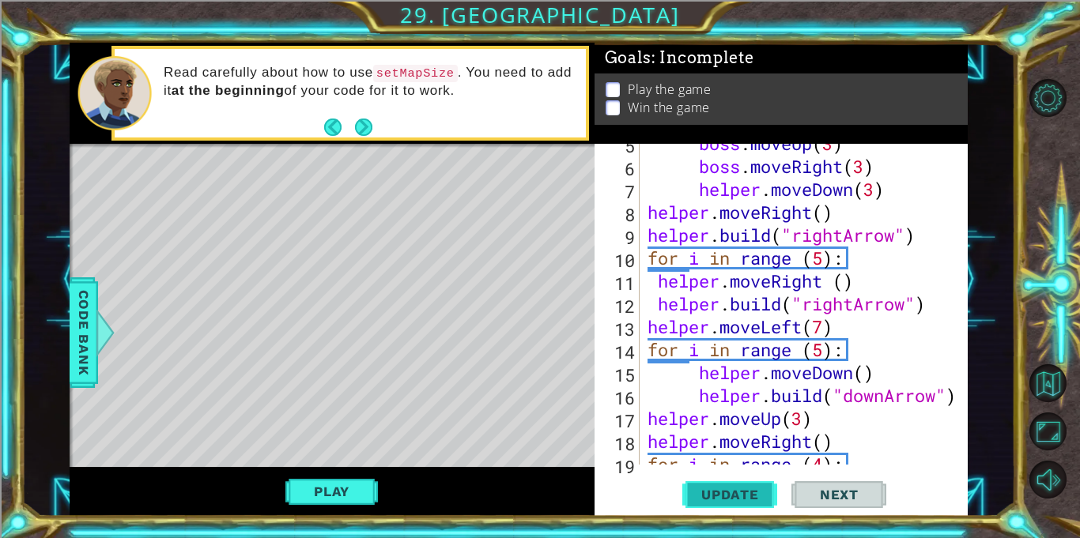
scroll to position [151, 0]
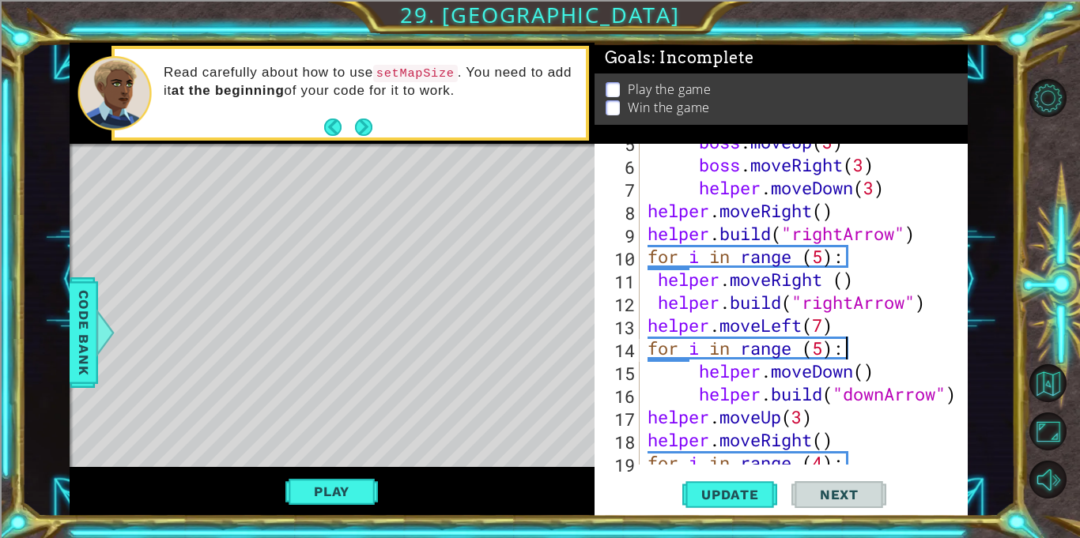
click at [908, 344] on div "boss . moveUp ( 3 ) boss . moveRight ( 3 ) helper . moveDown ( 3 ) helper . mov…" at bounding box center [807, 313] width 327 height 367
click at [667, 259] on div "boss . moveUp ( 3 ) boss . moveRight ( 3 ) helper . moveDown ( 3 ) helper . mov…" at bounding box center [807, 313] width 327 height 367
click at [672, 267] on div "boss . moveUp ( 3 ) boss . moveRight ( 3 ) helper . moveDown ( 3 ) helper . mov…" at bounding box center [807, 313] width 327 height 367
click at [649, 259] on div "boss . moveUp ( 3 ) boss . moveRight ( 3 ) helper . moveDown ( 3 ) helper . mov…" at bounding box center [807, 313] width 327 height 367
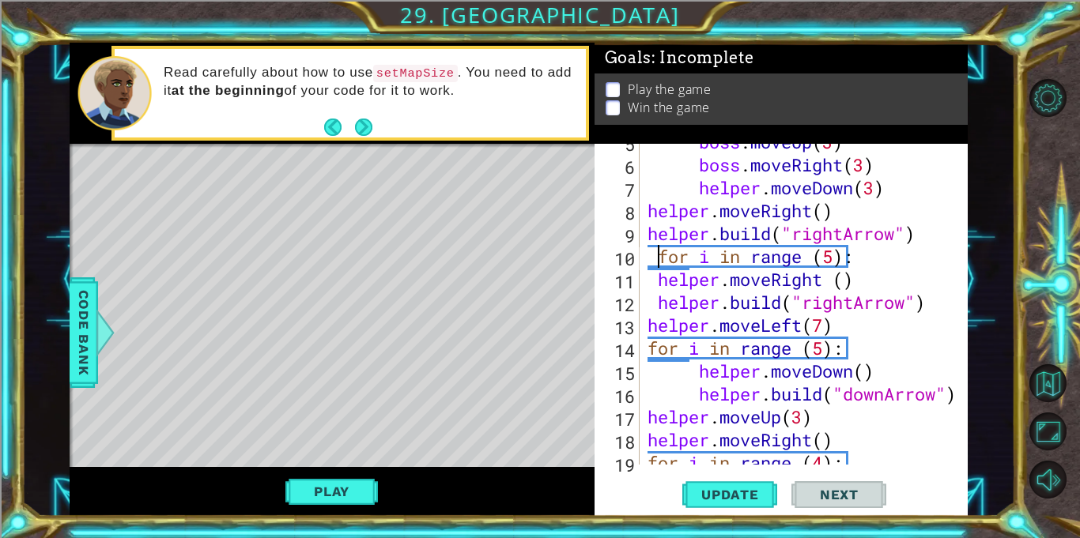
click at [644, 357] on div "boss . moveUp ( 3 ) boss . moveRight ( 3 ) helper . moveDown ( 3 ) helper . mov…" at bounding box center [803, 304] width 319 height 321
click at [735, 488] on span "Update" at bounding box center [730, 495] width 89 height 16
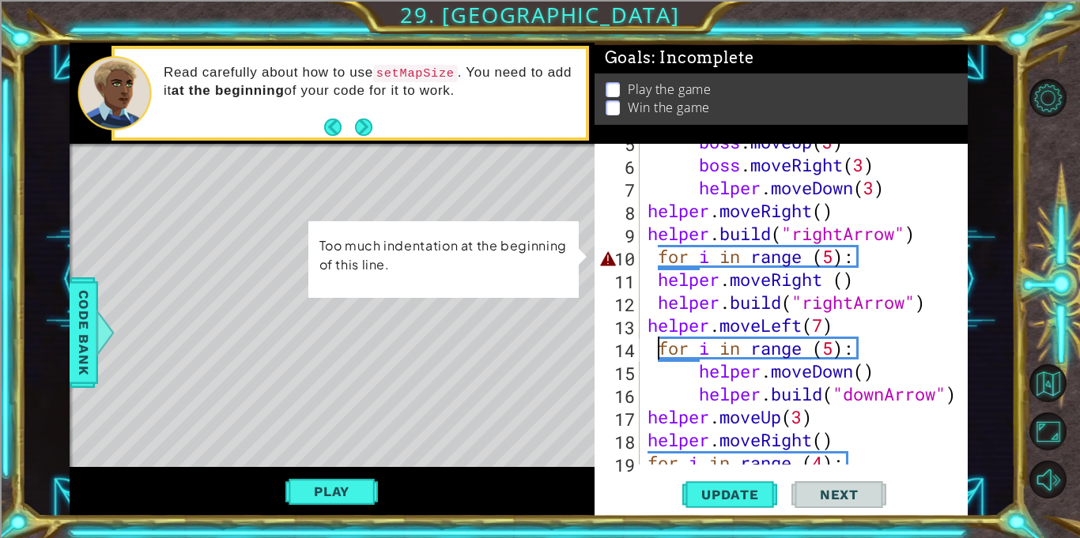
click at [657, 255] on div "boss . moveUp ( 3 ) boss . moveRight ( 3 ) helper . moveDown ( 3 ) helper . mov…" at bounding box center [807, 313] width 327 height 367
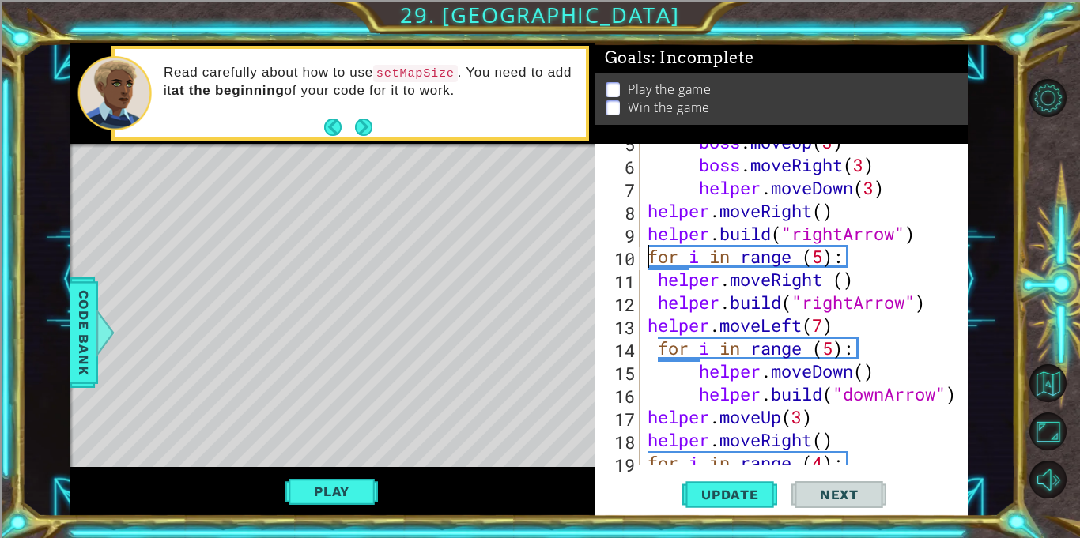
click at [657, 350] on div "boss . moveUp ( 3 ) boss . moveRight ( 3 ) helper . moveDown ( 3 ) helper . mov…" at bounding box center [807, 313] width 327 height 367
click at [706, 493] on span "Update" at bounding box center [730, 495] width 89 height 16
click at [841, 259] on div "boss . moveUp ( 3 ) boss . moveRight ( 3 ) helper . moveDown ( 3 ) helper . mov…" at bounding box center [807, 313] width 327 height 367
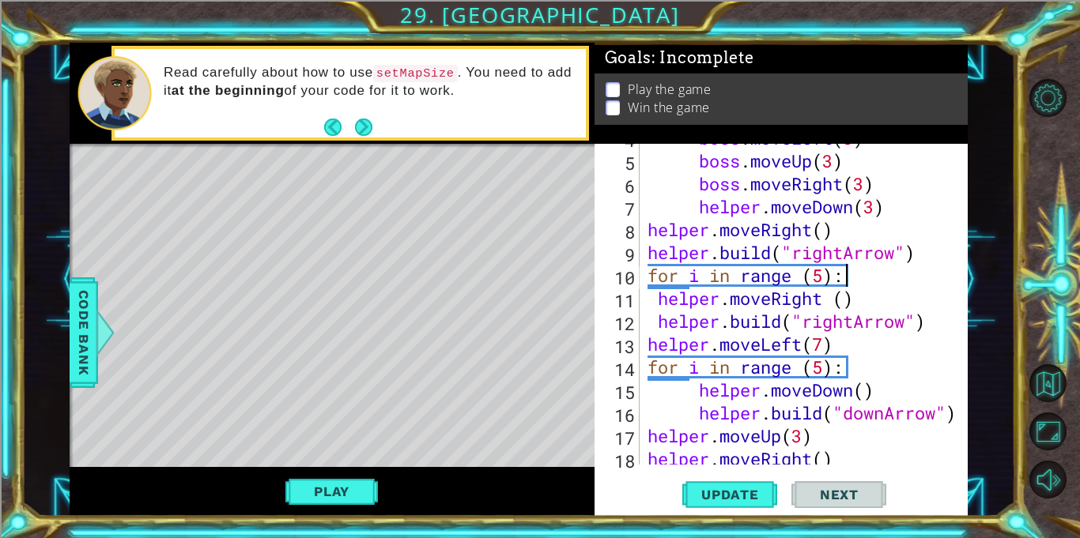
scroll to position [0, 0]
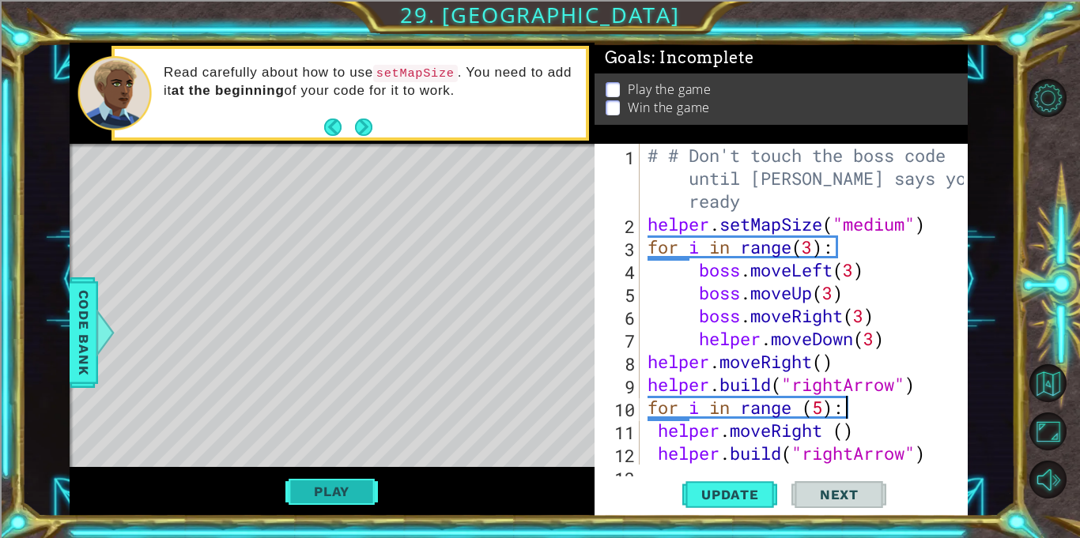
click at [319, 479] on button "Play" at bounding box center [331, 492] width 93 height 30
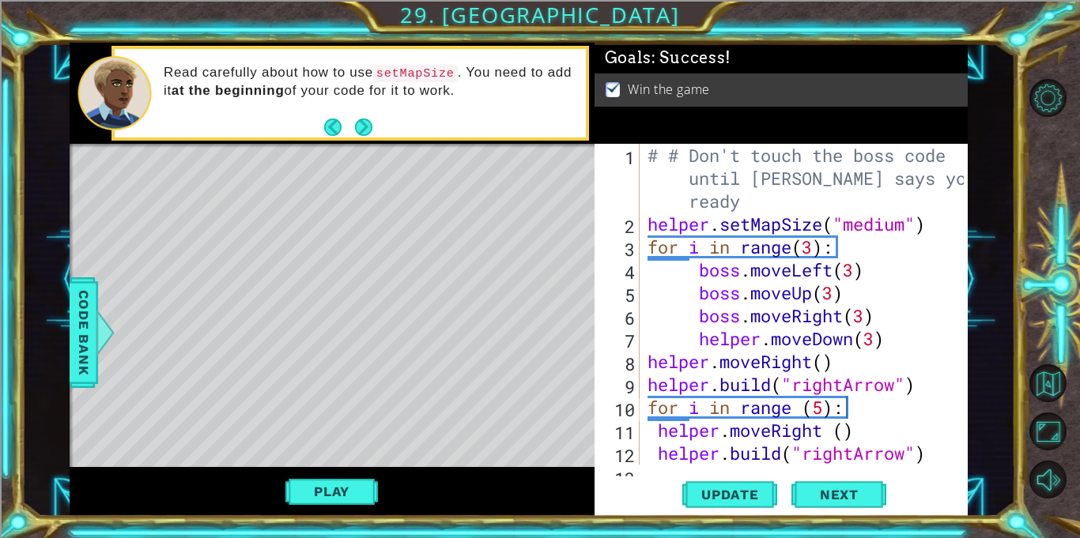
click at [882, 380] on div "# # Don't touch the boss code until [PERSON_NAME] says you're ready helper . se…" at bounding box center [807, 350] width 327 height 413
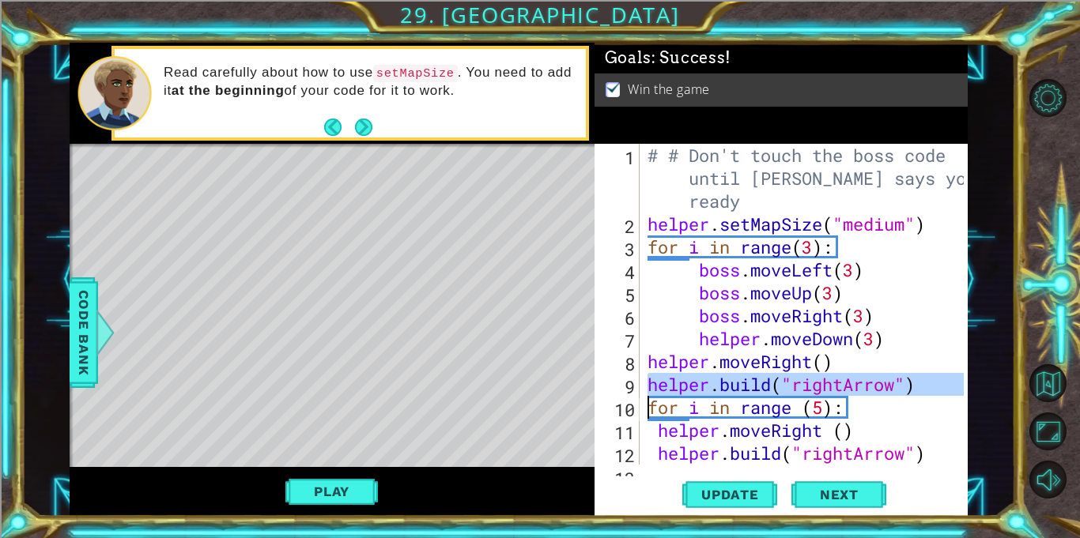
click at [887, 331] on div "# # Don't touch the boss code until [PERSON_NAME] says you're ready helper . se…" at bounding box center [807, 350] width 327 height 413
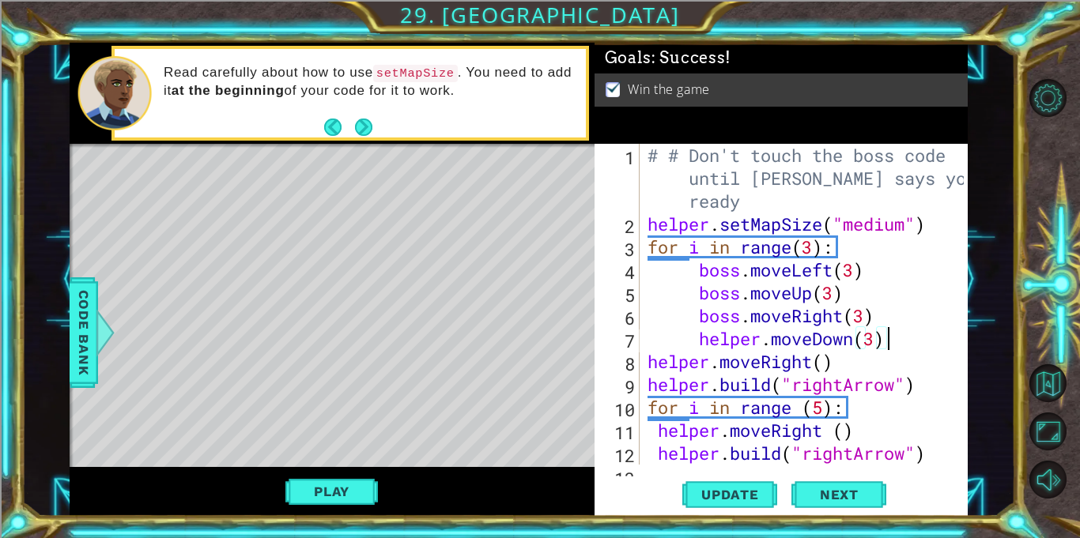
click at [887, 331] on div "# # Don't touch the boss code until [PERSON_NAME] says you're ready helper . se…" at bounding box center [807, 350] width 327 height 413
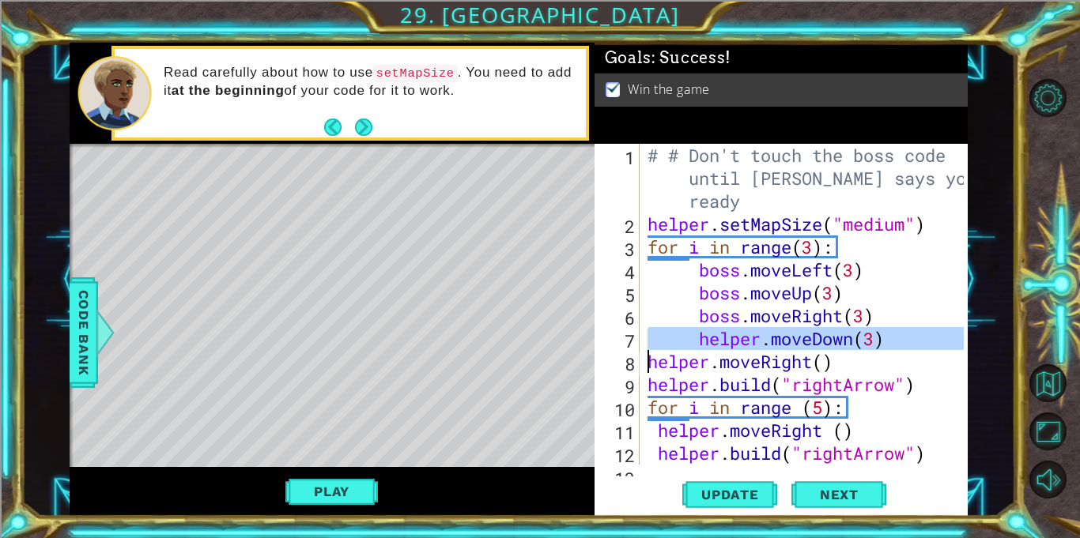
click at [912, 362] on div "# # Don't touch the boss code until [PERSON_NAME] says you're ready helper . se…" at bounding box center [807, 350] width 327 height 413
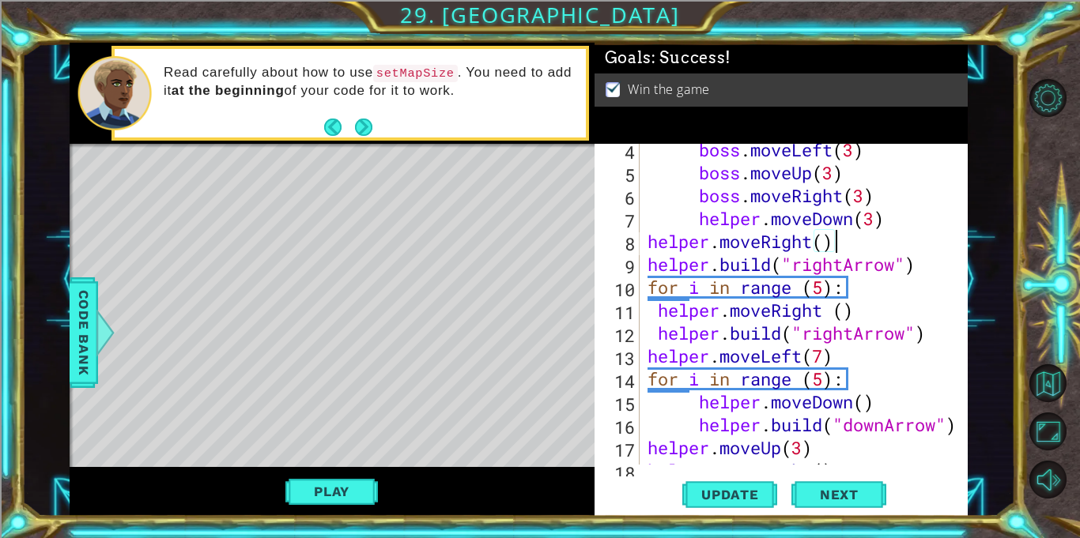
scroll to position [131, 0]
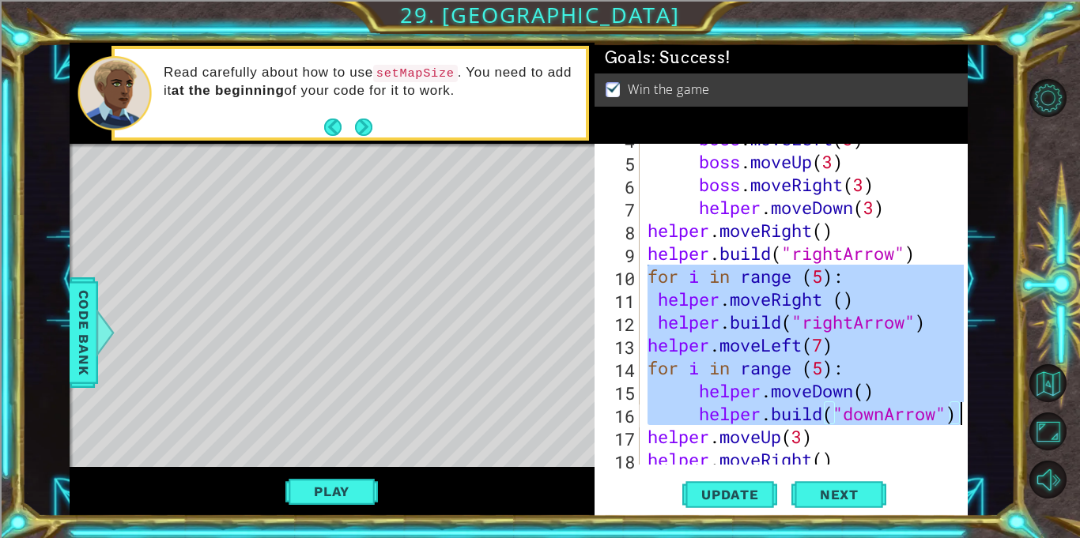
drag, startPoint x: 648, startPoint y: 275, endPoint x: 958, endPoint y: 422, distance: 343.1
click at [958, 422] on div "helper.moveRight() 4 5 6 7 8 9 10 11 12 13 14 15 16 17 18 19 boss . moveLeft ( …" at bounding box center [779, 304] width 369 height 321
type textarea "helper.moveDown() [DOMAIN_NAME]("downArrow")"
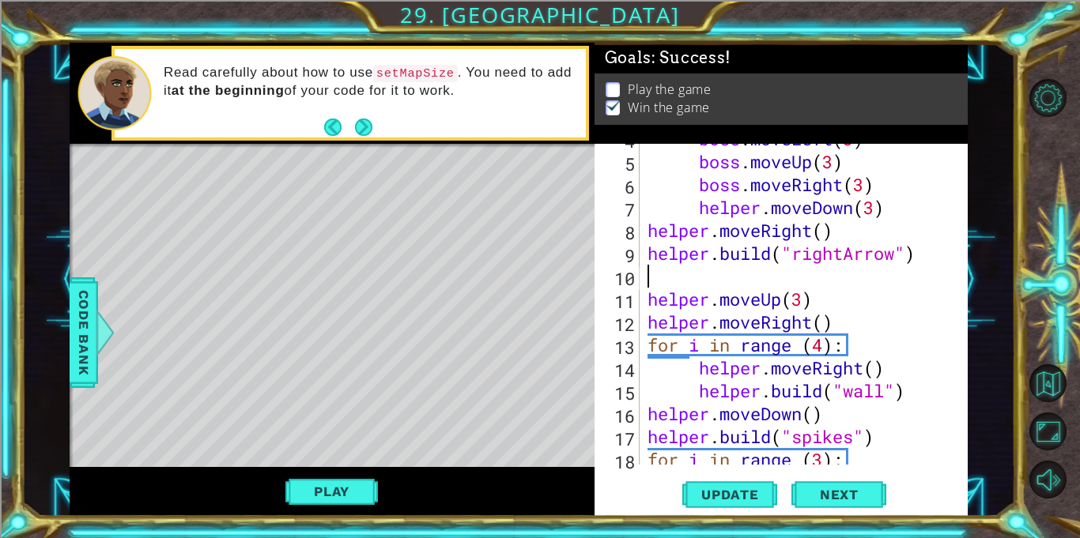
paste textarea "[DOMAIN_NAME]("downArrow")"
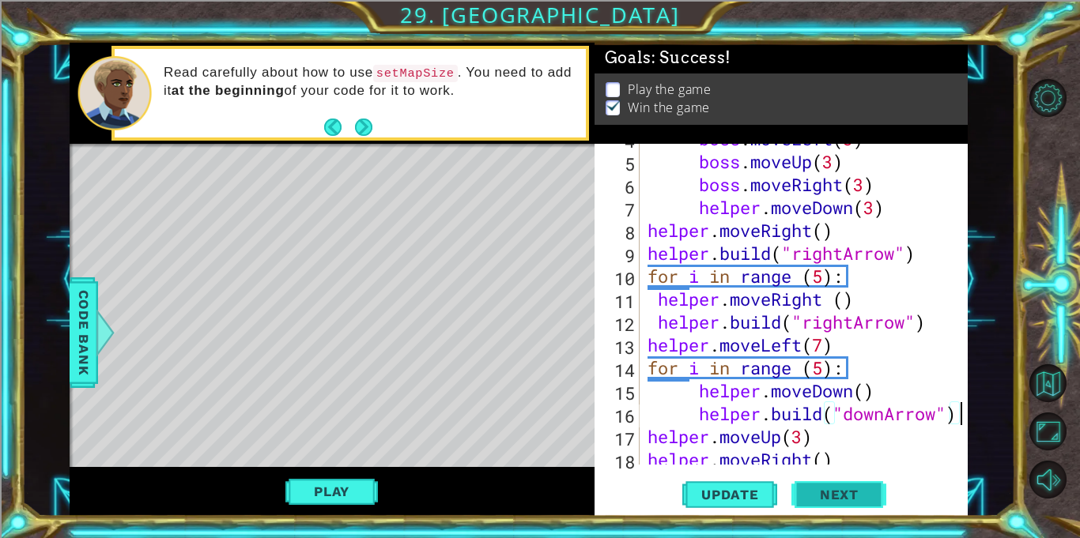
click at [857, 496] on span "Next" at bounding box center [839, 495] width 70 height 16
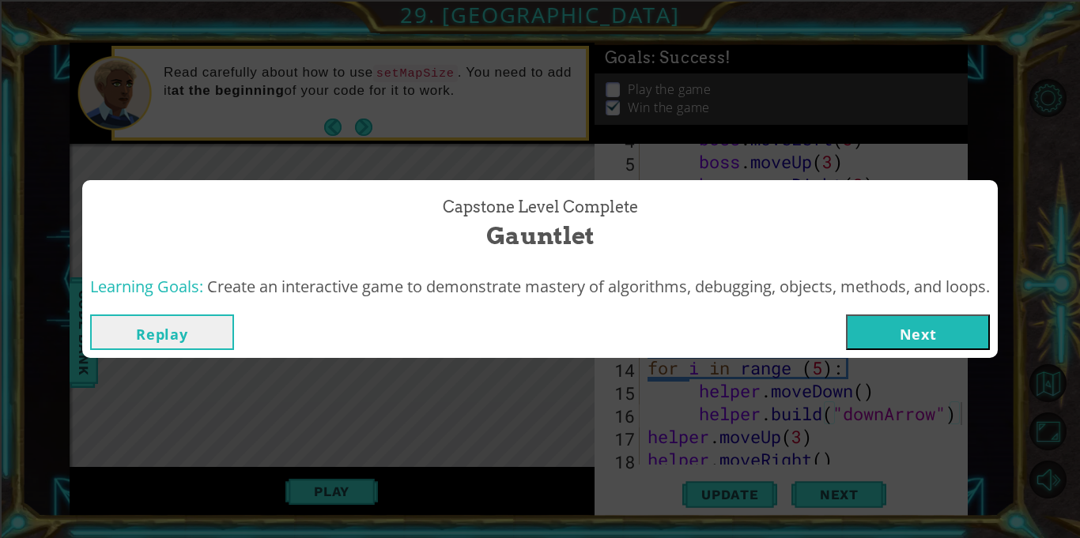
click at [189, 336] on button "Replay" at bounding box center [162, 333] width 144 height 36
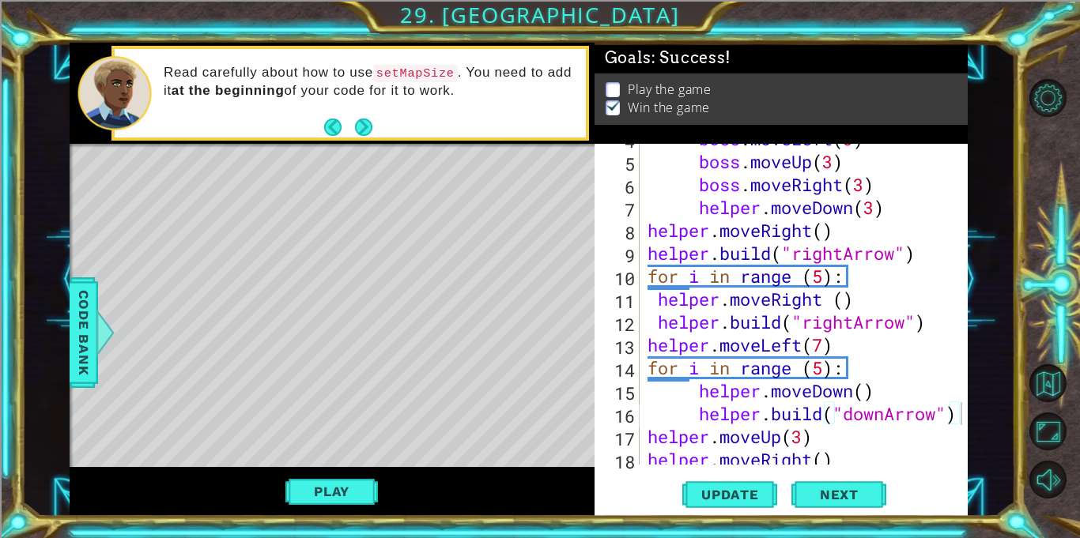
scroll to position [0, 13]
click at [721, 498] on span "Update" at bounding box center [730, 495] width 89 height 16
click at [845, 298] on div "boss . moveLeft ( 3 ) boss . moveUp ( 3 ) boss . moveRight ( 3 ) helper . moveD…" at bounding box center [807, 310] width 327 height 367
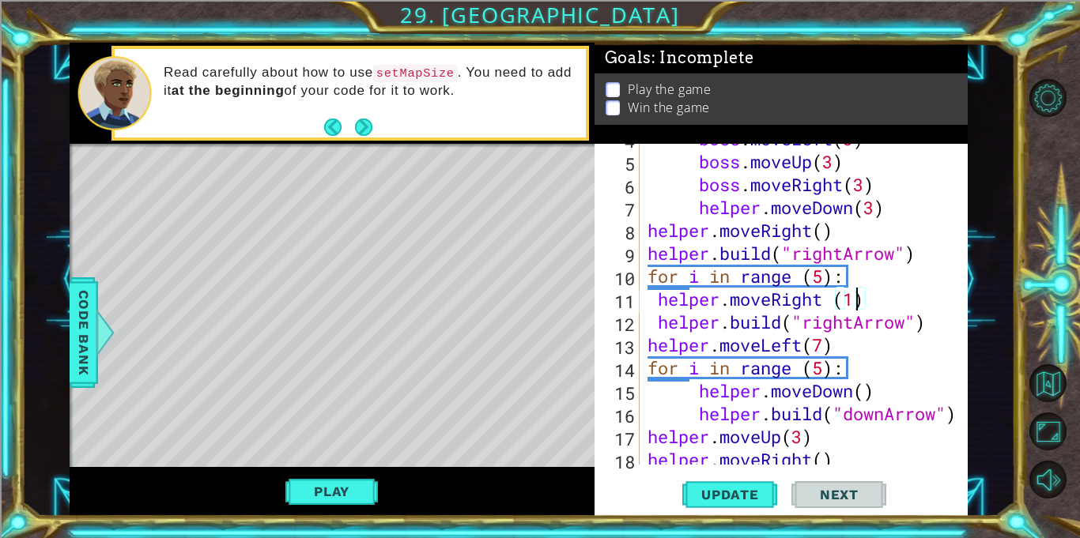
click at [868, 394] on div "boss . moveLeft ( 3 ) boss . moveUp ( 3 ) boss . moveRight ( 3 ) helper . moveD…" at bounding box center [807, 310] width 327 height 367
click at [717, 504] on button "Update" at bounding box center [729, 495] width 95 height 37
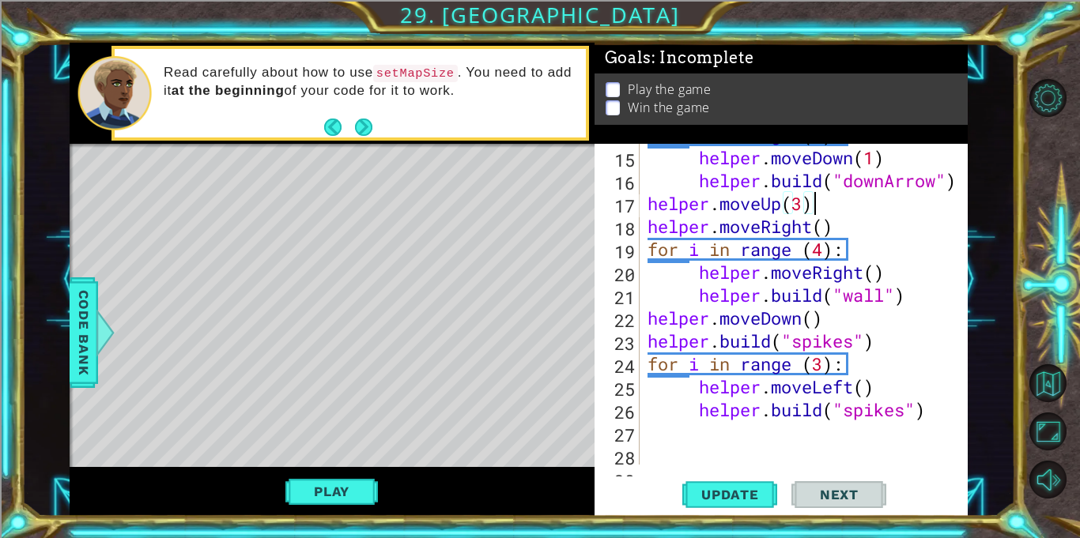
scroll to position [390, 0]
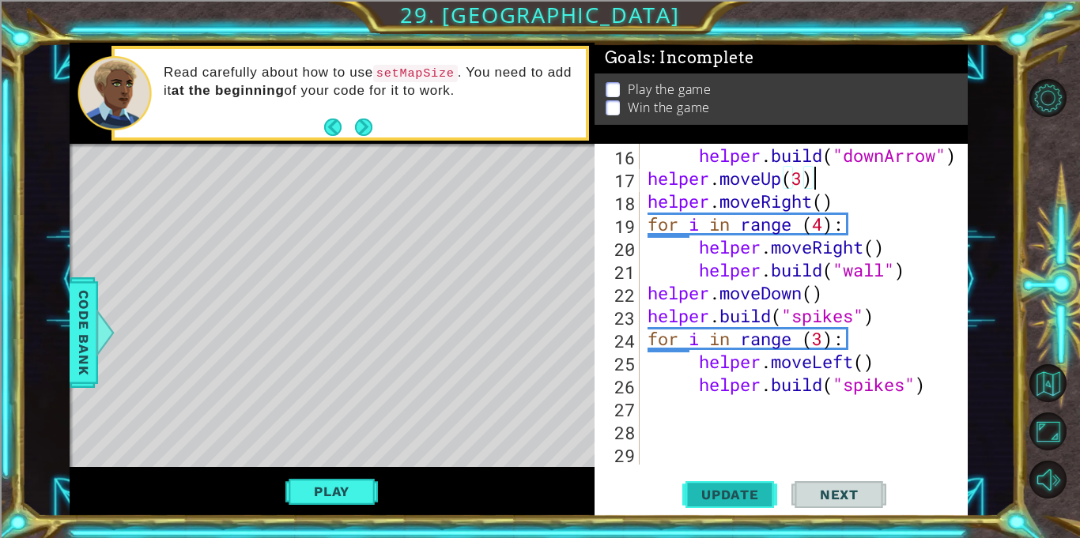
click at [766, 508] on button "Update" at bounding box center [729, 495] width 95 height 37
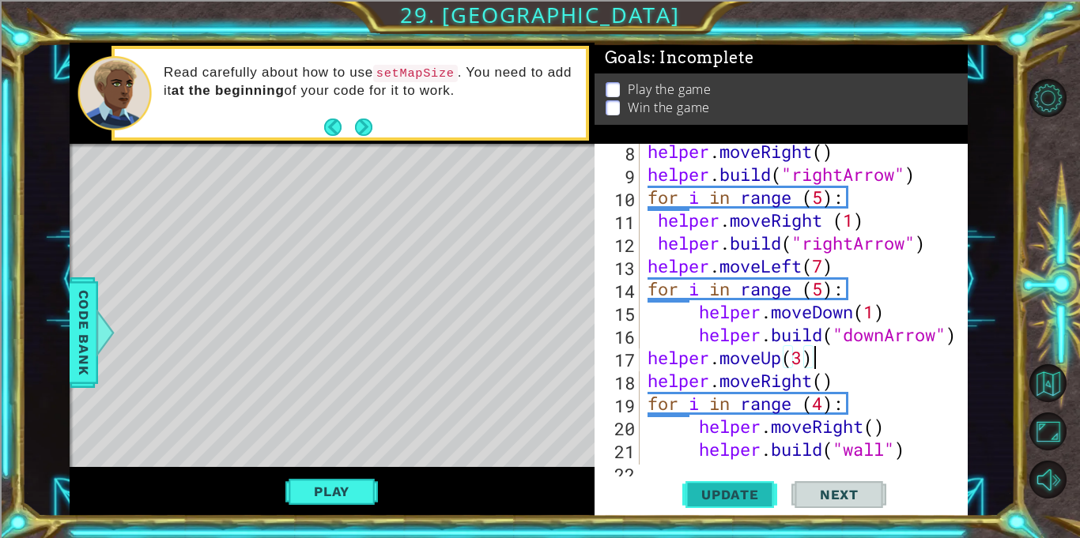
scroll to position [0, 0]
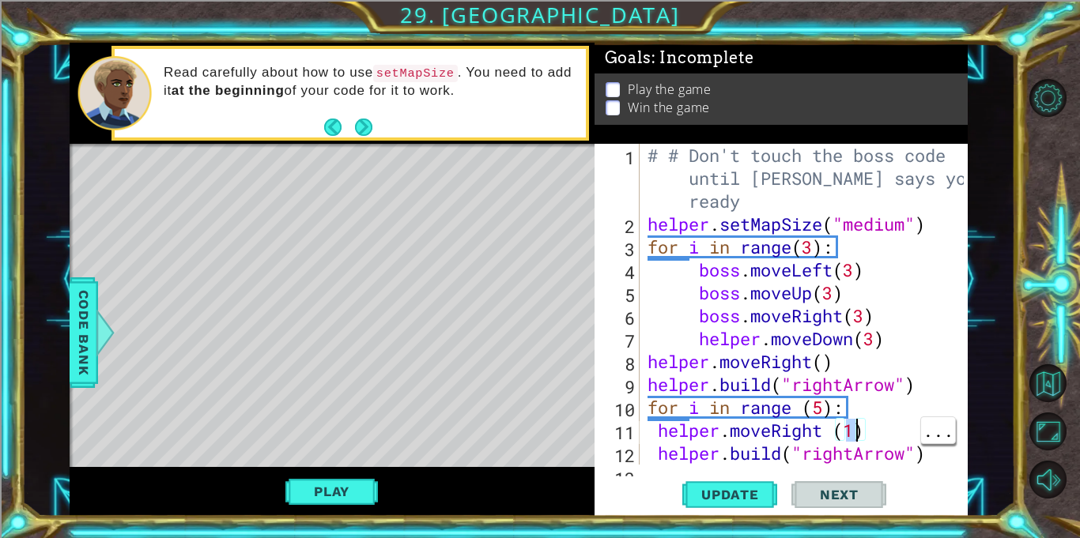
click at [955, 346] on div at bounding box center [956, 499] width 16 height 711
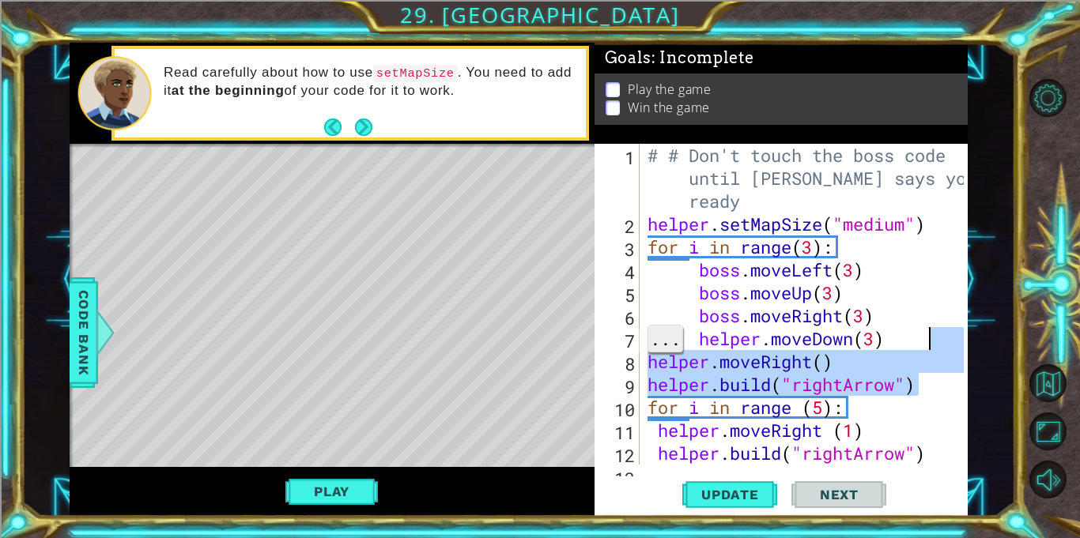
click at [682, 352] on span "..." at bounding box center [665, 339] width 34 height 26
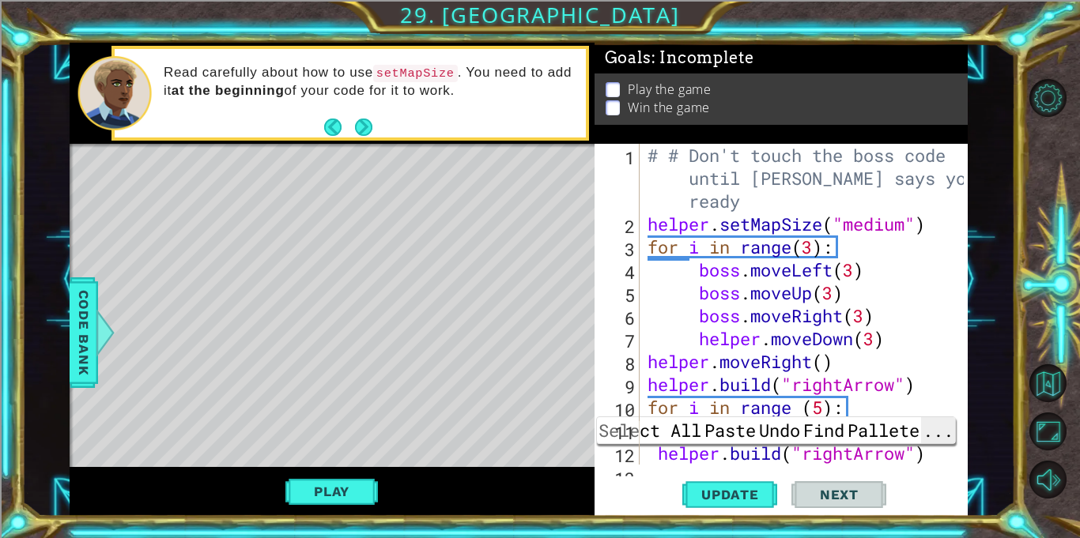
type textarea "helper.moveRight (1)"
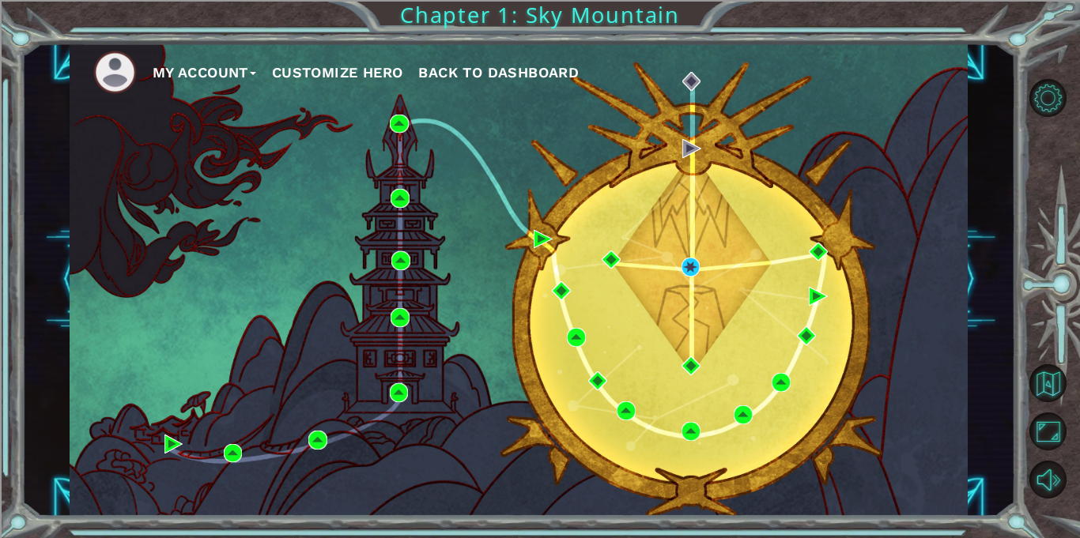
click at [670, 290] on div "My Account Customize Hero Back to Dashboard" at bounding box center [519, 280] width 898 height 474
click at [696, 266] on img at bounding box center [691, 267] width 19 height 19
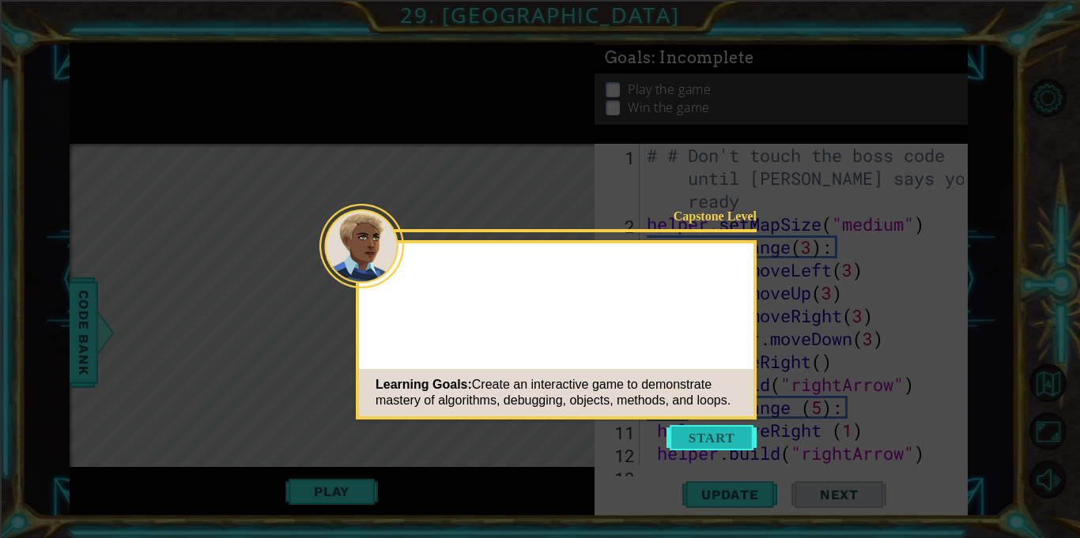
click at [739, 442] on button "Start" at bounding box center [712, 437] width 90 height 25
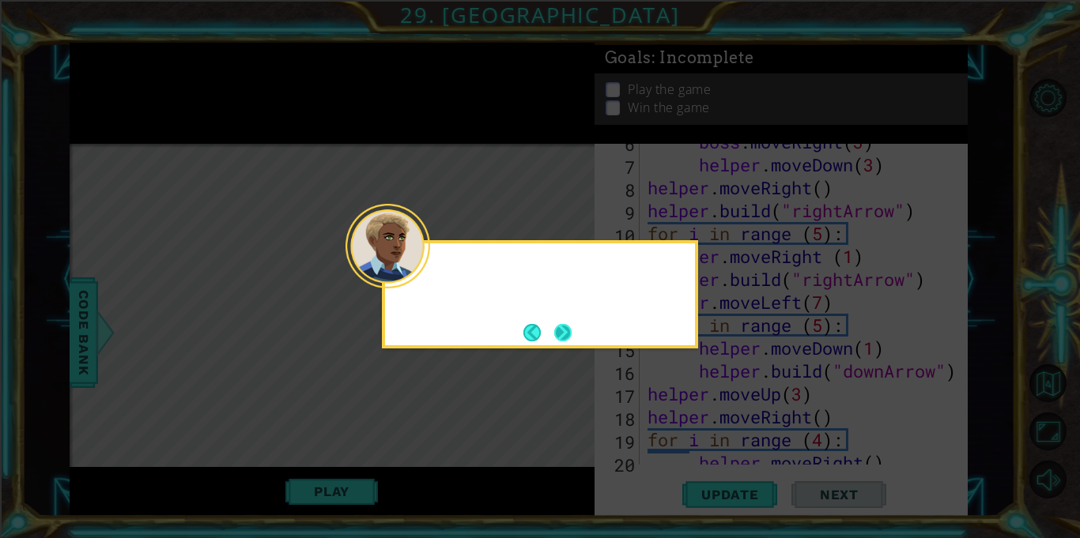
click at [572, 342] on button "Next" at bounding box center [562, 332] width 17 height 17
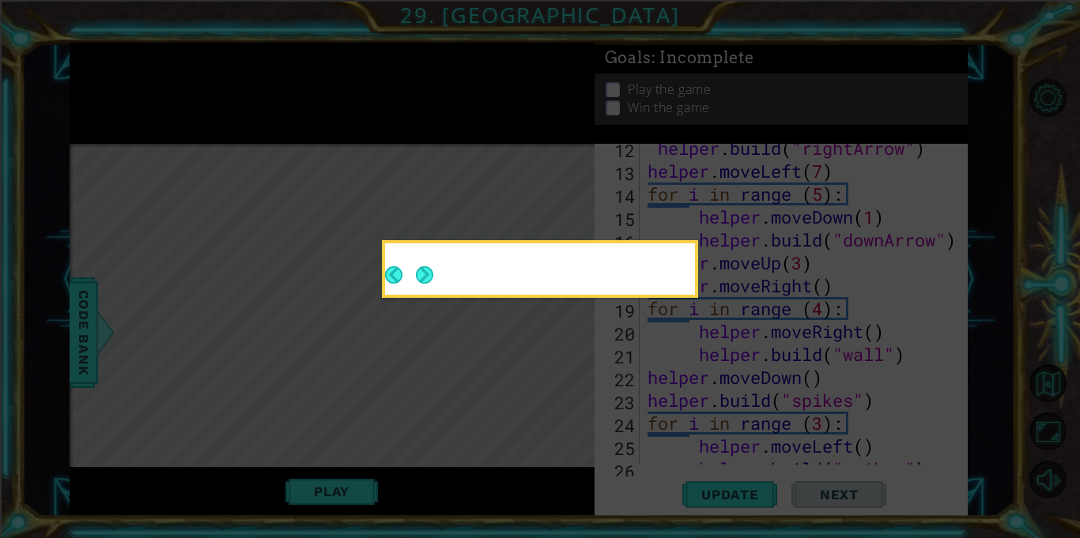
click at [579, 344] on icon at bounding box center [540, 269] width 1080 height 538
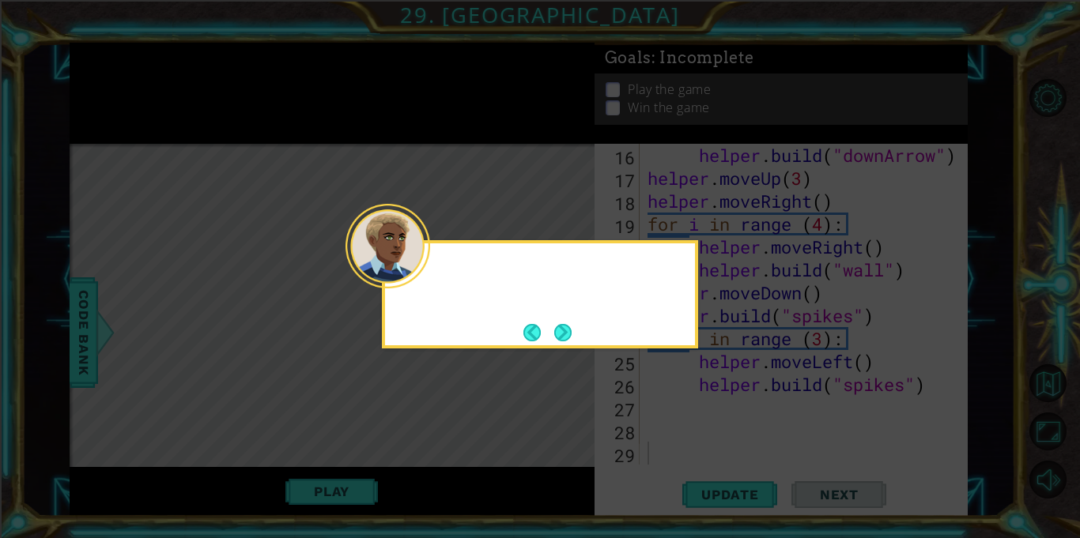
scroll to position [390, 0]
click at [440, 277] on div at bounding box center [540, 272] width 310 height 45
click at [564, 324] on button "Next" at bounding box center [562, 332] width 17 height 17
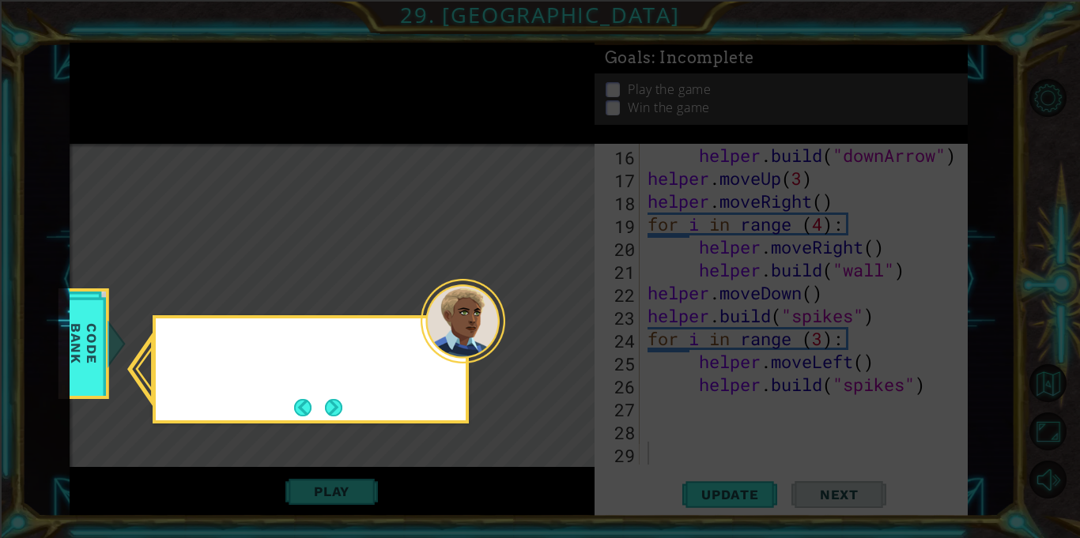
click at [561, 346] on icon at bounding box center [540, 269] width 1080 height 538
click at [342, 402] on button "Next" at bounding box center [333, 407] width 17 height 17
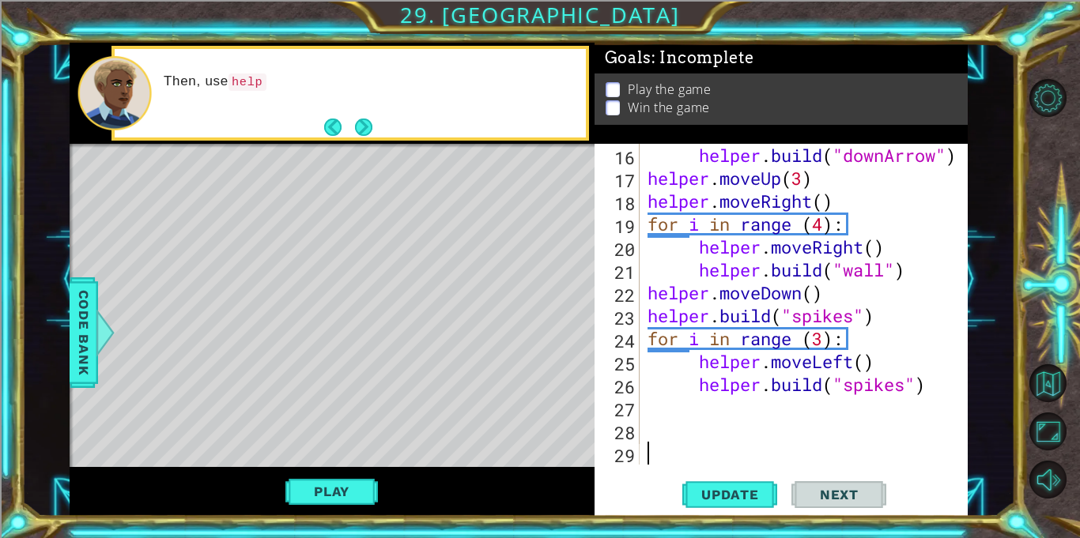
click at [388, 112] on div "Then, use help" at bounding box center [369, 93] width 433 height 57
click at [355, 136] on button "Next" at bounding box center [363, 127] width 17 height 17
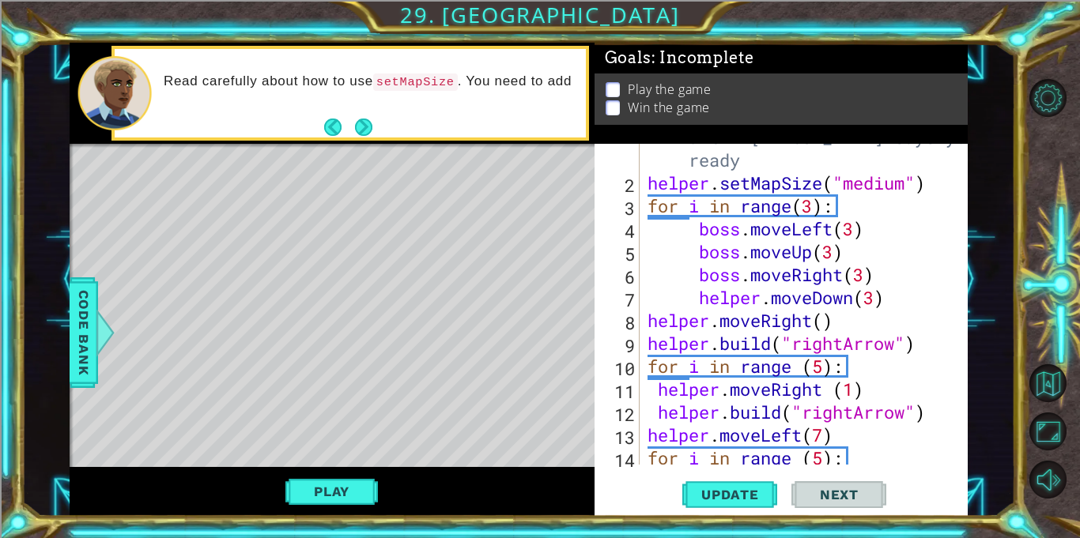
scroll to position [34, 0]
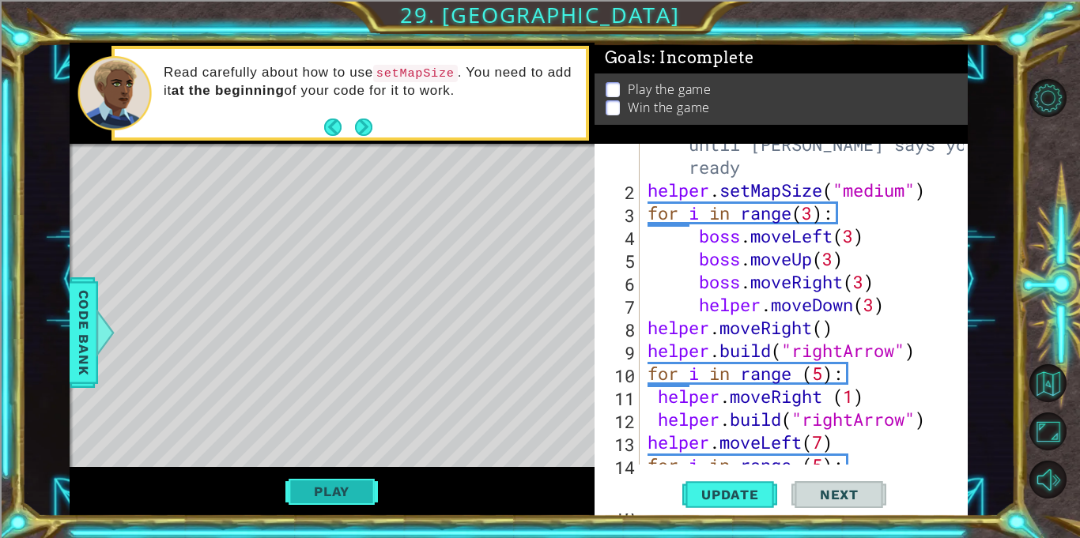
click at [343, 482] on button "Play" at bounding box center [331, 492] width 93 height 30
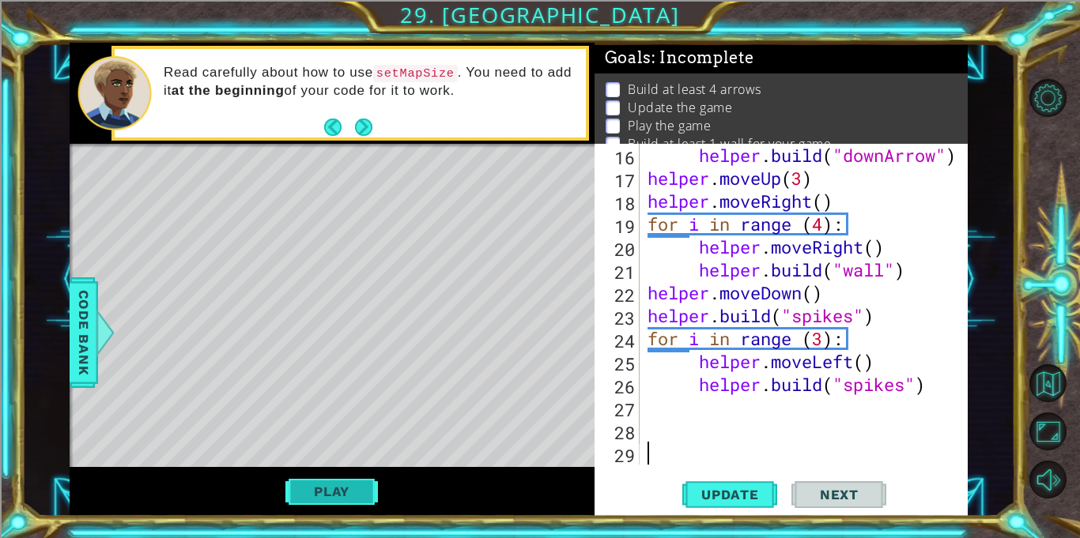
scroll to position [390, 0]
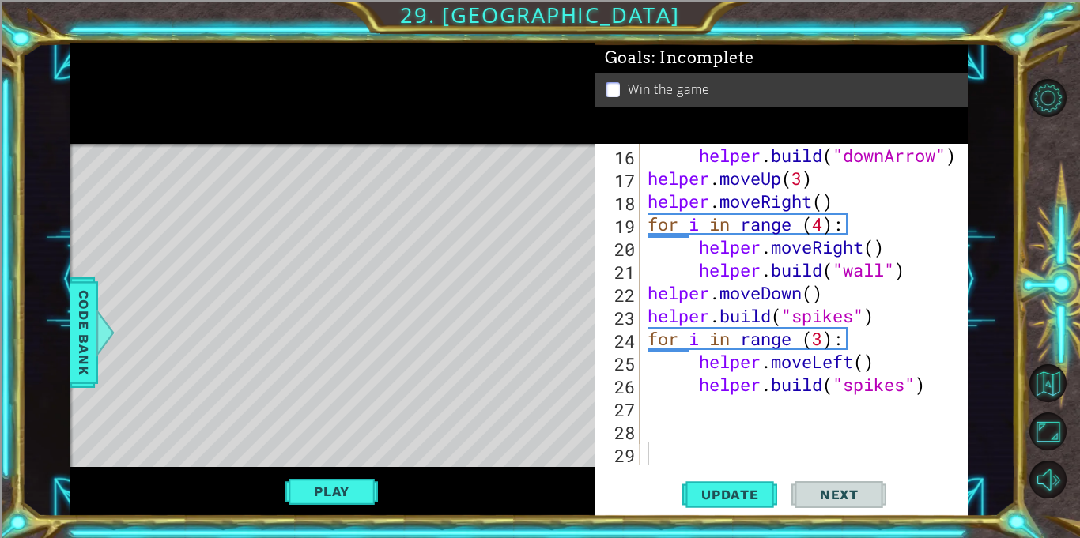
click at [100, 480] on div "Play" at bounding box center [332, 492] width 525 height 50
click at [313, 493] on button "Play" at bounding box center [331, 492] width 93 height 30
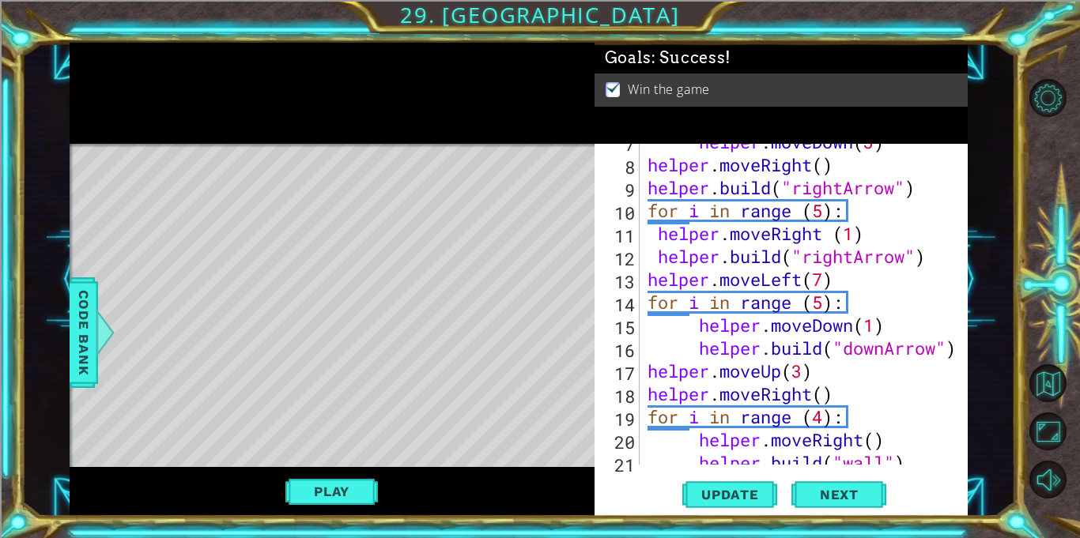
scroll to position [198, 0]
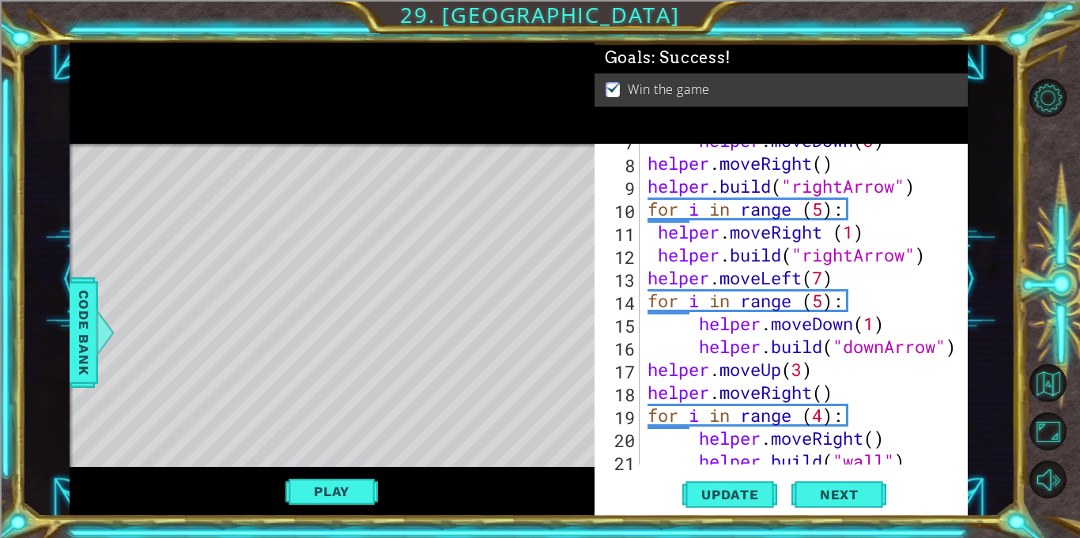
click at [927, 273] on div "helper . moveDown ( 3 ) helper . moveRight ( ) helper . build ( "rightArrow" ) …" at bounding box center [807, 312] width 327 height 367
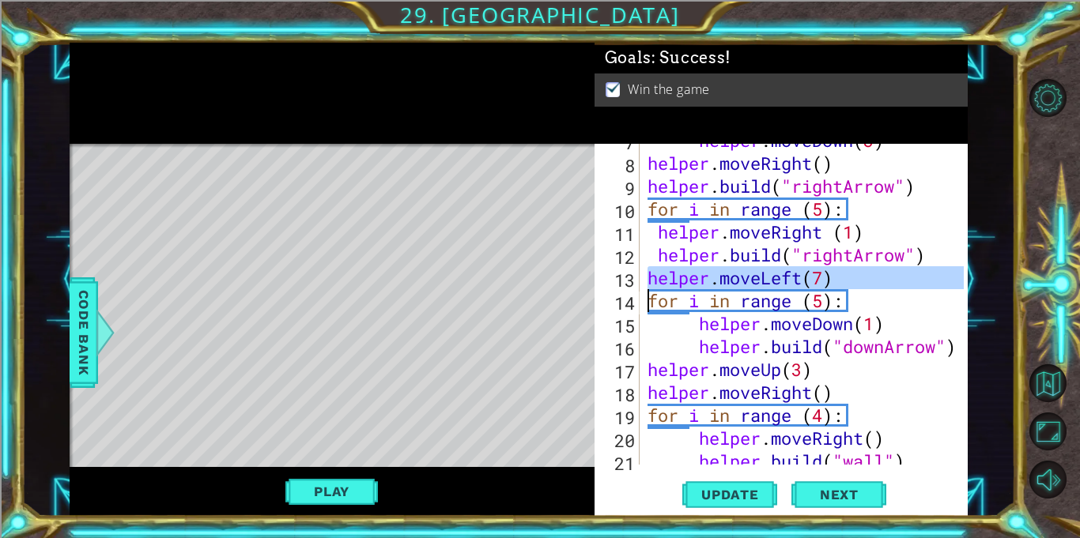
click at [927, 273] on div "helper . moveDown ( 3 ) helper . moveRight ( ) helper . build ( "rightArrow" ) …" at bounding box center [803, 304] width 319 height 321
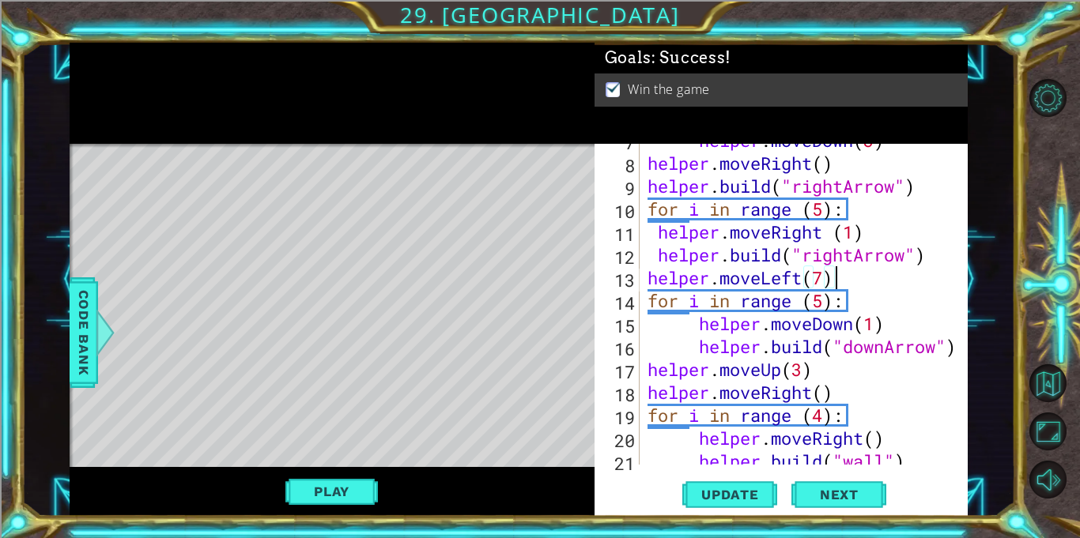
click at [927, 273] on div "helper . moveDown ( 3 ) helper . moveRight ( ) helper . build ( "rightArrow" ) …" at bounding box center [807, 312] width 327 height 367
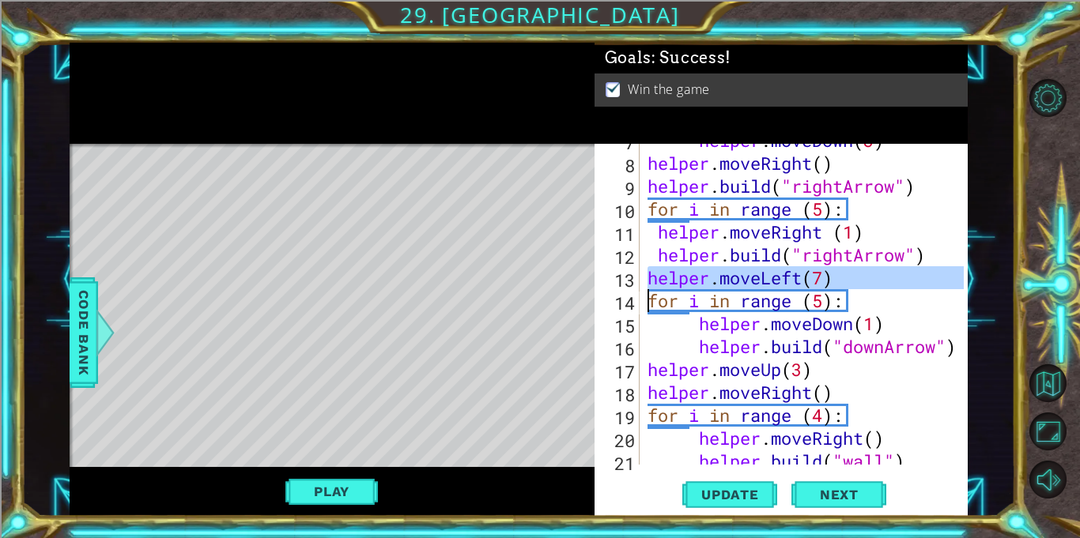
click at [851, 216] on div "helper . moveDown ( 3 ) helper . moveRight ( ) helper . build ( "rightArrow" ) …" at bounding box center [807, 312] width 327 height 367
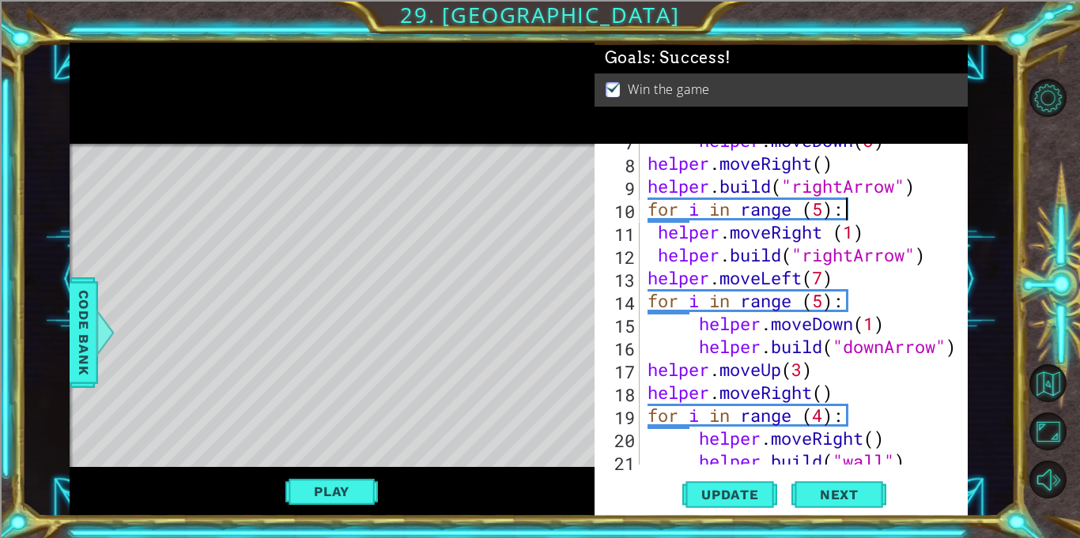
click at [843, 207] on div "helper . moveDown ( 3 ) helper . moveRight ( ) helper . build ( "rightArrow" ) …" at bounding box center [807, 312] width 327 height 367
click at [845, 211] on div "helper . moveDown ( 3 ) helper . moveRight ( ) helper . build ( "rightArrow" ) …" at bounding box center [807, 312] width 327 height 367
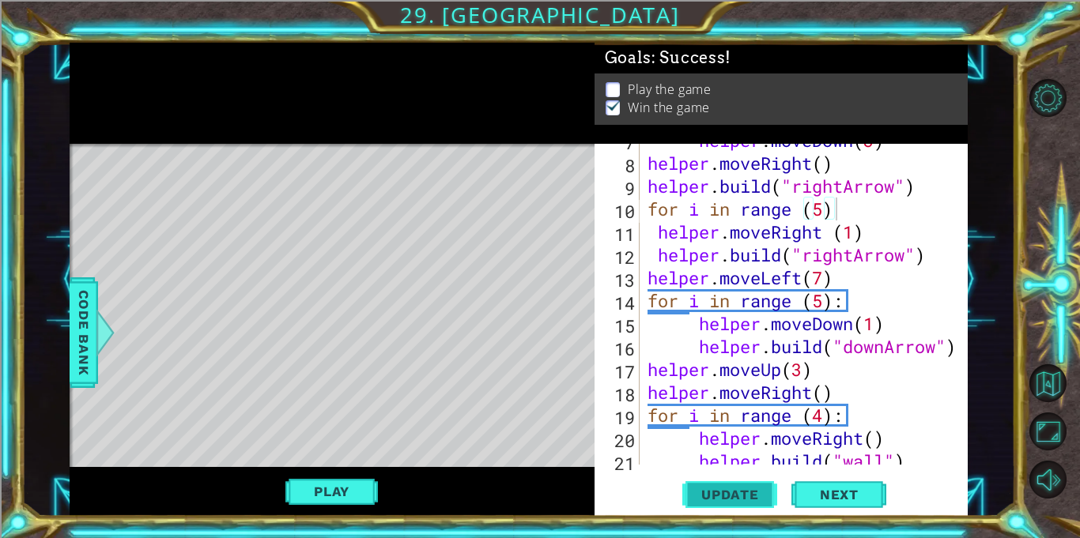
click at [741, 491] on span "Update" at bounding box center [730, 495] width 89 height 16
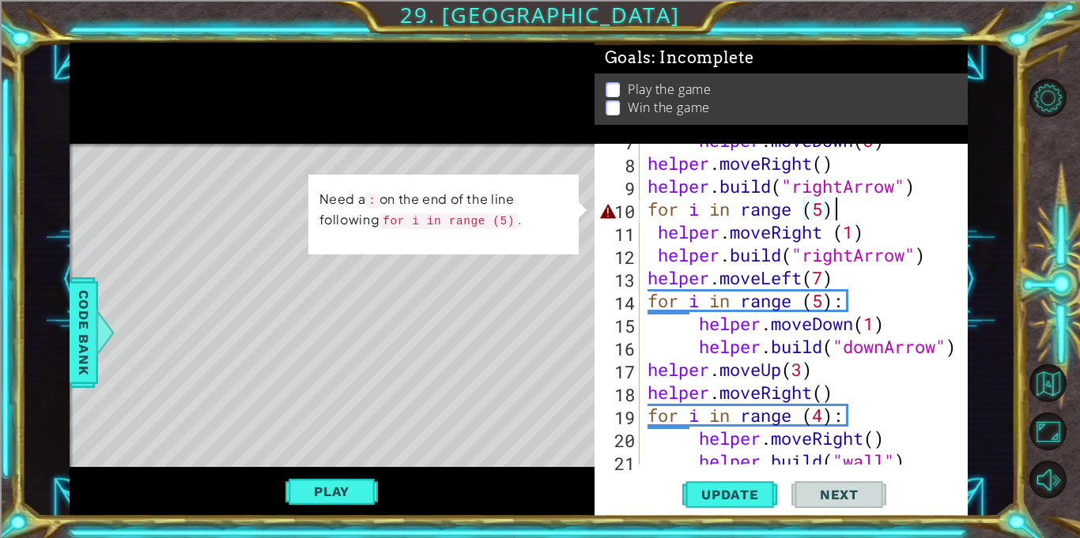
click at [837, 213] on div "helper . moveDown ( 3 ) helper . moveRight ( ) helper . build ( "rightArrow" ) …" at bounding box center [807, 312] width 327 height 367
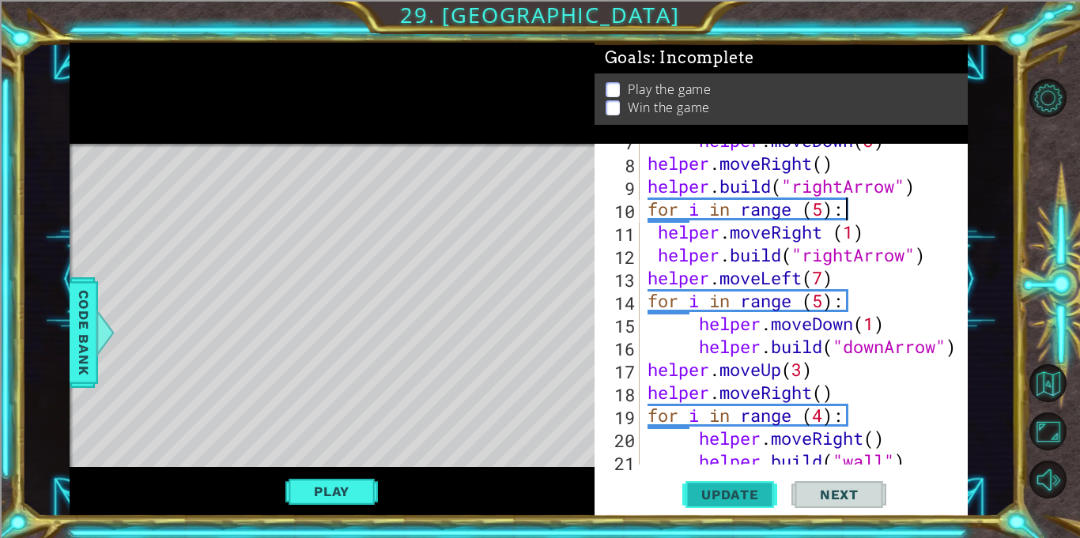
type textarea "for i in range (5):"
click at [745, 502] on span "Update" at bounding box center [730, 495] width 89 height 16
click at [346, 472] on div "Play" at bounding box center [332, 492] width 525 height 50
click at [348, 481] on button "Play" at bounding box center [331, 492] width 93 height 30
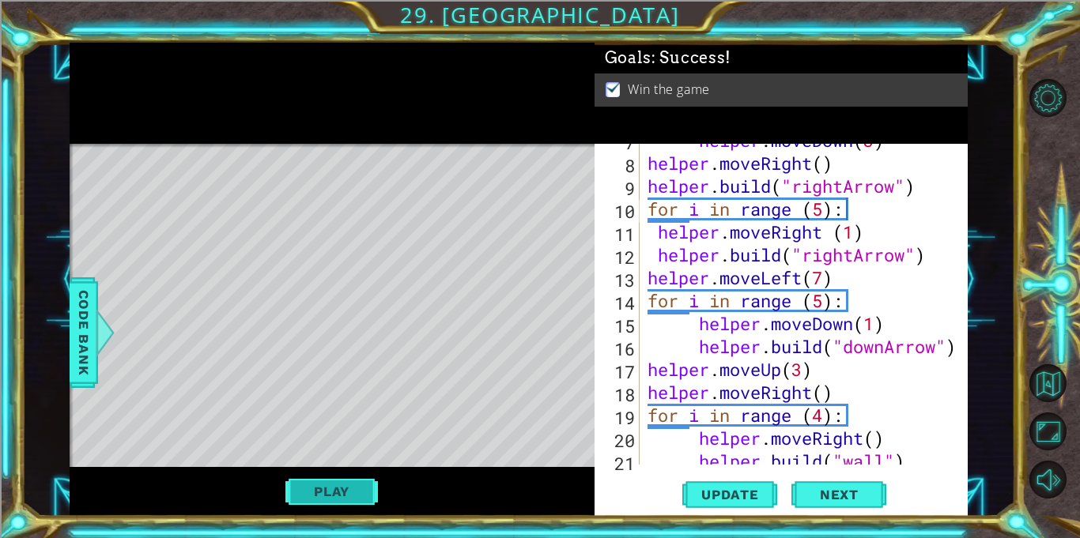
click at [362, 500] on button "Play" at bounding box center [331, 492] width 93 height 30
